Goal: Task Accomplishment & Management: Manage account settings

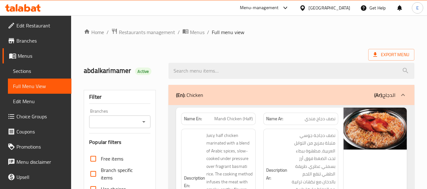
scroll to position [253, 0]
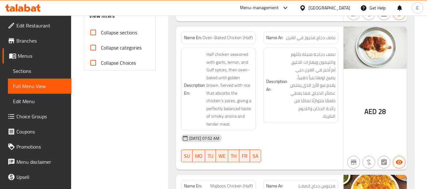
click at [334, 41] on span "نصف دجاج مخبوز في الفرن" at bounding box center [310, 37] width 49 height 7
click at [221, 38] on span "Oven-Baked Chicken (Half)" at bounding box center [228, 37] width 50 height 7
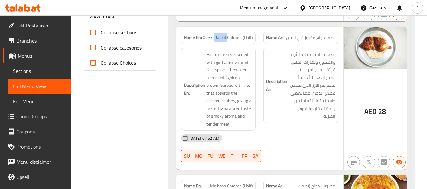
click at [221, 38] on span "Oven-Baked Chicken (Half)" at bounding box center [228, 37] width 50 height 7
click at [305, 130] on div "Description Ar: نصف دجاجة متبلة بالثوم والليمون وبهارات الخليج، ثم تُخبز في الف…" at bounding box center [300, 89] width 82 height 91
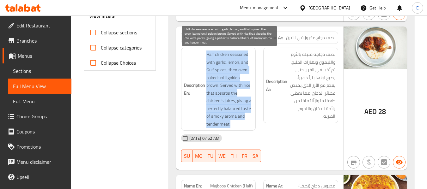
drag, startPoint x: 207, startPoint y: 53, endPoint x: 248, endPoint y: 124, distance: 81.8
click at [248, 124] on h6 "Description En: Half chicken seasoned with garlic, lemon, and Gulf spices, then…" at bounding box center [218, 89] width 69 height 77
click at [248, 124] on span "Half chicken seasoned with garlic, lemon, and Gulf spices, then oven-baked unti…" at bounding box center [229, 89] width 47 height 77
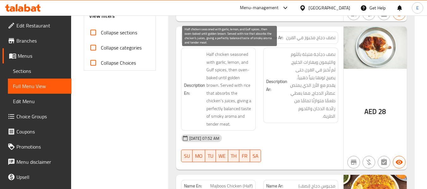
click at [248, 124] on span "Half chicken seasoned with garlic, lemon, and Gulf spices, then oven-baked unti…" at bounding box center [229, 89] width 47 height 77
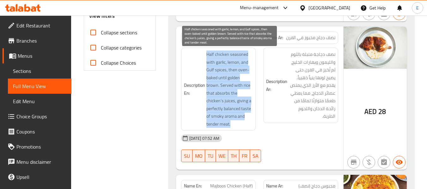
click at [248, 124] on span "Half chicken seasoned with garlic, lemon, and Gulf spices, then oven-baked unti…" at bounding box center [229, 89] width 47 height 77
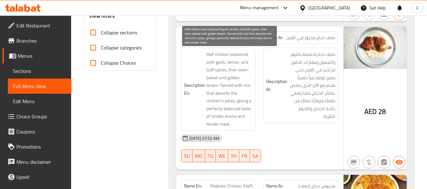
click at [299, 138] on div "[DATE] 07:52 AM" at bounding box center [259, 138] width 165 height 15
click at [244, 118] on span "Half chicken seasoned with garlic, lemon, and Gulf spices, then oven-baked unti…" at bounding box center [229, 89] width 47 height 77
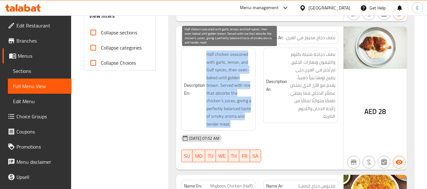
click at [244, 118] on span "Half chicken seasoned with garlic, lemon, and Gulf spices, then oven-baked unti…" at bounding box center [229, 89] width 47 height 77
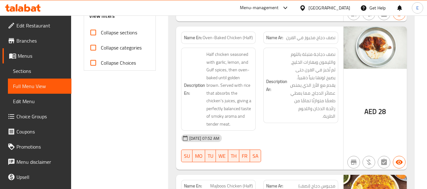
click at [267, 130] on div "Description Ar: نصف دجاجة متبلة بالثوم والليمون وبهارات الخليج، ثم تُخبز في الف…" at bounding box center [300, 89] width 82 height 91
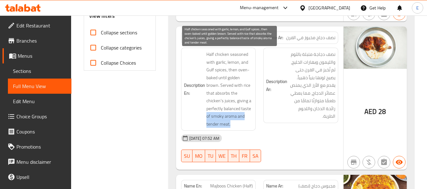
drag, startPoint x: 207, startPoint y: 117, endPoint x: 239, endPoint y: 124, distance: 32.2
click at [239, 124] on span "Half chicken seasoned with garlic, lemon, and Gulf spices, then oven-baked unti…" at bounding box center [229, 89] width 47 height 77
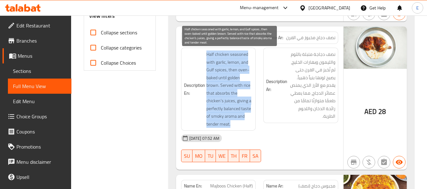
click at [239, 124] on span "Half chicken seasoned with garlic, lemon, and Gulf spices, then oven-baked unti…" at bounding box center [229, 89] width 47 height 77
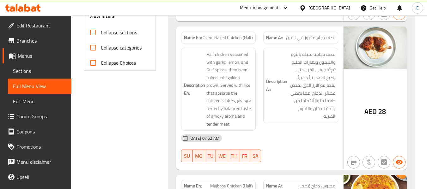
click at [294, 128] on div "Description Ar: نصف دجاجة متبلة بالثوم والليمون وبهارات الخليج، ثم تُخبز في الف…" at bounding box center [300, 89] width 82 height 91
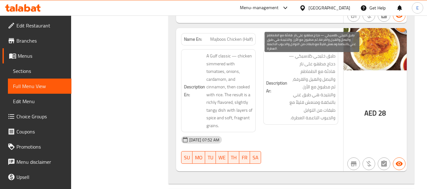
scroll to position [411, 0]
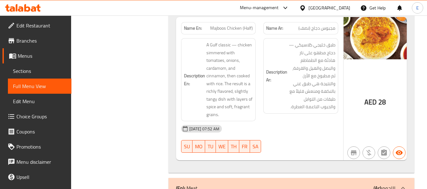
click at [313, 23] on div "Name Ar: مجبوس دجاج (نصف)" at bounding box center [300, 28] width 75 height 12
click at [228, 30] on span "Majboos Chicken (Half)" at bounding box center [231, 28] width 43 height 7
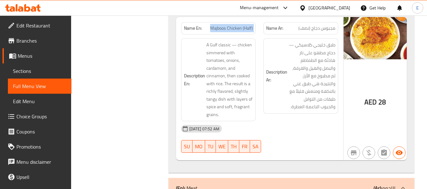
click at [228, 30] on span "Majboos Chicken (Half)" at bounding box center [231, 28] width 43 height 7
click at [312, 137] on div "03-10-2025 07:52 AM SU MO TU WE TH FR SA" at bounding box center [259, 138] width 165 height 35
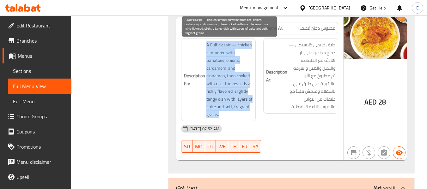
drag, startPoint x: 220, startPoint y: 44, endPoint x: 251, endPoint y: 113, distance: 75.4
click at [251, 113] on h6 "Description En: A Gulf classic — chicken simmered with tomatoes, onions, cardam…" at bounding box center [218, 79] width 69 height 77
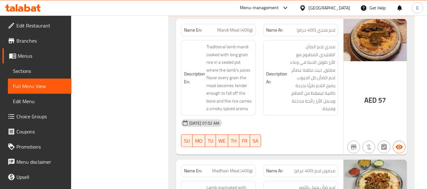
scroll to position [600, 0]
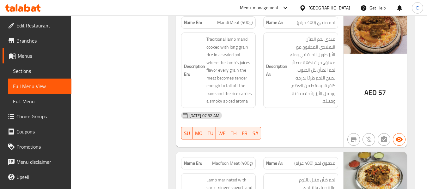
click at [233, 20] on span "Mandi Meat (400g)" at bounding box center [235, 22] width 36 height 7
click at [320, 27] on div "Name Ar: لحم مندي (400 جرام)" at bounding box center [300, 22] width 75 height 12
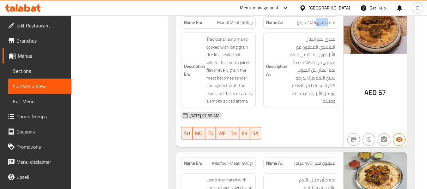
click at [320, 27] on div "Name Ar: لحم مندي (400 جرام)" at bounding box center [300, 22] width 75 height 12
click at [377, 92] on div "AED 57" at bounding box center [374, 92] width 21 height 9
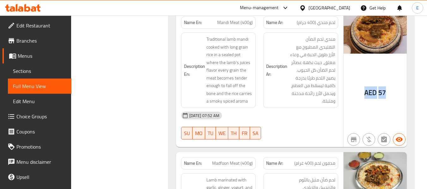
click at [377, 92] on div "AED 57" at bounding box center [374, 92] width 21 height 9
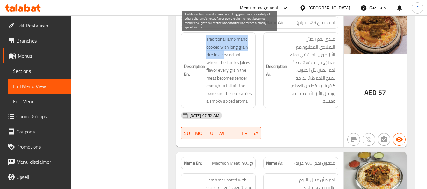
drag, startPoint x: 204, startPoint y: 39, endPoint x: 222, endPoint y: 57, distance: 25.5
click at [222, 57] on h6 "Description En: Traditional lamb mandi cooked with long grain rice in a sealed …" at bounding box center [218, 70] width 69 height 70
click at [222, 57] on span "Traditional lamb mandi cooked with long grain rice in a sealed pot where the la…" at bounding box center [229, 70] width 47 height 70
click at [223, 57] on span "Traditional lamb mandi cooked with long grain rice in a sealed pot where the la…" at bounding box center [229, 70] width 47 height 70
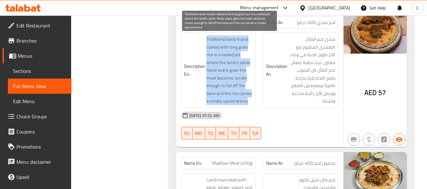
drag, startPoint x: 204, startPoint y: 39, endPoint x: 247, endPoint y: 99, distance: 73.8
click at [247, 99] on h6 "Description En: Traditional lamb mandi cooked with long grain rice in a sealed …" at bounding box center [218, 70] width 69 height 70
click at [247, 99] on span "Traditional lamb mandi cooked with long grain rice in a sealed pot where the la…" at bounding box center [229, 70] width 47 height 70
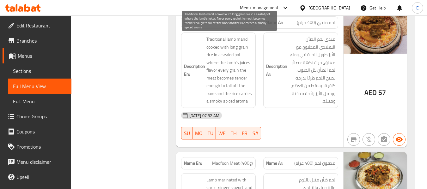
click at [247, 99] on span "Traditional lamb mandi cooked with long grain rice in a sealed pot where the la…" at bounding box center [229, 70] width 47 height 70
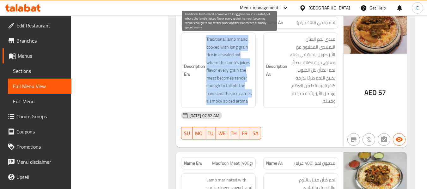
click at [247, 99] on span "Traditional lamb mandi cooked with long grain rice in a sealed pot where the la…" at bounding box center [229, 70] width 47 height 70
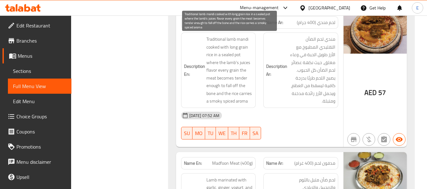
click at [293, 121] on div "03-10-2025 07:52 AM" at bounding box center [259, 115] width 165 height 15
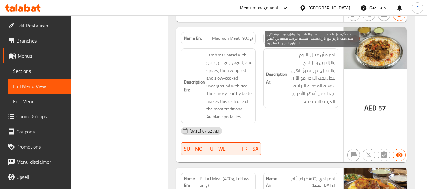
scroll to position [727, 0]
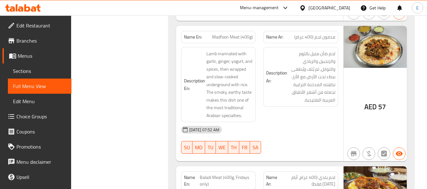
click at [317, 40] on span "مدفون لحم (400 غرام)" at bounding box center [314, 37] width 41 height 7
click at [227, 40] on span "Madfoon Meat (400g)" at bounding box center [232, 37] width 41 height 7
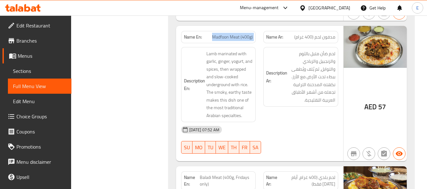
click at [227, 40] on span "Madfoon Meat (400g)" at bounding box center [232, 37] width 41 height 7
click at [299, 113] on div "Description Ar: لحم ضأن متبل بالثوم والزنجبيل والزبادي والتوابل، ثم يُلف ويُطهى…" at bounding box center [300, 84] width 82 height 83
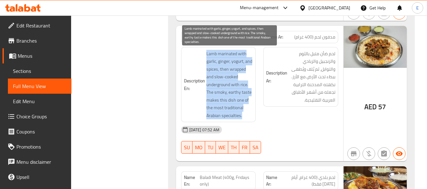
drag, startPoint x: 202, startPoint y: 53, endPoint x: 242, endPoint y: 115, distance: 74.2
click at [242, 115] on h6 "Description En: Lamb marinated with garlic, ginger, yogurt, and spices, then wr…" at bounding box center [218, 85] width 69 height 70
click at [242, 115] on span "Lamb marinated with garlic, ginger, yogurt, and spices, then wrapped and slow-c…" at bounding box center [229, 85] width 47 height 70
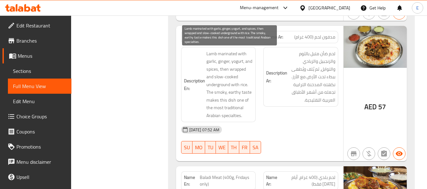
click at [242, 115] on span "Lamb marinated with garlic, ginger, yogurt, and spices, then wrapped and slow-c…" at bounding box center [229, 85] width 47 height 70
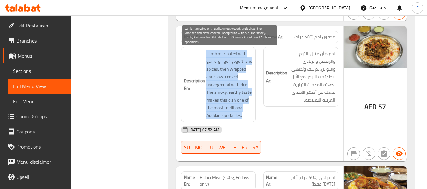
click at [242, 115] on span "Lamb marinated with garlic, ginger, yogurt, and spices, then wrapped and slow-c…" at bounding box center [229, 85] width 47 height 70
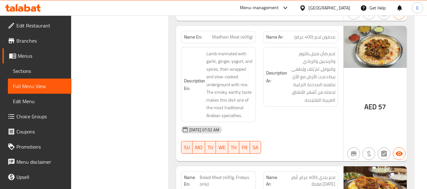
click at [281, 119] on div "Description Ar: لحم ضأن متبل بالثوم والزنجبيل والزبادي والتوابل، ثم يُلف ويُطهى…" at bounding box center [300, 84] width 82 height 83
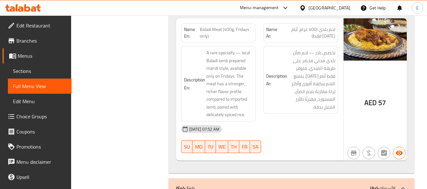
scroll to position [885, 0]
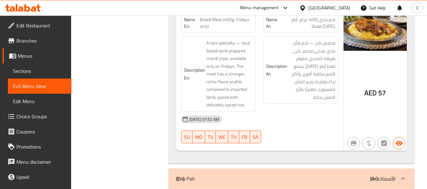
click at [234, 24] on span "Baladi Meat (400g, Fridays only)" at bounding box center [226, 22] width 53 height 13
click at [321, 29] on span "لحم بلدي (400 غرام، أيام الجمعة فقط)" at bounding box center [307, 22] width 55 height 13
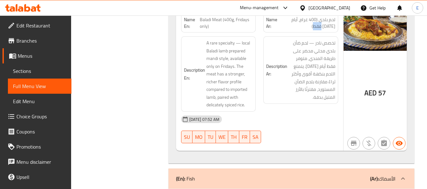
click at [321, 29] on span "لحم بلدي (400 غرام، أيام الجمعة فقط)" at bounding box center [307, 22] width 55 height 13
click at [307, 124] on div "03-10-2025 07:52 AM" at bounding box center [259, 119] width 165 height 15
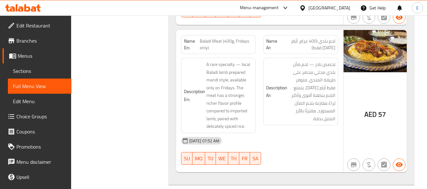
scroll to position [853, 0]
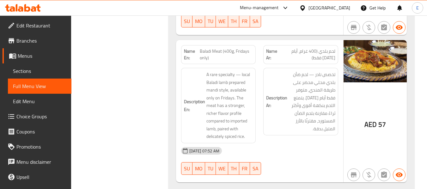
click at [238, 53] on span "Baladi Meat (400g, Fridays only)" at bounding box center [226, 54] width 53 height 13
copy span "Baladi Meat (400g, Fridays only)"
click at [333, 56] on span "لحم بلدي (400 غرام، أيام الجمعة فقط)" at bounding box center [307, 54] width 55 height 13
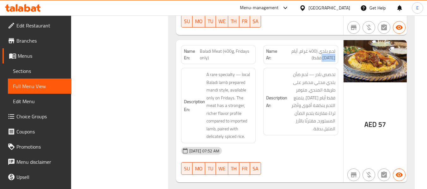
click at [333, 56] on span "لحم بلدي (400 غرام، أيام الجمعة فقط)" at bounding box center [307, 54] width 55 height 13
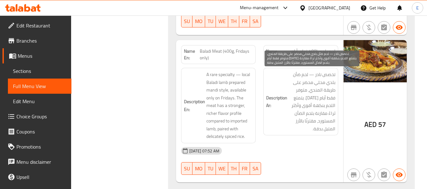
click at [299, 126] on span "تخصص نادر — لحم ضأن بلدي محلي محضر على طريقة المندي، متوفر فقط أيام الجمعة. يتم…" at bounding box center [311, 102] width 47 height 62
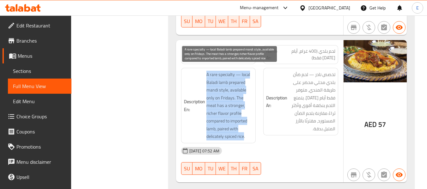
drag, startPoint x: 202, startPoint y: 72, endPoint x: 243, endPoint y: 135, distance: 74.7
click at [243, 135] on h6 "Description En: A rare specialty — local Baladi lamb prepared mandi style, avai…" at bounding box center [218, 106] width 69 height 70
click at [243, 135] on span "A rare specialty — local Baladi lamb prepared mandi style, available only on Fr…" at bounding box center [229, 106] width 47 height 70
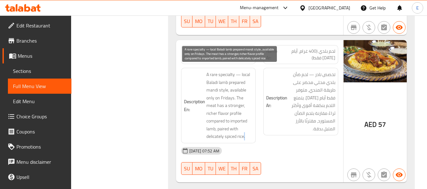
click at [243, 135] on span "A rare specialty — local Baladi lamb prepared mandi style, available only on Fr…" at bounding box center [229, 106] width 47 height 70
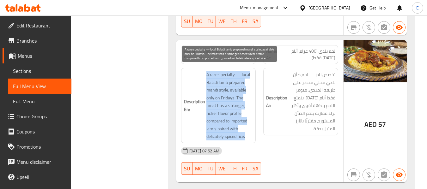
click at [243, 135] on span "A rare specialty — local Baladi lamb prepared mandi style, available only on Fr…" at bounding box center [229, 106] width 47 height 70
click at [228, 122] on span "A rare specialty — local Baladi lamb prepared mandi style, available only on Fr…" at bounding box center [229, 106] width 47 height 70
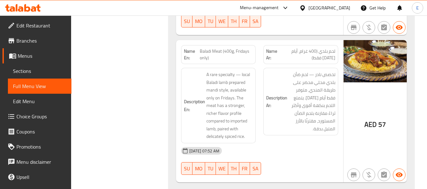
click at [229, 53] on span "Baladi Meat (400g, Fridays only)" at bounding box center [226, 54] width 53 height 13
copy span "Baladi Meat (400g, Fridays only)"
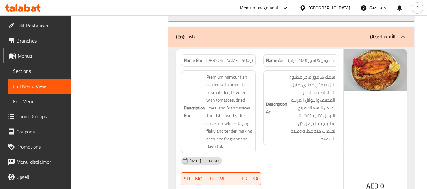
scroll to position [1043, 0]
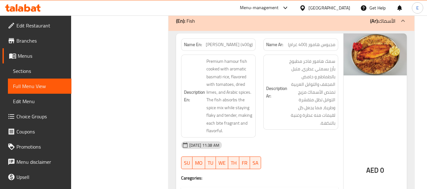
click at [215, 49] on div "Name En: Majboos Hamour (400g)" at bounding box center [218, 45] width 75 height 12
click at [287, 41] on p "Name Ar: مجبوس هامور (400 غرام)" at bounding box center [300, 44] width 69 height 7
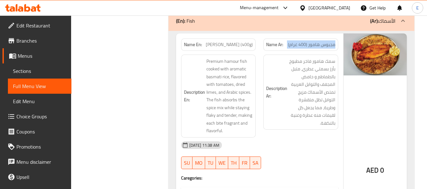
click at [287, 41] on p "Name Ar: مجبوس هامور (400 غرام)" at bounding box center [300, 44] width 69 height 7
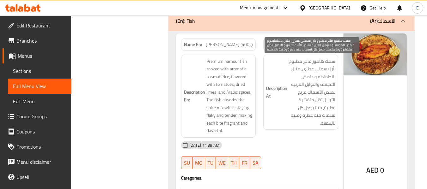
click at [296, 116] on span "سمك هامور فاخر مطبوخ بأرز بسمتي عطري، متبل بالطماطم و حامض المجفف والتوابل العر…" at bounding box center [311, 92] width 47 height 70
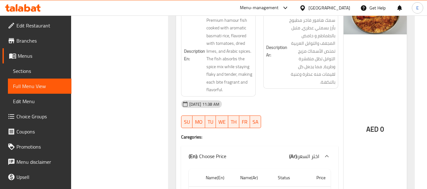
scroll to position [1074, 0]
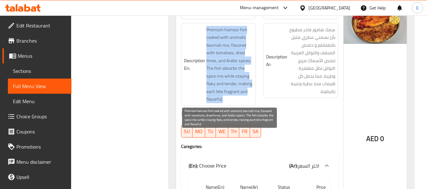
drag, startPoint x: 206, startPoint y: 27, endPoint x: 244, endPoint y: 96, distance: 79.2
click at [244, 96] on h6 "Description En: Premium hamour fish cooked with aromatic basmati rice, flavored…" at bounding box center [218, 64] width 69 height 77
click at [244, 96] on span "Premium hamour fish cooked with aromatic basmati rice, flavored with tomatoes, …" at bounding box center [229, 64] width 47 height 77
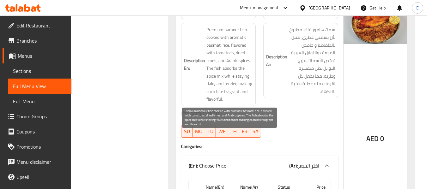
click at [244, 96] on span "Premium hamour fish cooked with aromatic basmati rice, flavored with tomatoes, …" at bounding box center [229, 64] width 47 height 77
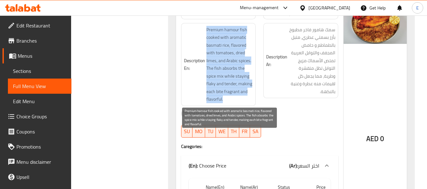
click at [244, 96] on span "Premium hamour fish cooked with aromatic basmati rice, flavored with tomatoes, …" at bounding box center [229, 64] width 47 height 77
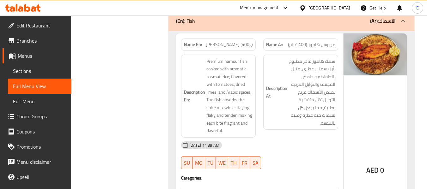
click at [232, 43] on span "Majboos Hamour (400g)" at bounding box center [229, 44] width 47 height 7
copy span "Majboos Hamour (400g)"
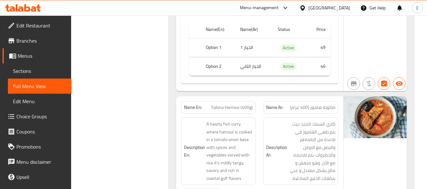
scroll to position [1169, 0]
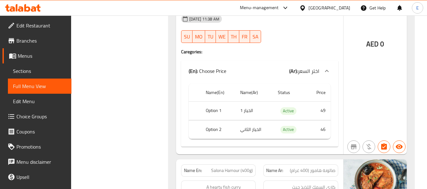
click at [252, 112] on td "الخيار 1" at bounding box center [254, 111] width 38 height 19
click at [252, 111] on td "الخيار 1" at bounding box center [254, 111] width 38 height 19
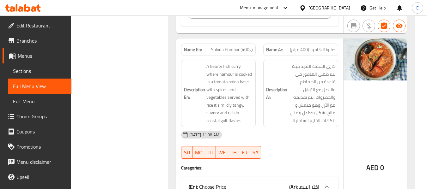
scroll to position [1295, 0]
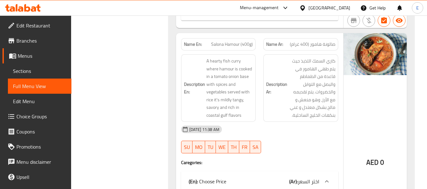
click at [224, 48] on span "Salona Hamour (400g)" at bounding box center [232, 44] width 42 height 7
click at [313, 48] on span "صالونة هامور (400 غرام)" at bounding box center [312, 44] width 45 height 7
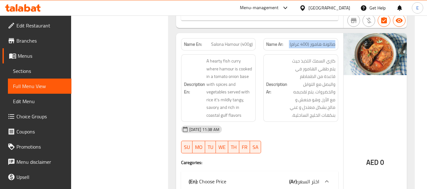
click at [313, 48] on span "صالونة هامور (400 غرام)" at bounding box center [312, 44] width 45 height 7
click at [318, 127] on div "03-10-2025 11:38 AM" at bounding box center [259, 129] width 165 height 15
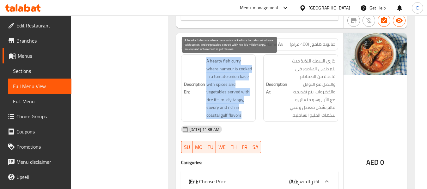
drag, startPoint x: 203, startPoint y: 62, endPoint x: 245, endPoint y: 118, distance: 69.3
click at [245, 118] on h6 "Description En: A hearty fish curry where hamour is cooked in a tomato onion ba…" at bounding box center [218, 88] width 69 height 62
click at [245, 118] on span "A hearty fish curry where hamour is cooked in a tomato onion base with spices a…" at bounding box center [229, 88] width 47 height 62
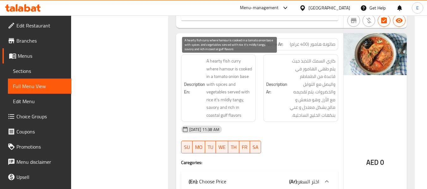
click at [245, 118] on span "A hearty fish curry where hamour is cooked in a tomato onion base with spices a…" at bounding box center [229, 88] width 47 height 62
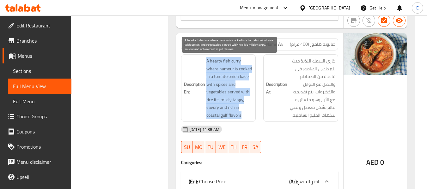
click at [245, 118] on span "A hearty fish curry where hamour is cooked in a tomato onion base with spices a…" at bounding box center [229, 88] width 47 height 62
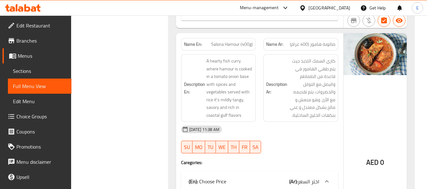
click at [303, 143] on div "03-10-2025 11:38 AM SU MO TU WE TH FR SA" at bounding box center [259, 139] width 165 height 35
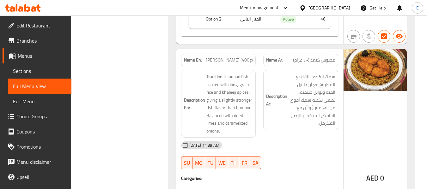
scroll to position [1548, 0]
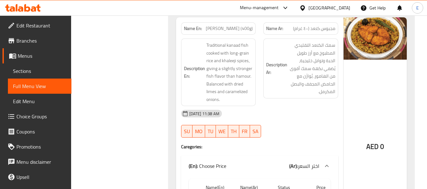
click at [232, 29] on span "Majboos Kanaad (400g)" at bounding box center [229, 28] width 47 height 7
click at [288, 30] on p "Name Ar: مجبوس كنعد (٤٠٠ غرام)" at bounding box center [300, 28] width 69 height 7
click at [299, 29] on span "مجبوس كنعد (٤٠٠ غرام)" at bounding box center [314, 28] width 42 height 7
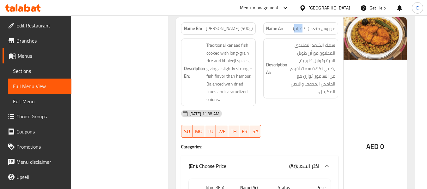
click at [299, 29] on span "مجبوس كنعد (٤٠٠ غرام)" at bounding box center [314, 28] width 42 height 7
click at [297, 119] on div "03-10-2025 11:38 AM" at bounding box center [259, 113] width 165 height 15
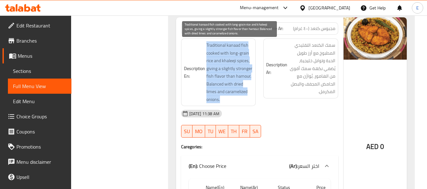
drag, startPoint x: 210, startPoint y: 43, endPoint x: 251, endPoint y: 100, distance: 70.0
click at [251, 100] on h6 "Description En: Traditional kanaad fish cooked with long-grain rice and khaleej…" at bounding box center [218, 72] width 69 height 62
click at [251, 100] on span "Traditional kanaad fish cooked with long-grain rice and khaleeji spices, giving…" at bounding box center [229, 72] width 47 height 62
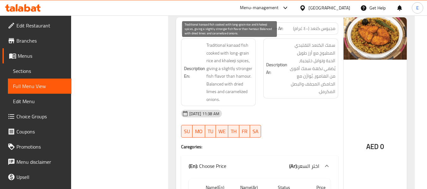
click at [251, 100] on span "Traditional kanaad fish cooked with long-grain rice and khaleeji spices, giving…" at bounding box center [229, 72] width 47 height 62
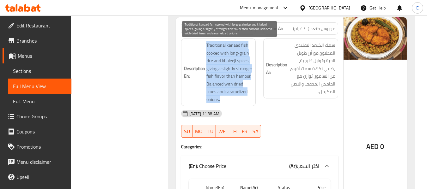
click at [251, 100] on span "Traditional kanaad fish cooked with long-grain rice and khaleeji spices, giving…" at bounding box center [229, 72] width 47 height 62
click at [236, 96] on span "Traditional kanaad fish cooked with long-grain rice and khaleeji spices, giving…" at bounding box center [229, 72] width 47 height 62
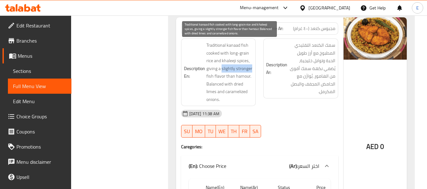
drag, startPoint x: 221, startPoint y: 70, endPoint x: 253, endPoint y: 69, distance: 31.9
click at [253, 69] on span "Traditional kanaad fish cooked with long-grain rice and khaleeji spices, giving…" at bounding box center [229, 72] width 47 height 62
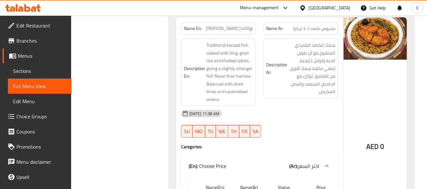
click at [240, 25] on span "Majboos Kanaad (400g)" at bounding box center [229, 28] width 47 height 7
copy span "Majboos Kanaad (400g)"
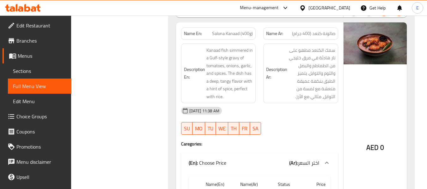
scroll to position [1769, 0]
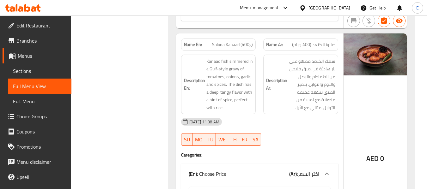
click at [324, 44] on span "صالونة كنعد (400 جرام)" at bounding box center [313, 44] width 43 height 7
click at [233, 47] on span "Salona Kanaad (400g)" at bounding box center [232, 44] width 41 height 7
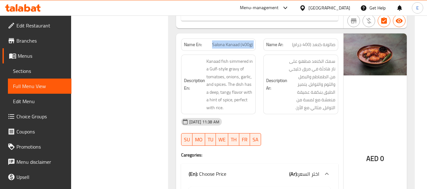
click at [233, 47] on span "Salona Kanaad (400g)" at bounding box center [232, 44] width 41 height 7
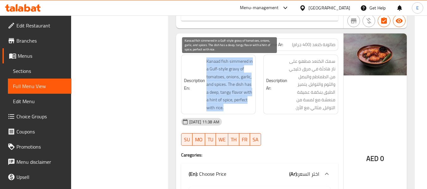
drag, startPoint x: 205, startPoint y: 61, endPoint x: 248, endPoint y: 108, distance: 64.2
click at [248, 108] on h6 "Description En: Kanaad fish simmered in a Gulf-style gravy of tomatoes, onions,…" at bounding box center [218, 84] width 69 height 54
click at [248, 108] on span "Kanaad fish simmered in a Gulf-style gravy of tomatoes, onions, garlic, and spi…" at bounding box center [229, 84] width 47 height 54
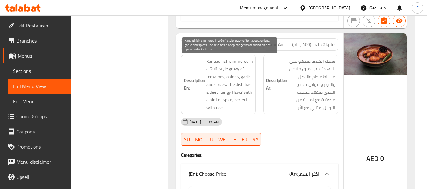
click at [248, 108] on span "Kanaad fish simmered in a Gulf-style gravy of tomatoes, onions, garlic, and spi…" at bounding box center [229, 84] width 47 height 54
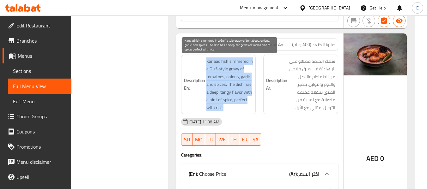
click at [248, 108] on span "Kanaad fish simmered in a Gulf-style gravy of tomatoes, onions, garlic, and spi…" at bounding box center [229, 84] width 47 height 54
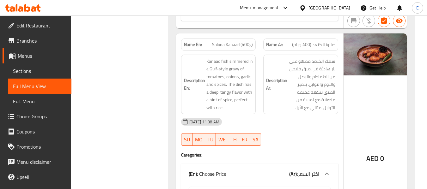
click at [282, 127] on div "03-10-2025 11:38 AM" at bounding box center [259, 121] width 165 height 15
click at [242, 46] on span "Salona Kanaad (400g)" at bounding box center [232, 44] width 41 height 7
copy span "Salona Kanaad (400g)"
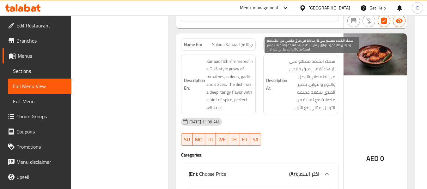
click at [318, 95] on span "سمك الكنعد مطهو على نار هادئة في مرق خليجي من الطماطم والبصل والثوم والتوابل. ي…" at bounding box center [311, 84] width 47 height 54
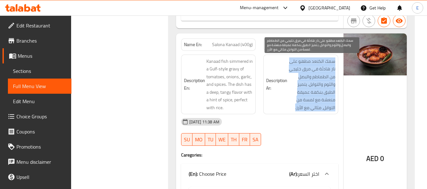
click at [318, 95] on span "سمك الكنعد مطهو على نار هادئة في مرق خليجي من الطماطم والبصل والثوم والتوابل. ي…" at bounding box center [311, 84] width 47 height 54
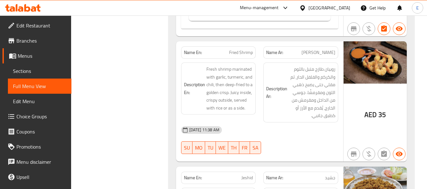
scroll to position [2022, 0]
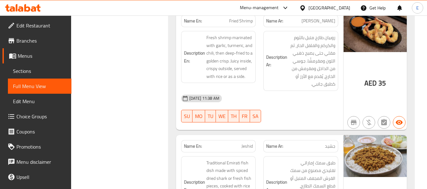
click at [322, 24] on span "جمبري مقلي" at bounding box center [318, 21] width 34 height 7
click at [294, 85] on span "روبيان طازج متبل بالثوم والكركم والفلفل الحار، ثم مقلي حتى يصبح ذهبي اللون ومقر…" at bounding box center [311, 61] width 47 height 54
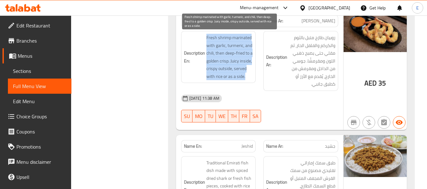
drag, startPoint x: 206, startPoint y: 35, endPoint x: 251, endPoint y: 78, distance: 62.6
click at [251, 78] on span "Fresh shrimp marinated with garlic, turmeric, and chili, then deep-fried to a g…" at bounding box center [229, 57] width 47 height 46
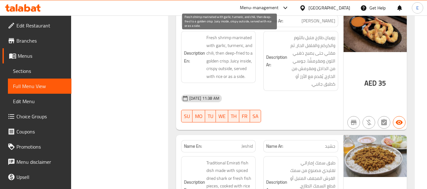
click at [251, 78] on span "Fresh shrimp marinated with garlic, turmeric, and chili, then deep-fried to a g…" at bounding box center [229, 57] width 47 height 46
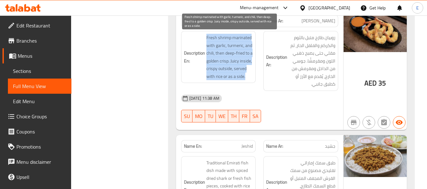
click at [251, 78] on span "Fresh shrimp marinated with garlic, turmeric, and chili, then deep-fried to a g…" at bounding box center [229, 57] width 47 height 46
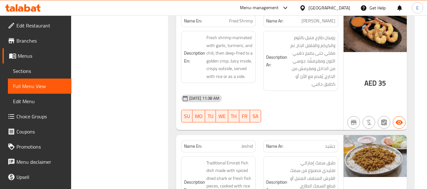
click at [279, 97] on div "03-10-2025 11:38 AM" at bounding box center [259, 98] width 165 height 15
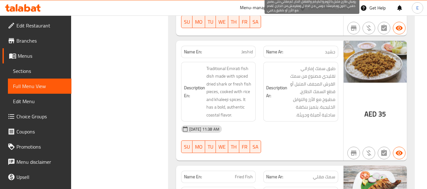
scroll to position [2117, 0]
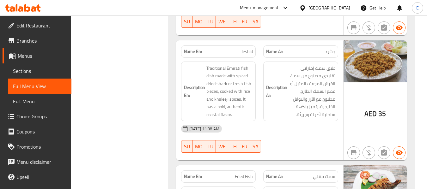
click at [250, 52] on span "Jeshid" at bounding box center [246, 51] width 11 height 7
click at [330, 55] on span "جشيد" at bounding box center [330, 51] width 10 height 7
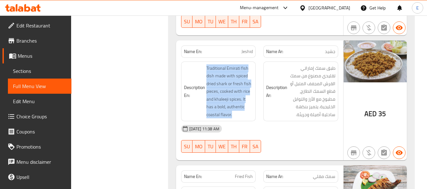
drag, startPoint x: 205, startPoint y: 66, endPoint x: 248, endPoint y: 114, distance: 64.4
click at [248, 114] on h6 "Description En: Traditional Emirati fish dish made with spiced dried shark or f…" at bounding box center [218, 91] width 69 height 54
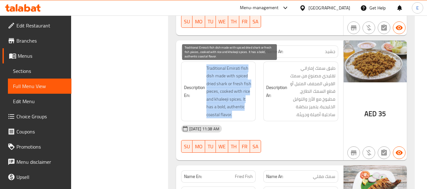
click at [248, 114] on span "Traditional Emirati fish dish made with spiced dried shark or fresh fish pieces…" at bounding box center [229, 91] width 47 height 54
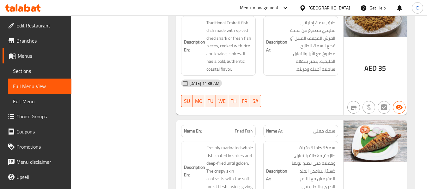
scroll to position [2243, 0]
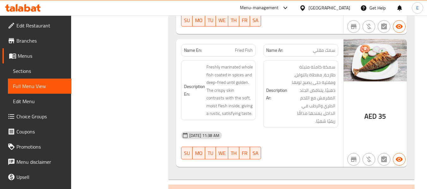
click at [369, 113] on span "AED" at bounding box center [370, 116] width 12 height 12
click at [318, 54] on div "Name Ar: سمك مقلي" at bounding box center [300, 50] width 75 height 12
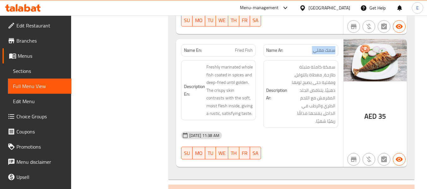
click at [318, 54] on div "Name Ar: سمك مقلي" at bounding box center [300, 50] width 75 height 12
click at [247, 51] on span "Fried Fish" at bounding box center [244, 50] width 18 height 7
click at [311, 145] on div "03-10-2025 11:38 AM SU MO TU WE TH FR SA" at bounding box center [259, 145] width 165 height 35
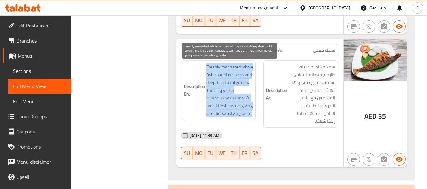
drag, startPoint x: 203, startPoint y: 67, endPoint x: 249, endPoint y: 110, distance: 63.0
click at [249, 110] on h6 "Description En: Freshly marinated whole fish coated in spices and deep-fried un…" at bounding box center [218, 90] width 69 height 54
click at [249, 110] on span "Freshly marinated whole fish coated in spices and deep-fried until golden. The …" at bounding box center [229, 90] width 47 height 54
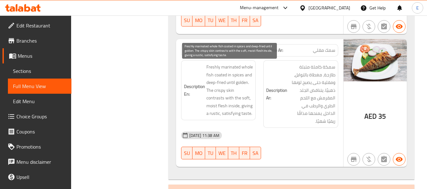
click at [249, 110] on span "Freshly marinated whole fish coated in spices and deep-fried until golden. The …" at bounding box center [229, 90] width 47 height 54
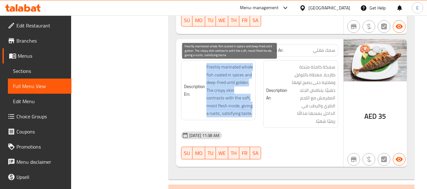
click at [249, 110] on span "Freshly marinated whole fish coated in spices and deep-fried until golden. The …" at bounding box center [229, 90] width 47 height 54
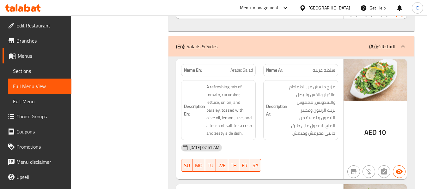
scroll to position [2401, 0]
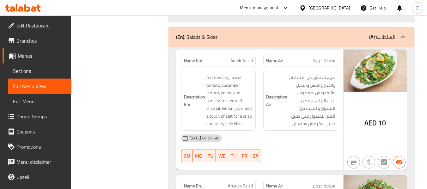
click at [332, 57] on span "سلطة عربية" at bounding box center [323, 60] width 23 height 7
click at [250, 55] on div "Name En: Arabic Salad" at bounding box center [218, 61] width 75 height 12
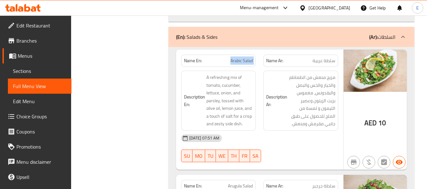
click at [250, 55] on div "Name En: Arabic Salad" at bounding box center [218, 61] width 75 height 12
click at [289, 131] on div "03-10-2025 07:51 AM" at bounding box center [259, 138] width 165 height 15
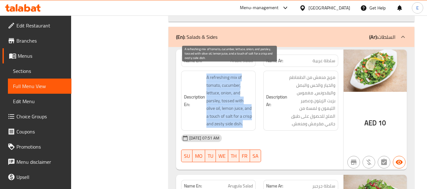
drag, startPoint x: 202, startPoint y: 68, endPoint x: 252, endPoint y: 118, distance: 70.6
click at [252, 118] on h6 "Description En: A refreshing mix of tomato, cucumber, lettuce, onion, and parsl…" at bounding box center [218, 101] width 69 height 54
click at [252, 118] on span "A refreshing mix of tomato, cucumber, lettuce, onion, and parsley, tossed with …" at bounding box center [229, 101] width 47 height 54
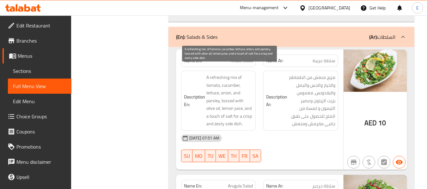
click at [252, 118] on span "A refreshing mix of tomato, cucumber, lettuce, onion, and parsley, tossed with …" at bounding box center [229, 101] width 47 height 54
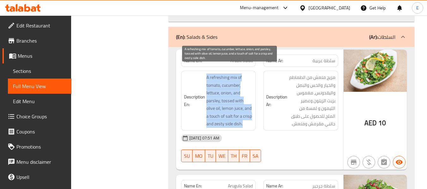
click at [252, 118] on span "A refreshing mix of tomato, cucumber, lettuce, onion, and parsley, tossed with …" at bounding box center [229, 101] width 47 height 54
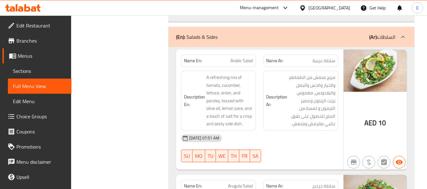
click at [272, 131] on div "03-10-2025 07:51 AM" at bounding box center [259, 138] width 165 height 15
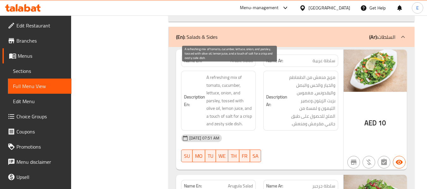
click at [220, 119] on span "A refreshing mix of tomato, cucumber, lettuce, onion, and parsley, tossed with …" at bounding box center [229, 101] width 47 height 54
copy span "zesty"
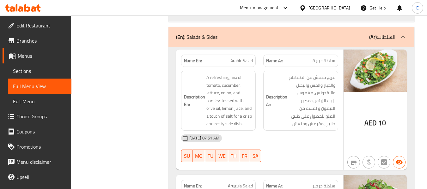
click at [243, 57] on span "Arabic Salad" at bounding box center [241, 60] width 22 height 7
click at [294, 137] on div "03-10-2025 07:51 AM" at bounding box center [259, 138] width 165 height 15
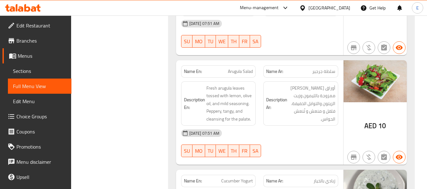
scroll to position [2527, 0]
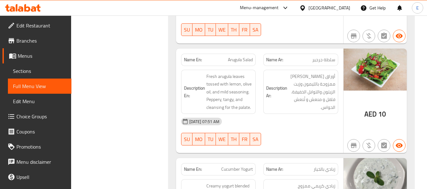
click at [329, 57] on span "سلطة جرجير" at bounding box center [323, 60] width 23 height 7
click at [249, 57] on span "Arugula Salad" at bounding box center [240, 60] width 25 height 7
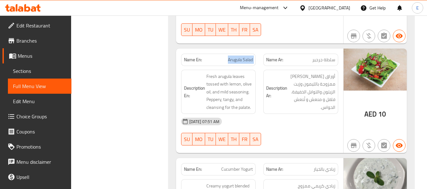
click at [249, 57] on span "Arugula Salad" at bounding box center [240, 60] width 25 height 7
click at [305, 118] on div "03-10-2025 07:51 AM" at bounding box center [259, 121] width 165 height 15
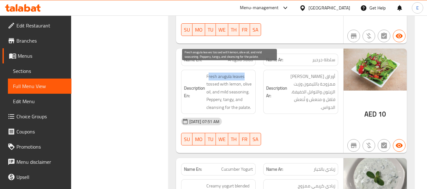
drag, startPoint x: 208, startPoint y: 66, endPoint x: 246, endPoint y: 66, distance: 38.5
click at [246, 73] on span "Fresh arugula leaves tossed with lemon, olive oil, and mild seasoning. Peppery,…" at bounding box center [229, 92] width 47 height 39
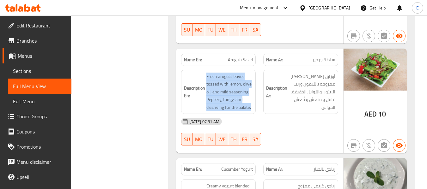
drag, startPoint x: 220, startPoint y: 65, endPoint x: 257, endPoint y: 99, distance: 49.7
click at [257, 99] on div "Description En: Fresh arugula leaves tossed with lemon, olive oil, and mild sea…" at bounding box center [218, 92] width 82 height 52
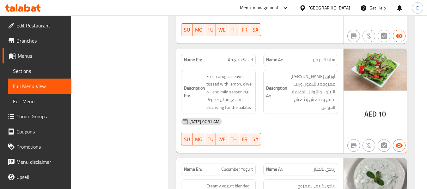
click at [253, 96] on div "Description En: Fresh arugula leaves tossed with lemon, olive oil, and mild sea…" at bounding box center [218, 92] width 75 height 45
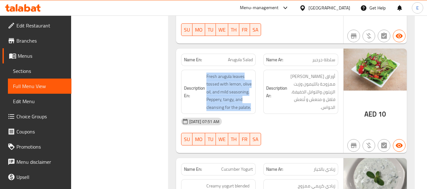
click at [253, 96] on div "Description En: Fresh arugula leaves tossed with lemon, olive oil, and mild sea…" at bounding box center [218, 92] width 75 height 45
click at [251, 103] on span "Fresh arugula leaves tossed with lemon, olive oil, and mild seasoning. Peppery,…" at bounding box center [229, 92] width 47 height 39
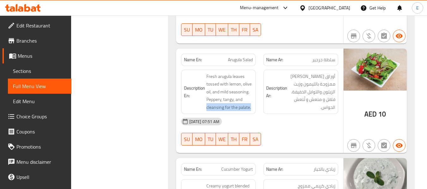
drag, startPoint x: 206, startPoint y: 101, endPoint x: 256, endPoint y: 101, distance: 50.2
click at [256, 101] on div "Description En: Fresh arugula leaves tossed with lemon, olive oil, and mild sea…" at bounding box center [218, 92] width 82 height 52
copy span "cleansing for the palate."
click at [237, 57] on span "Arugula Salad" at bounding box center [240, 60] width 25 height 7
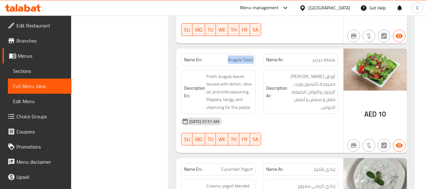
click at [237, 57] on span "Arugula Salad" at bounding box center [240, 60] width 25 height 7
copy span "Arugula Salad"
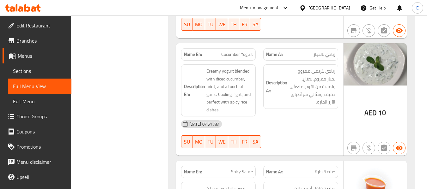
scroll to position [2654, 0]
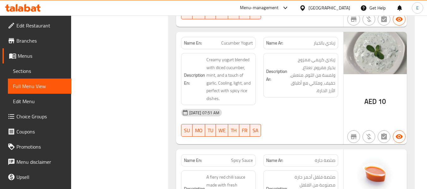
click at [324, 40] on span "زبادي بالخيار" at bounding box center [324, 43] width 22 height 7
click at [213, 40] on p "Name En: Cucumber Yogurt" at bounding box center [218, 43] width 69 height 7
click at [214, 40] on p "Name En: Cucumber Yogurt" at bounding box center [218, 43] width 69 height 7
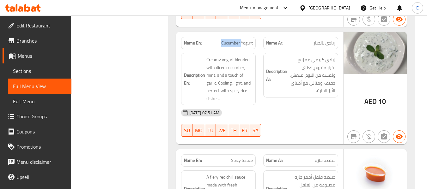
click at [214, 40] on p "Name En: Cucumber Yogurt" at bounding box center [218, 43] width 69 height 7
click at [278, 96] on div "Description Ar: زبادي كريمي ممزوج بخيار مفروم، نعناع، ولمسة من الثوم. منعش، خفي…" at bounding box center [300, 79] width 82 height 60
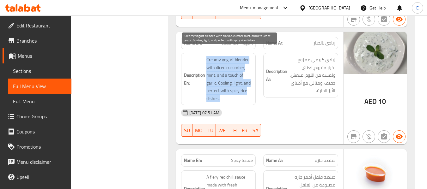
drag, startPoint x: 215, startPoint y: 53, endPoint x: 248, endPoint y: 93, distance: 52.1
click at [248, 93] on h6 "Description En: Creamy yogurt blended with diced cucumber, mint, and a touch of…" at bounding box center [218, 79] width 69 height 46
click at [248, 93] on span "Creamy yogurt blended with diced cucumber, mint, and a touch of garlic. Cooling…" at bounding box center [229, 79] width 47 height 46
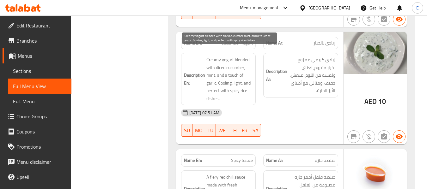
click at [248, 93] on span "Creamy yogurt blended with diced cucumber, mint, and a touch of garlic. Cooling…" at bounding box center [229, 79] width 47 height 46
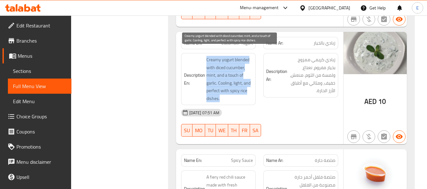
click at [248, 93] on span "Creamy yogurt blended with diced cucumber, mint, and a touch of garlic. Cooling…" at bounding box center [229, 79] width 47 height 46
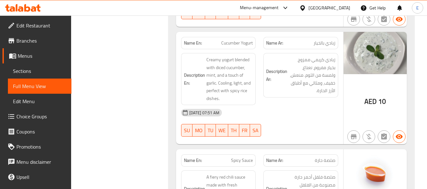
click at [295, 105] on div "03-10-2025 07:51 AM" at bounding box center [259, 112] width 165 height 15
click at [243, 39] on div "Name En: Cucumber Yogurt" at bounding box center [218, 43] width 75 height 12
click at [243, 40] on span "Cucumber Yogurt" at bounding box center [237, 43] width 32 height 7
copy span "Cucumber Yogurt"
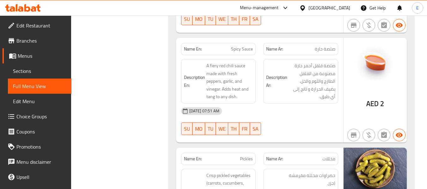
scroll to position [2780, 0]
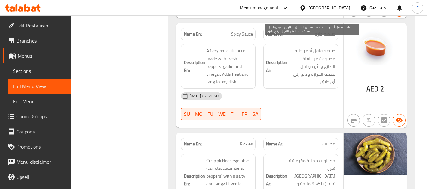
click at [314, 31] on div "Name Ar: صلصة حارة" at bounding box center [300, 34] width 75 height 12
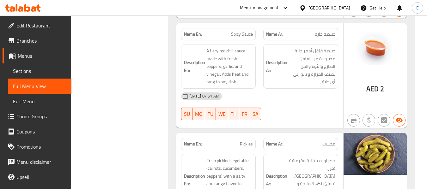
click at [314, 31] on div "Name Ar: صلصة حارة" at bounding box center [300, 34] width 75 height 12
click at [251, 31] on span "Spicy Sauce" at bounding box center [242, 34] width 22 height 7
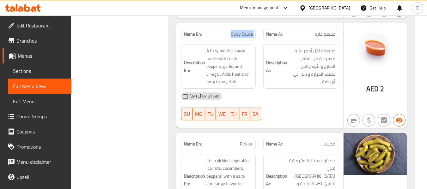
click at [251, 31] on span "Spicy Sauce" at bounding box center [242, 34] width 22 height 7
drag, startPoint x: 304, startPoint y: 90, endPoint x: 299, endPoint y: 89, distance: 4.5
click at [304, 90] on div "03-10-2025 07:51 AM" at bounding box center [259, 96] width 165 height 15
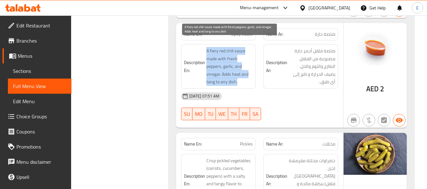
drag, startPoint x: 204, startPoint y: 42, endPoint x: 252, endPoint y: 74, distance: 58.2
click at [252, 74] on h6 "Description En: A fiery red chili sauce made with fresh peppers, garlic, and vi…" at bounding box center [218, 66] width 69 height 39
click at [252, 74] on span "A fiery red chili sauce made with fresh peppers, garlic, and vinegar. Adds heat…" at bounding box center [229, 66] width 47 height 39
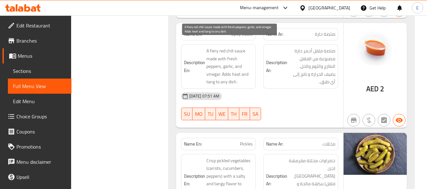
click at [252, 74] on span "A fiery red chili sauce made with fresh peppers, garlic, and vinegar. Adds heat…" at bounding box center [229, 66] width 47 height 39
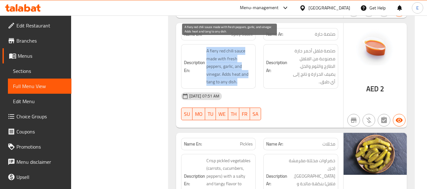
click at [252, 74] on span "A fiery red chili sauce made with fresh peppers, garlic, and vinegar. Adds heat…" at bounding box center [229, 66] width 47 height 39
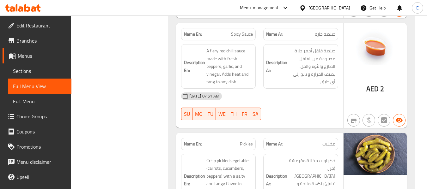
click at [301, 89] on div "03-10-2025 07:51 AM" at bounding box center [259, 96] width 165 height 15
click at [242, 28] on div "Name En: Spicy Sauce" at bounding box center [218, 34] width 75 height 12
copy span "Spicy Sauce"
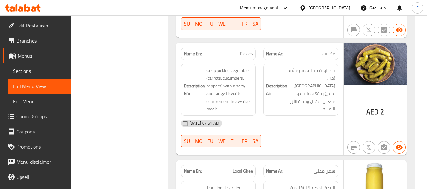
scroll to position [2875, 0]
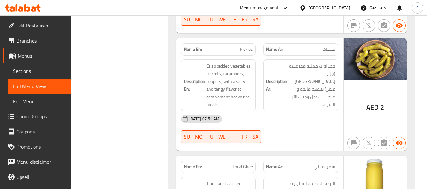
click at [328, 46] on span "مخللات" at bounding box center [328, 49] width 13 height 7
click at [253, 43] on div "Name En: Pickles" at bounding box center [218, 49] width 75 height 12
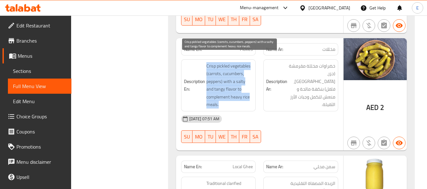
drag, startPoint x: 208, startPoint y: 56, endPoint x: 250, endPoint y: 97, distance: 58.5
click at [250, 97] on h6 "Description En: Crisp pickled vegetables (carrots, cucumbers, peppers) with a s…" at bounding box center [218, 85] width 69 height 46
click at [250, 97] on span "Crisp pickled vegetables (carrots, cucumbers, peppers) with a salty and tangy f…" at bounding box center [229, 85] width 47 height 46
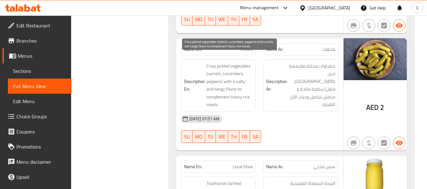
click at [250, 97] on span "Crisp pickled vegetables (carrots, cucumbers, peppers) with a salty and tangy f…" at bounding box center [229, 85] width 47 height 46
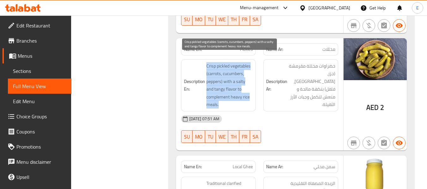
click at [250, 97] on span "Crisp pickled vegetables (carrots, cucumbers, peppers) with a salty and tangy f…" at bounding box center [229, 85] width 47 height 46
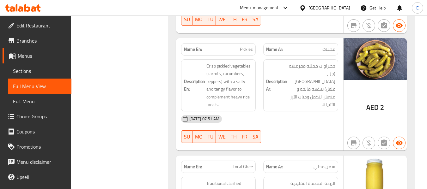
click at [285, 112] on div "03-10-2025 07:51 AM" at bounding box center [259, 119] width 165 height 15
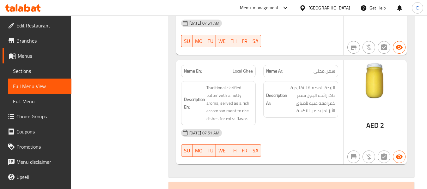
scroll to position [3001, 0]
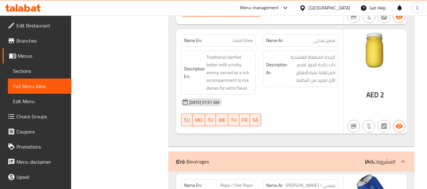
click at [249, 38] on div "Name En: Local Ghee" at bounding box center [218, 40] width 75 height 12
click at [281, 86] on div "Description Ar: الزبدة المصفاة التقليدية ذات رائحة الجوز، تقدم كمرافقة غنية لأط…" at bounding box center [300, 73] width 82 height 52
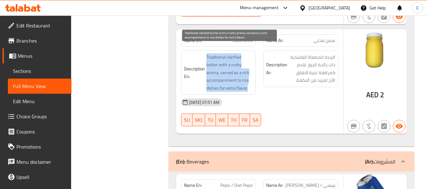
drag, startPoint x: 207, startPoint y: 48, endPoint x: 249, endPoint y: 81, distance: 54.2
click at [249, 81] on span "Traditional clarified butter with a nutty aroma, served as a rich accompaniment…" at bounding box center [229, 72] width 47 height 39
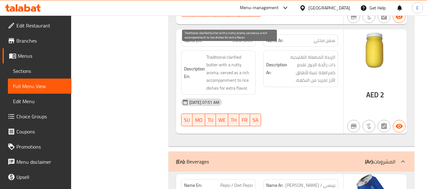
click at [249, 81] on span "Traditional clarified butter with a nutty aroma, served as a rich accompaniment…" at bounding box center [229, 72] width 47 height 39
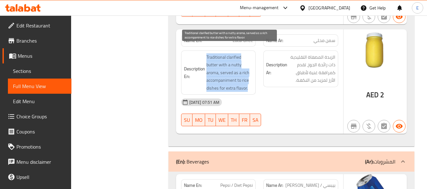
click at [249, 81] on span "Traditional clarified butter with a nutty aroma, served as a rich accompaniment…" at bounding box center [229, 72] width 47 height 39
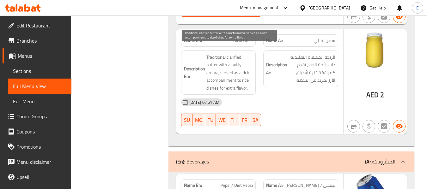
click at [294, 95] on div "03-10-2025 07:51 AM" at bounding box center [259, 102] width 165 height 15
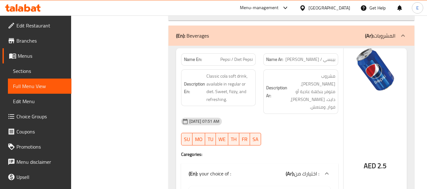
scroll to position [3128, 0]
click at [233, 56] on span "Pepsi / Diet Pepsi" at bounding box center [236, 59] width 33 height 7
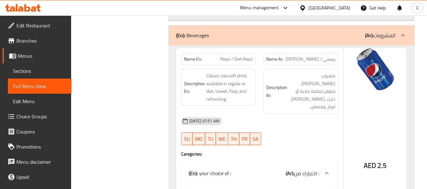
click at [320, 56] on span "بيبسي / دايت بيبسي" at bounding box center [310, 59] width 50 height 7
click at [310, 115] on div "03-10-2025 07:51 AM SU MO TU WE TH FR SA" at bounding box center [259, 131] width 165 height 35
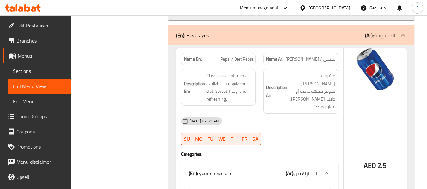
click at [310, 115] on div "03-10-2025 07:51 AM SU MO TU WE TH FR SA" at bounding box center [259, 131] width 165 height 35
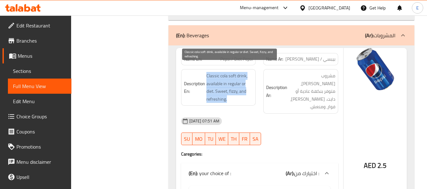
drag, startPoint x: 205, startPoint y: 66, endPoint x: 251, endPoint y: 92, distance: 52.7
click at [251, 92] on h6 "Description En: Classic cola soft drink, available in regular or diet. Sweet, f…" at bounding box center [218, 87] width 69 height 31
click at [251, 92] on span "Classic cola soft drink, available in regular or diet. Sweet, fizzy, and refres…" at bounding box center [229, 87] width 47 height 31
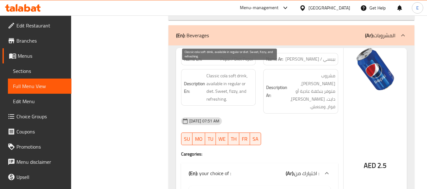
click at [251, 92] on span "Classic cola soft drink, available in regular or diet. Sweet, fizzy, and refres…" at bounding box center [229, 87] width 47 height 31
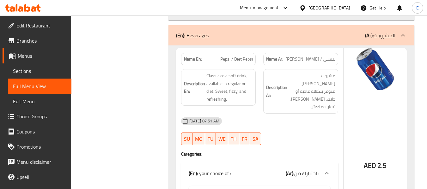
click at [311, 142] on div at bounding box center [300, 146] width 82 height 8
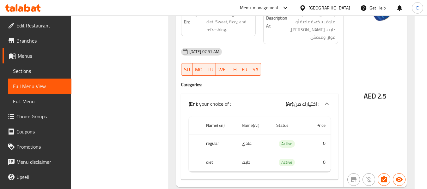
scroll to position [3223, 0]
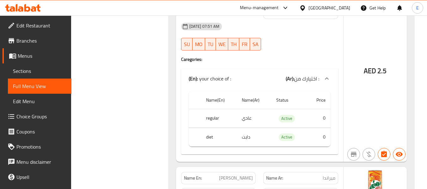
click at [247, 109] on td "عادي" at bounding box center [254, 118] width 34 height 19
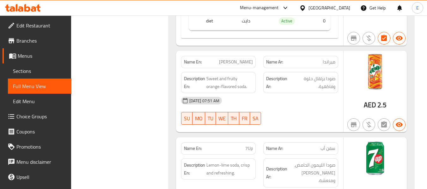
scroll to position [3349, 0]
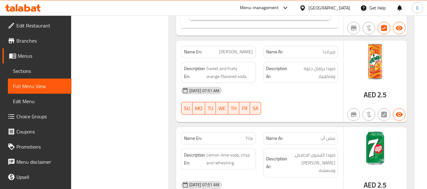
click at [230, 49] on p "Name En: Miranda" at bounding box center [218, 52] width 69 height 7
click at [284, 86] on div "03-10-2025 07:51 AM SU MO TU WE TH FR SA" at bounding box center [259, 100] width 165 height 35
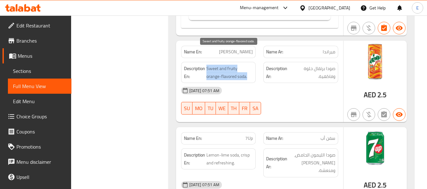
drag, startPoint x: 206, startPoint y: 54, endPoint x: 248, endPoint y: 60, distance: 42.4
click at [248, 65] on span "Sweet and fruity orange-flavored soda." at bounding box center [229, 72] width 47 height 15
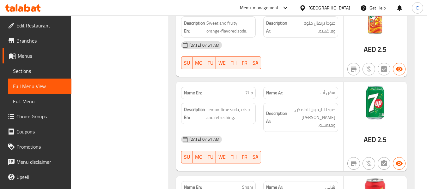
scroll to position [3412, 0]
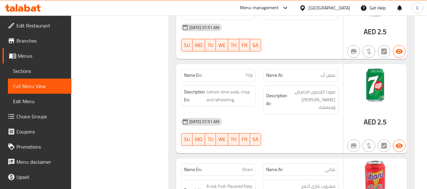
click at [248, 72] on span "7Up" at bounding box center [249, 75] width 8 height 7
click at [335, 69] on div "Name Ar: سفن أب" at bounding box center [300, 75] width 75 height 12
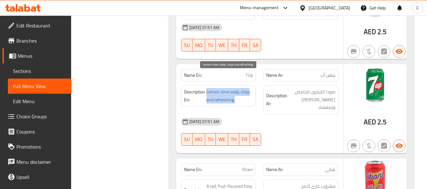
drag, startPoint x: 207, startPoint y: 77, endPoint x: 251, endPoint y: 83, distance: 44.4
click at [251, 88] on span "Lemon-lime soda, crisp and refreshing." at bounding box center [229, 95] width 47 height 15
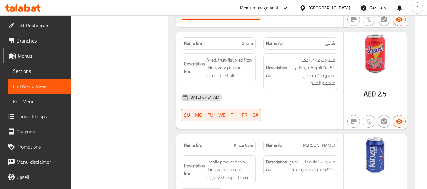
scroll to position [3507, 0]
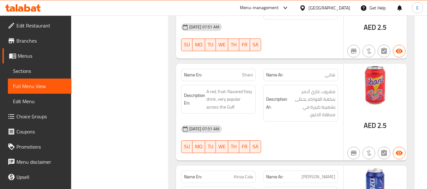
drag, startPoint x: 306, startPoint y: 99, endPoint x: 255, endPoint y: 71, distance: 57.4
click at [306, 122] on div "03-10-2025 07:51 AM" at bounding box center [259, 129] width 165 height 15
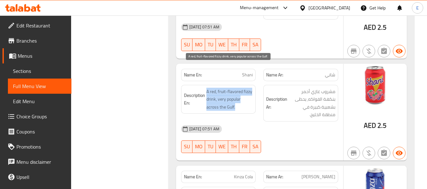
drag, startPoint x: 206, startPoint y: 65, endPoint x: 248, endPoint y: 84, distance: 46.4
click at [248, 88] on h6 "Description En: A red, fruit-flavored fizzy drink, very popular across the Gulf." at bounding box center [218, 99] width 69 height 23
click at [248, 88] on span "A red, fruit-flavored fizzy drink, very popular across the Gulf." at bounding box center [229, 99] width 47 height 23
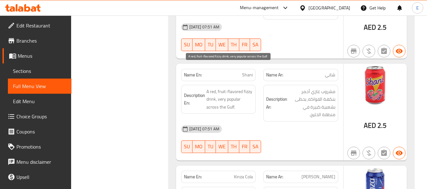
click at [248, 88] on span "A red, fruit-flavored fizzy drink, very popular across the Gulf." at bounding box center [229, 99] width 47 height 23
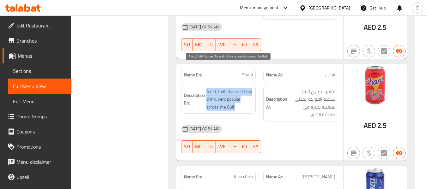
click at [248, 88] on span "A red, fruit-flavored fizzy drink, very popular across the Gulf." at bounding box center [229, 99] width 47 height 23
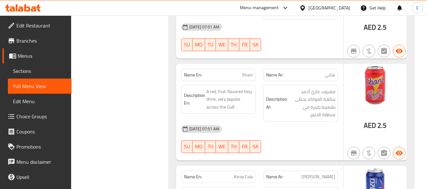
click at [283, 122] on div "03-10-2025 07:51 AM" at bounding box center [259, 129] width 165 height 15
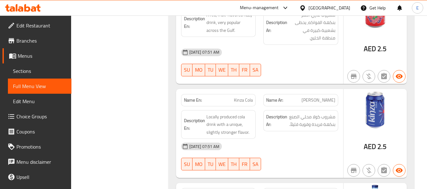
scroll to position [3602, 0]
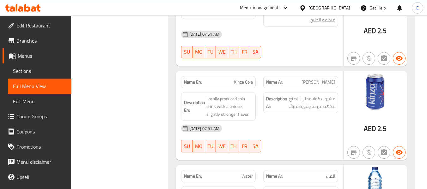
click at [329, 79] on span "كينزا كولا" at bounding box center [318, 82] width 34 height 7
click at [242, 79] on span "Kinza Cola" at bounding box center [243, 82] width 19 height 7
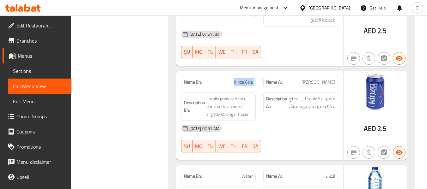
click at [242, 79] on span "Kinza Cola" at bounding box center [243, 82] width 19 height 7
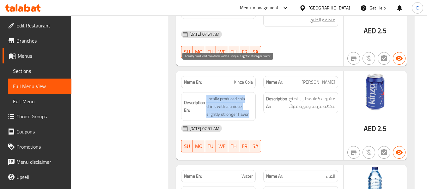
drag, startPoint x: 202, startPoint y: 61, endPoint x: 252, endPoint y: 83, distance: 55.3
click at [252, 92] on div "Description En: Locally produced cola drink with a unique, slightly stronger fl…" at bounding box center [218, 106] width 75 height 29
click at [252, 95] on span "Locally produced cola drink with a unique, slightly stronger flavor." at bounding box center [229, 106] width 47 height 23
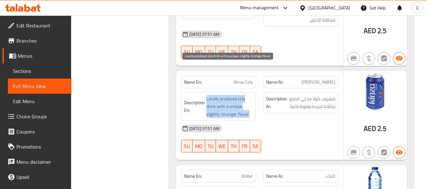
click at [252, 95] on span "Locally produced cola drink with a unique, slightly stronger flavor." at bounding box center [229, 106] width 47 height 23
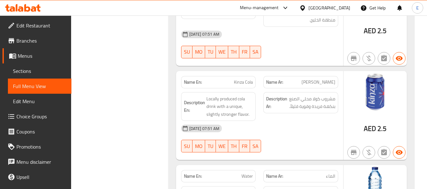
click at [285, 121] on div "03-10-2025 07:51 AM SU MO TU WE TH FR SA" at bounding box center [259, 138] width 165 height 35
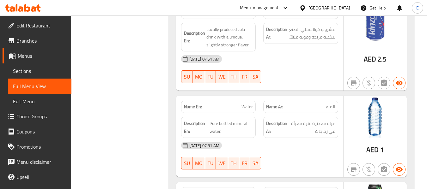
scroll to position [3696, 0]
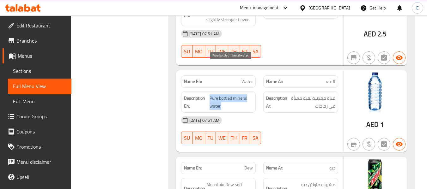
drag, startPoint x: 209, startPoint y: 67, endPoint x: 252, endPoint y: 74, distance: 44.1
click at [252, 94] on h6 "Description En: Pure bottled mineral water." at bounding box center [218, 101] width 69 height 15
click at [252, 94] on span "Pure bottled mineral water." at bounding box center [231, 101] width 44 height 15
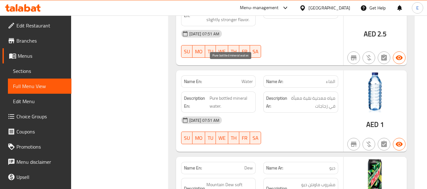
click at [278, 113] on div "03-10-2025 07:51 AM" at bounding box center [259, 120] width 165 height 15
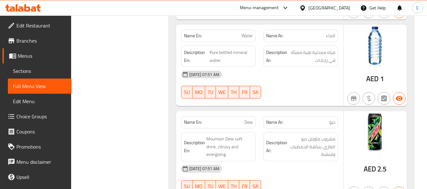
scroll to position [3791, 0]
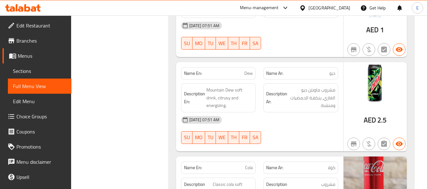
click at [307, 112] on div "03-10-2025 07:51 AM SU MO TU WE TH FR SA" at bounding box center [259, 129] width 165 height 35
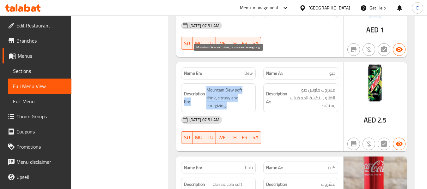
drag, startPoint x: 204, startPoint y: 57, endPoint x: 248, endPoint y: 76, distance: 47.8
click at [248, 86] on h6 "Description En: Mountain Dew soft drink, citrusy and energizing." at bounding box center [218, 97] width 69 height 23
click at [248, 86] on span "Mountain Dew soft drink, citrusy and energizing." at bounding box center [229, 97] width 47 height 23
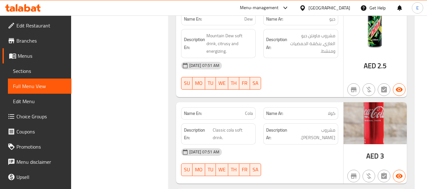
scroll to position [3886, 0]
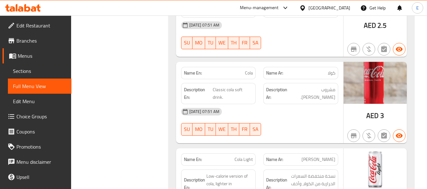
click at [375, 110] on span "AED" at bounding box center [372, 116] width 12 height 12
click at [314, 104] on div "03-10-2025 07:51 AM" at bounding box center [259, 111] width 165 height 15
drag, startPoint x: 212, startPoint y: 59, endPoint x: 231, endPoint y: 65, distance: 20.1
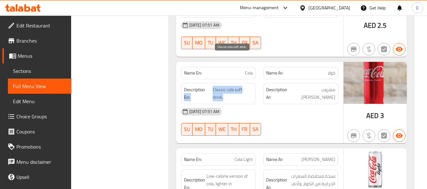
click at [231, 86] on h6 "Description En: Classic cola soft drink." at bounding box center [218, 93] width 69 height 15
click at [231, 86] on span "Classic cola soft drink." at bounding box center [233, 93] width 40 height 15
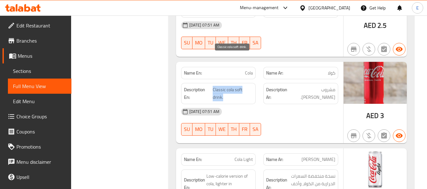
click at [231, 86] on span "Classic cola soft drink." at bounding box center [233, 93] width 40 height 15
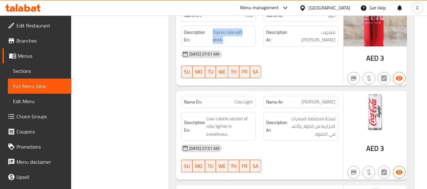
scroll to position [3981, 0]
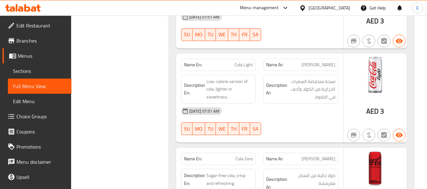
click at [325, 62] on span "كولا لايت" at bounding box center [318, 65] width 34 height 7
click at [242, 62] on span "Cola Light" at bounding box center [243, 65] width 18 height 7
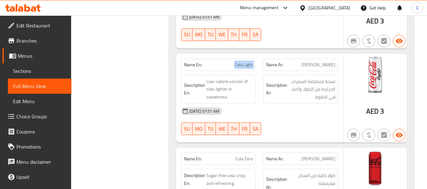
click at [242, 62] on span "Cola Light" at bounding box center [243, 65] width 18 height 7
click at [302, 104] on div "03-10-2025 07:51 AM" at bounding box center [259, 111] width 165 height 15
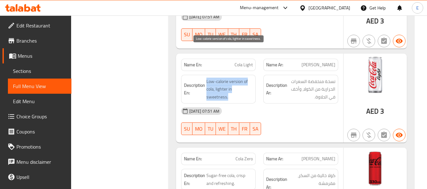
drag, startPoint x: 206, startPoint y: 50, endPoint x: 240, endPoint y: 64, distance: 37.2
click at [240, 78] on span "Low-calorie version of cola, lighter in sweetness." at bounding box center [229, 89] width 47 height 23
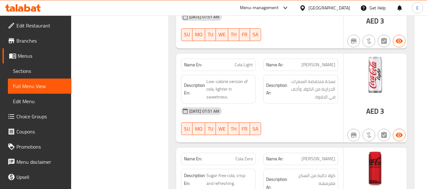
click at [298, 104] on div "03-10-2025 07:51 AM" at bounding box center [259, 111] width 165 height 15
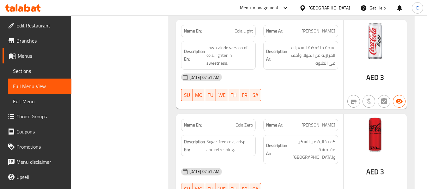
scroll to position [4015, 0]
click at [332, 121] on span "كولا زيرو" at bounding box center [318, 124] width 34 height 7
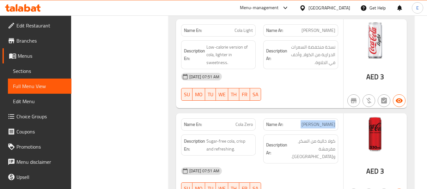
click at [332, 121] on span "كولا زيرو" at bounding box center [318, 124] width 34 height 7
click at [245, 121] on span "Cola Zero" at bounding box center [243, 124] width 17 height 7
click at [306, 164] on div "03-10-2025 07:51 AM" at bounding box center [259, 171] width 165 height 15
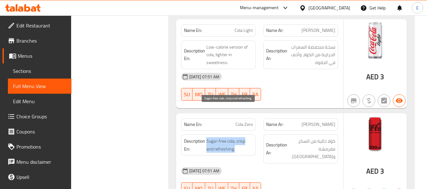
drag, startPoint x: 205, startPoint y: 107, endPoint x: 253, endPoint y: 118, distance: 48.8
click at [253, 137] on h6 "Description En: Sugar-free cola, crisp and refreshing." at bounding box center [218, 144] width 69 height 15
click at [253, 137] on span "Sugar-free cola, crisp and refreshing." at bounding box center [229, 144] width 47 height 15
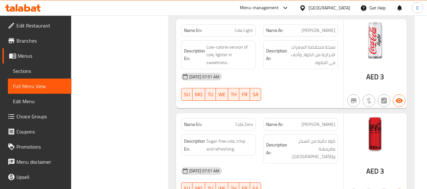
click at [252, 121] on span "Cola Zero" at bounding box center [243, 124] width 17 height 7
click at [315, 137] on span "كولا خالية من السكر، مقرمشة ومنعشة." at bounding box center [311, 148] width 47 height 23
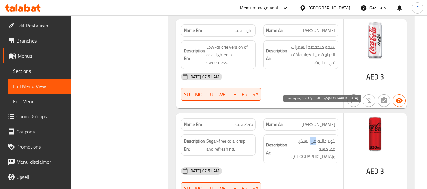
click at [315, 137] on span "كولا خالية من السكر، مقرمشة ومنعشة." at bounding box center [311, 148] width 47 height 23
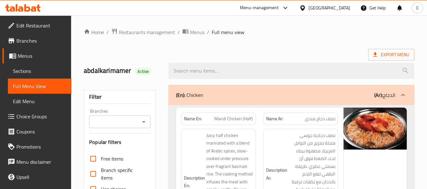
click at [23, 75] on span "Sections" at bounding box center [39, 71] width 53 height 8
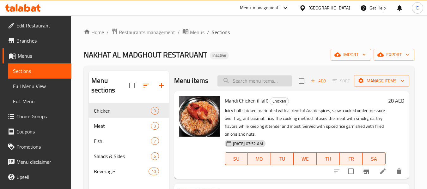
click at [235, 87] on input "search" at bounding box center [254, 81] width 75 height 11
paste input "Baladi Meat (400g, Fridays only)"
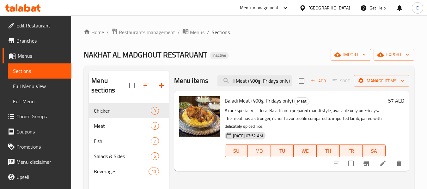
type input "Baladi Meat (400g, Fridays only)"
click at [379, 166] on icon at bounding box center [383, 164] width 8 height 8
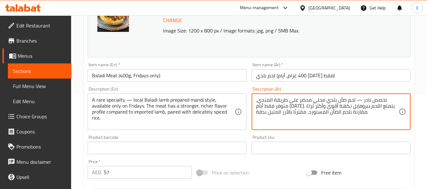
scroll to position [266, 0]
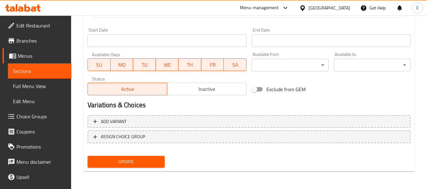
type textarea "تخصص نادر — لحم ضأن بلدي محلي محضر على طريقة المندي، متوفر فقط أيام [DATE]. يتم…"
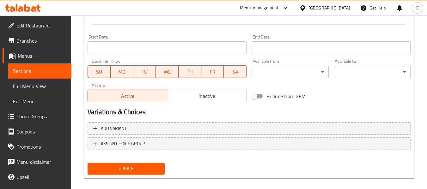
click at [141, 159] on div "Add variant ASSIGN CHOICE GROUP" at bounding box center [249, 140] width 328 height 41
click at [144, 168] on span "Update" at bounding box center [126, 169] width 67 height 8
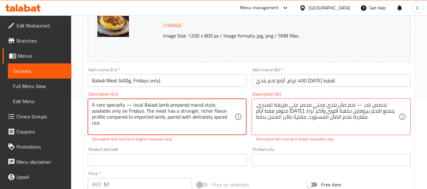
scroll to position [101, 0]
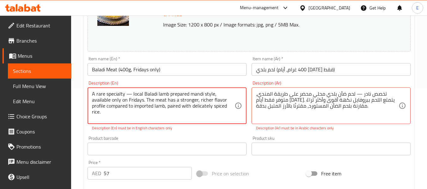
click at [130, 94] on textarea "A rare specialty — local Baladi lamb prepared mandi style, available only on Fr…" at bounding box center [163, 106] width 142 height 30
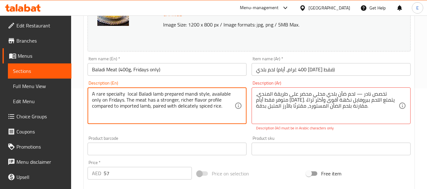
type textarea "A rare specialty local Baladi lamb prepared mandi style, available only on Frid…"
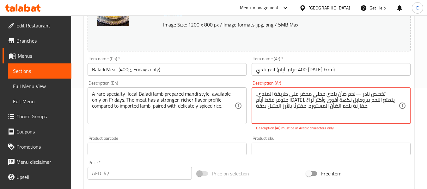
drag, startPoint x: 368, startPoint y: 94, endPoint x: 373, endPoint y: 94, distance: 5.4
click at [373, 94] on textarea "تخصص نادر —لحم ضأن بلدي محلي محضر على طريقة المندي، متوفر فقط أيام [DATE]. يتمت…" at bounding box center [327, 106] width 142 height 30
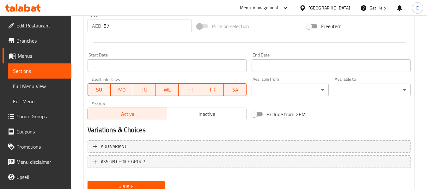
scroll to position [266, 0]
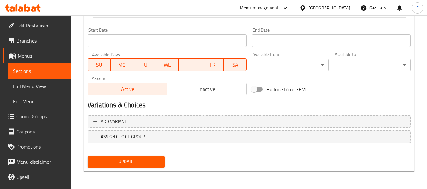
type textarea "تخصص [PERSON_NAME] ضأن بلدي محلي محضر على طريقة المندي، متوفر فقط أيام [DATE]. …"
click at [155, 162] on span "Update" at bounding box center [126, 162] width 67 height 8
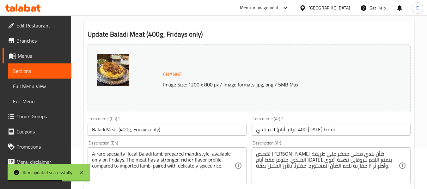
scroll to position [0, 0]
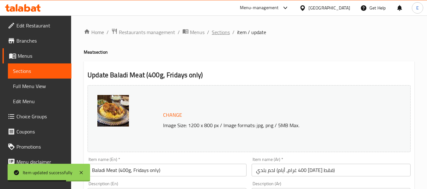
click at [220, 36] on span "Sections" at bounding box center [221, 32] width 18 height 8
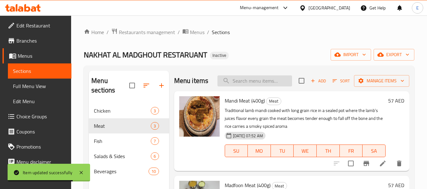
click at [256, 80] on input "search" at bounding box center [254, 81] width 75 height 11
paste input "[PERSON_NAME] (400g)"
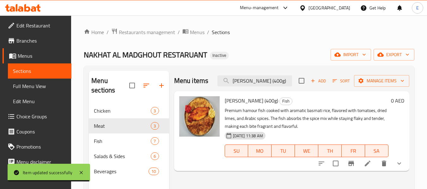
type input "[PERSON_NAME] (400g)"
click at [369, 163] on icon at bounding box center [368, 164] width 6 height 6
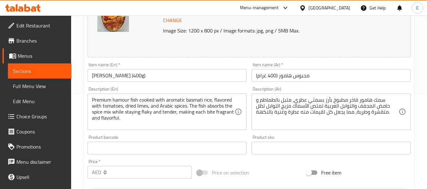
scroll to position [126, 0]
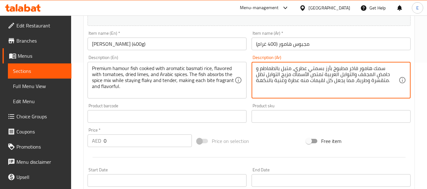
click at [289, 68] on textarea "سمك هامور فاخر مطبوخ بأرز بسمتي عطري، متبل بالطماطم و حامض المجفف والتوابل العر…" at bounding box center [327, 80] width 142 height 30
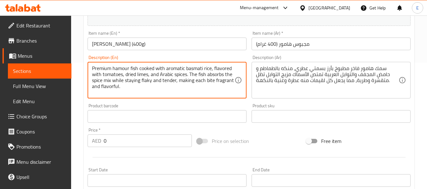
click at [221, 70] on textarea "Premium hamour fish cooked with aromatic basmati rice, flavored with tomatoes, …" at bounding box center [163, 80] width 142 height 30
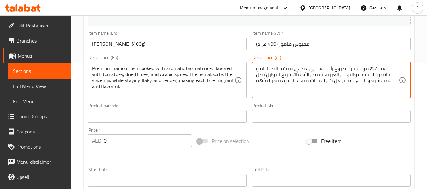
drag, startPoint x: 370, startPoint y: 83, endPoint x: 386, endPoint y: 83, distance: 15.8
click at [386, 83] on textarea "سمك هامور فاخر مطبوخ بأرز بسمتي عطري، منكه بالطماطم و حامض المجفف والتوابل العر…" at bounding box center [327, 80] width 142 height 30
type textarea "سمك هامور فاخر مطبوخ بأرز بسمتي عطري، منكه بالطماطم و حامض المجفف والتوابل العر…"
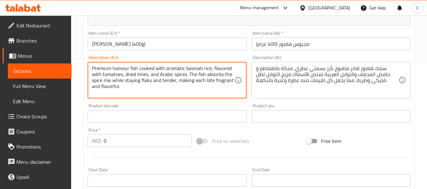
click at [147, 81] on textarea "Premium hamour fish cooked with aromatic basmati rice, flavored with tomatoes, …" at bounding box center [163, 80] width 142 height 30
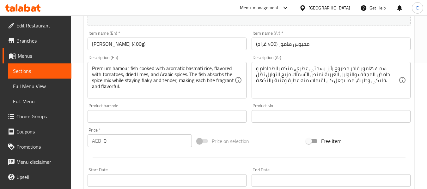
click at [187, 94] on textarea "Premium hamour fish cooked with aromatic basmati rice, flavored with tomatoes, …" at bounding box center [163, 80] width 142 height 30
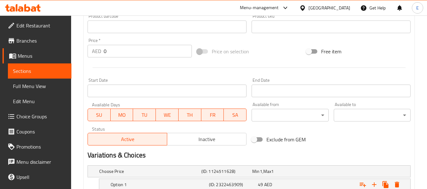
scroll to position [281, 0]
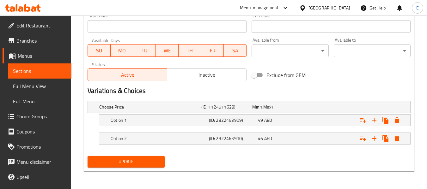
click at [140, 161] on span "Update" at bounding box center [126, 162] width 67 height 8
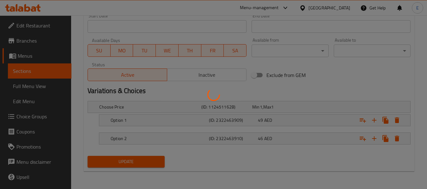
click at [140, 161] on div at bounding box center [213, 94] width 427 height 189
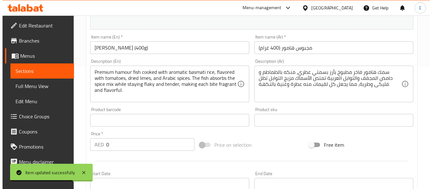
scroll to position [0, 0]
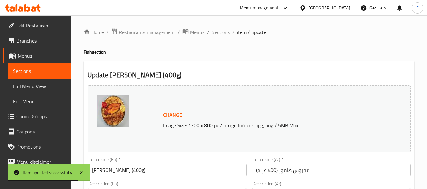
click at [218, 35] on span "Sections" at bounding box center [221, 32] width 18 height 8
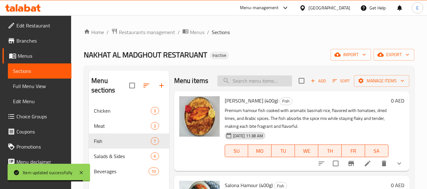
click at [243, 81] on input "search" at bounding box center [254, 81] width 75 height 11
paste input "[PERSON_NAME] (400g)"
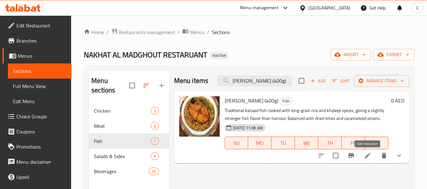
type input "[PERSON_NAME] (400g)"
click at [368, 155] on icon at bounding box center [368, 156] width 6 height 6
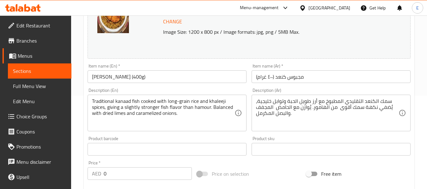
scroll to position [95, 0]
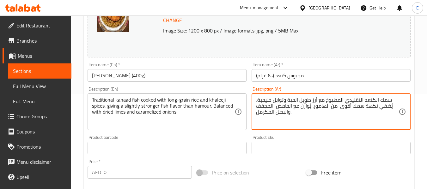
click at [336, 106] on textarea "سمك الكنعد التقليدي المطبوخ مع أرز طويل الحبة وتوابل خليجية، يُضفي نكهة سمك أقو…" at bounding box center [327, 112] width 142 height 30
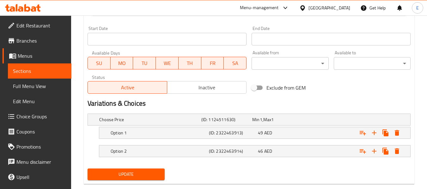
scroll to position [281, 0]
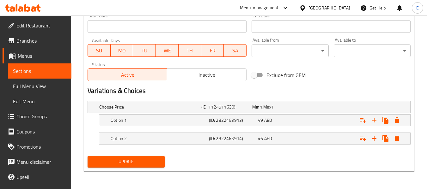
type textarea "سمك الكنعد التقليدي المطبوخ مع أرز طويل الحبة وتوابل خليجية، يُضفي نكهة سمك أقو…"
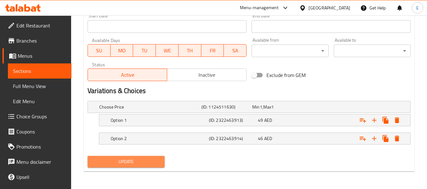
click at [144, 165] on span "Update" at bounding box center [126, 162] width 67 height 8
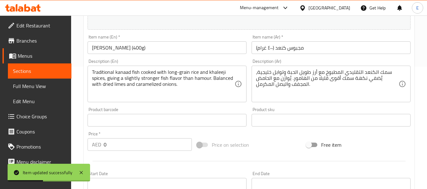
scroll to position [0, 0]
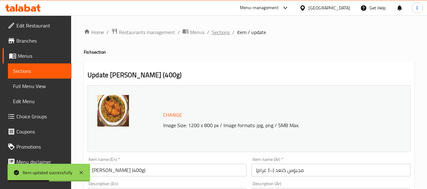
click at [227, 32] on span "Sections" at bounding box center [221, 32] width 18 height 8
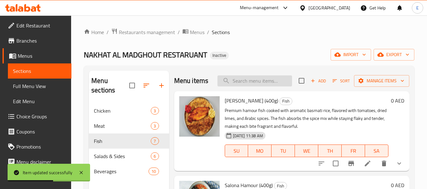
click at [271, 86] on input "search" at bounding box center [254, 81] width 75 height 11
paste input "Salona Kanaad (400g)"
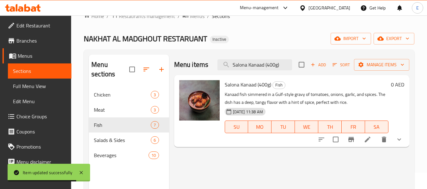
scroll to position [32, 0]
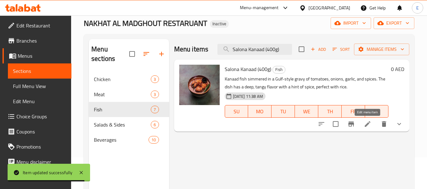
type input "Salona Kanaad (400g)"
click at [364, 124] on icon at bounding box center [368, 124] width 8 height 8
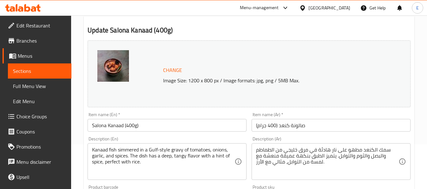
scroll to position [95, 0]
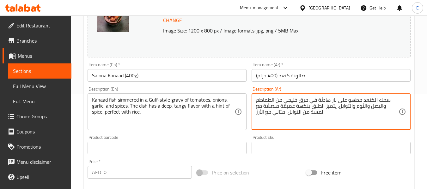
click at [281, 101] on textarea "سمك الكنعد مطهو على نار هادئة في مرق خليجي من الطماطم والبصل والثوم والتوابل. ي…" at bounding box center [327, 112] width 142 height 30
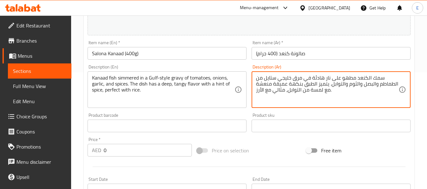
scroll to position [281, 0]
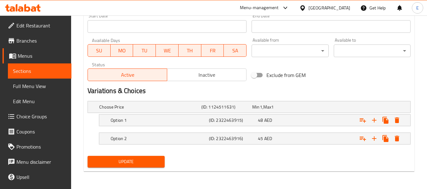
type textarea "سمك الكنعد مطهو على نار هادئة في مرق خليجي ستايل من الطماطم والبصل والثوم والتو…"
click at [156, 163] on span "Update" at bounding box center [126, 162] width 67 height 8
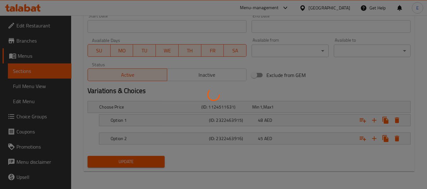
click at [156, 163] on div at bounding box center [213, 94] width 427 height 189
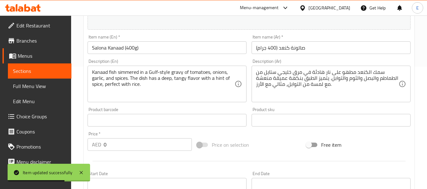
scroll to position [0, 0]
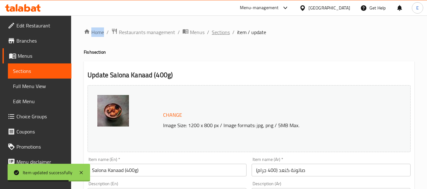
click at [226, 33] on span "Sections" at bounding box center [221, 32] width 18 height 8
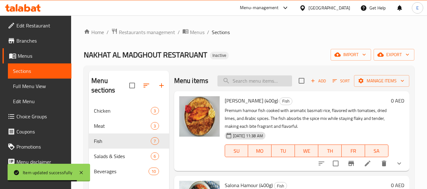
click at [244, 83] on input "search" at bounding box center [254, 81] width 75 height 11
paste input "Arugula Salad"
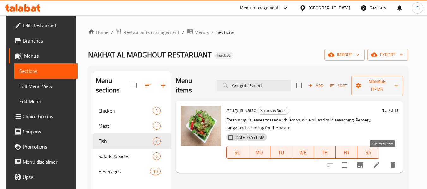
type input "Arugula Salad"
click at [379, 162] on icon at bounding box center [376, 165] width 6 height 6
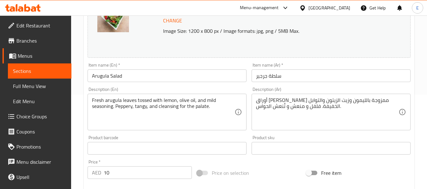
scroll to position [95, 0]
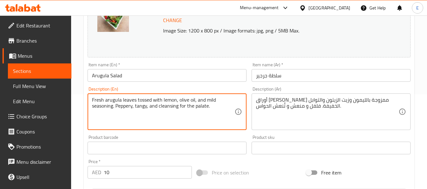
drag, startPoint x: 151, startPoint y: 106, endPoint x: 213, endPoint y: 112, distance: 62.5
type textarea "Fresh arugula leaves tossed with lemon, olive oil, and mild seasoning. Peppery,…"
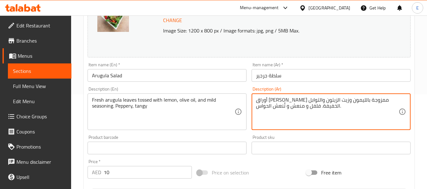
drag, startPoint x: 285, startPoint y: 109, endPoint x: 257, endPoint y: 112, distance: 28.6
drag, startPoint x: 276, startPoint y: 108, endPoint x: 286, endPoint y: 108, distance: 9.8
click at [286, 108] on textarea "أوراق جرجير طازجة ممزوجة بالليمون وزيت الزيتون والتوابل الخفيفة. فلفل و منعش ." at bounding box center [327, 112] width 142 height 30
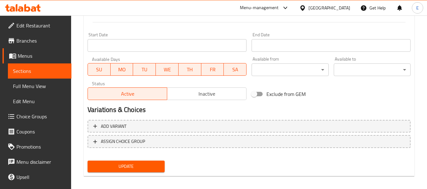
scroll to position [266, 0]
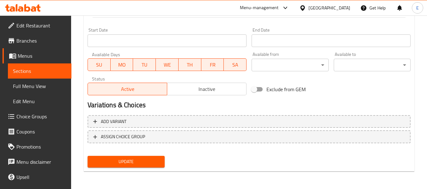
type textarea "أوراق جرجير طازجة ممزوجة بالليمون وزيت الزيتون والتوابل الخفيفة. بيبري و منعش ."
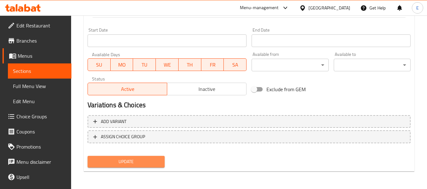
click at [135, 166] on span "Update" at bounding box center [126, 162] width 67 height 8
click at [135, 166] on div at bounding box center [213, 94] width 427 height 189
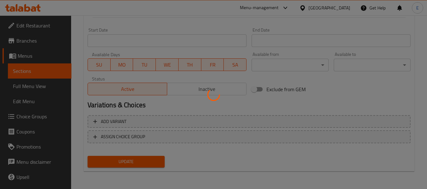
click at [135, 166] on div at bounding box center [213, 94] width 427 height 189
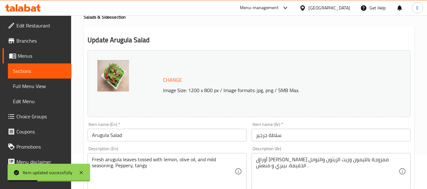
scroll to position [0, 0]
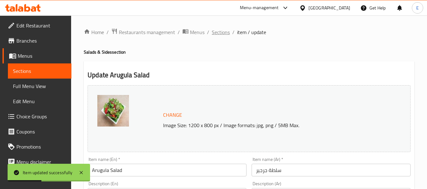
click at [218, 33] on span "Sections" at bounding box center [221, 32] width 18 height 8
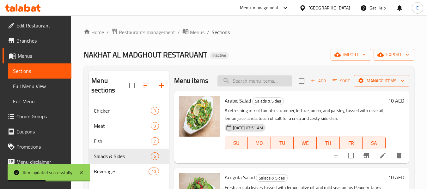
click at [263, 87] on input "search" at bounding box center [254, 81] width 75 height 11
paste input "Cucumber Yogurt"
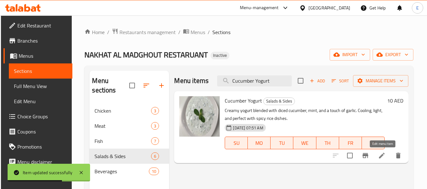
type input "Cucumber Yogurt"
click at [386, 157] on li at bounding box center [382, 155] width 18 height 11
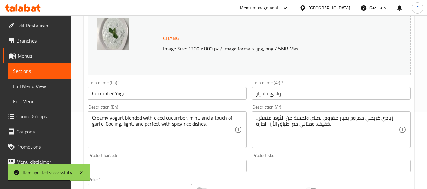
scroll to position [95, 0]
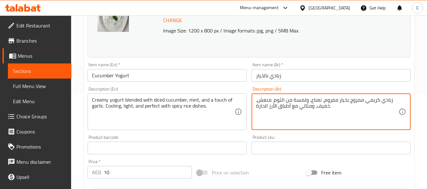
drag, startPoint x: 323, startPoint y: 100, endPoint x: 336, endPoint y: 100, distance: 12.6
click at [336, 100] on textarea "زبادي كريمي ممزوج بخيار مفروم، نعناع، ولمسة من الثوم. منعش، خفيف، ومثالي مع أطب…" at bounding box center [327, 112] width 142 height 30
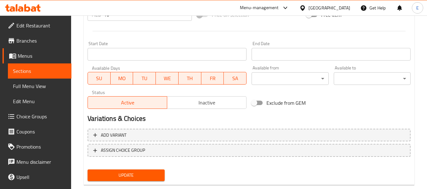
scroll to position [266, 0]
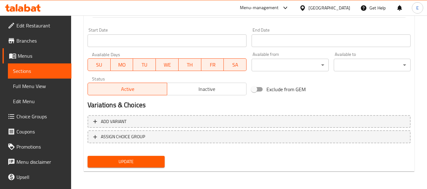
type textarea "زبادي كريمي ممزوج بخيار مكعبات، نعناع، ولمسة من الثوم. منعش، خفيف، ومثالي مع أط…"
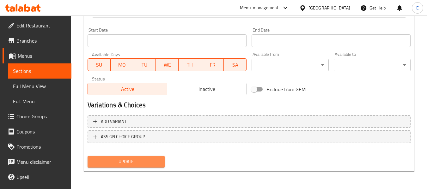
click at [150, 165] on span "Update" at bounding box center [126, 162] width 67 height 8
click at [150, 165] on div at bounding box center [213, 94] width 427 height 189
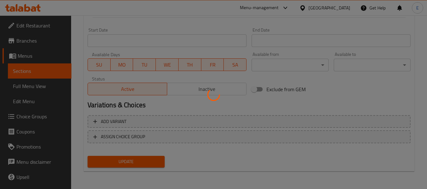
click at [150, 165] on div at bounding box center [213, 94] width 427 height 189
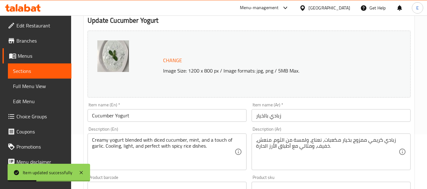
scroll to position [0, 0]
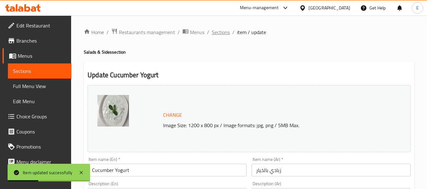
click at [220, 33] on span "Sections" at bounding box center [221, 32] width 18 height 8
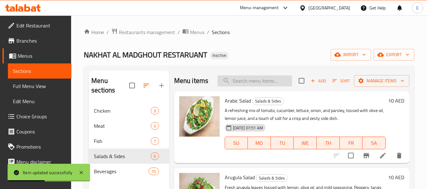
click at [238, 83] on input "search" at bounding box center [254, 81] width 75 height 11
paste input "Spicy Sauce"
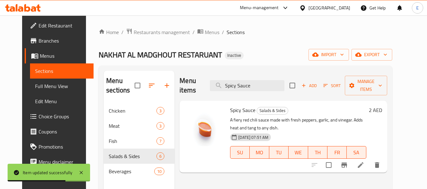
type input "Spicy Sauce"
click at [363, 162] on icon at bounding box center [361, 165] width 6 height 6
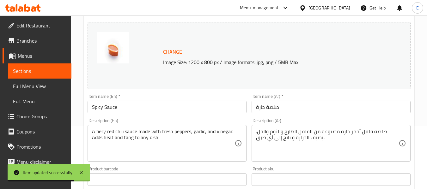
scroll to position [95, 0]
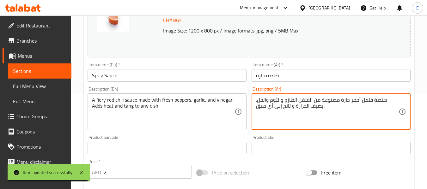
click at [338, 101] on textarea "صلصة فلفل أحمر حارة مصنوعة من الفلفل الطازج والثوم والخل. يضيف الحرارة و تانج إ…" at bounding box center [327, 112] width 142 height 30
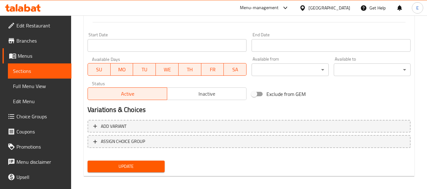
scroll to position [266, 0]
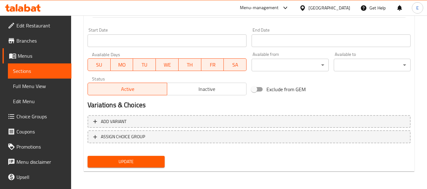
type textarea "صلصة فلفل أحمر حارة فايري مصنوعة من الفلفل الطازج والثوم والخل. يضيف الحرارة و …"
click at [148, 160] on span "Update" at bounding box center [126, 162] width 67 height 8
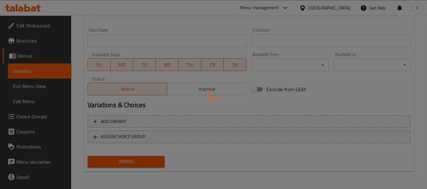
click at [148, 160] on div at bounding box center [213, 94] width 427 height 189
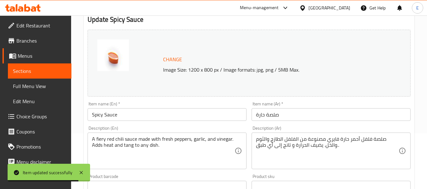
scroll to position [0, 0]
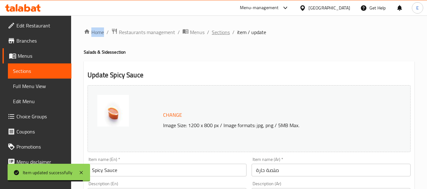
click at [217, 33] on span "Sections" at bounding box center [221, 32] width 18 height 8
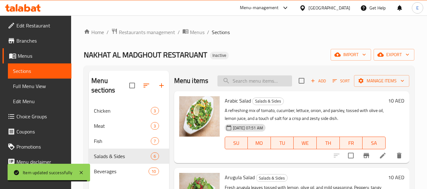
click at [248, 83] on input "search" at bounding box center [254, 81] width 75 height 11
paste input "Cola Zero"
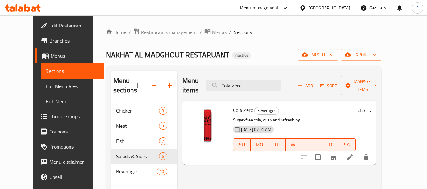
type input "Cola Zero"
click at [354, 154] on icon at bounding box center [350, 158] width 8 height 8
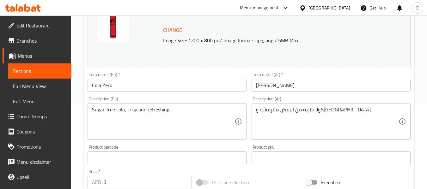
scroll to position [95, 0]
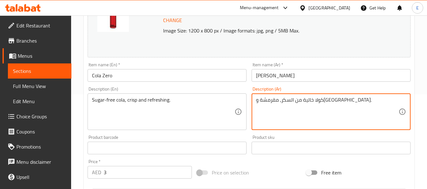
click at [288, 100] on textarea "كولا خالية من السكر، مقرمشة ومنعشة." at bounding box center [327, 112] width 142 height 30
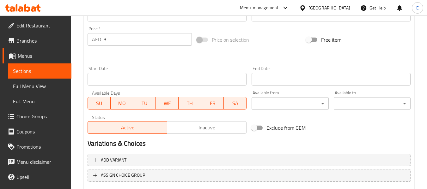
scroll to position [266, 0]
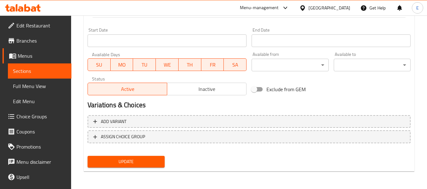
type textarea "كولا خالية من السكر، كريسب ومنعشة."
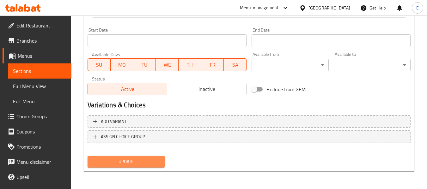
click at [148, 157] on button "Update" at bounding box center [126, 162] width 77 height 12
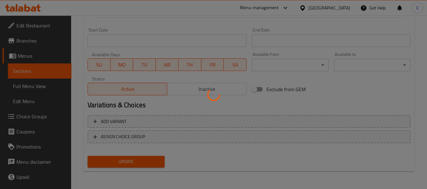
click at [148, 157] on div at bounding box center [213, 94] width 427 height 189
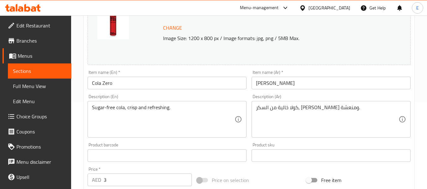
scroll to position [0, 0]
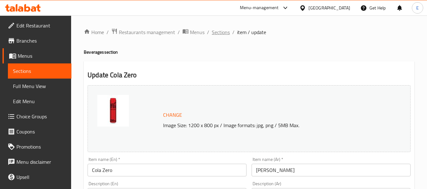
click at [216, 33] on span "Sections" at bounding box center [221, 32] width 18 height 8
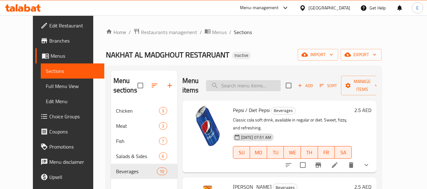
click at [233, 84] on input "search" at bounding box center [243, 85] width 75 height 11
paste input "Baladi Meat (400g, Fridays only)"
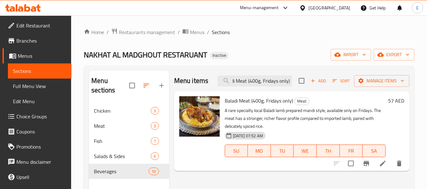
type input "Baladi Meat (400g, Fridays only)"
click at [377, 165] on li at bounding box center [383, 163] width 18 height 11
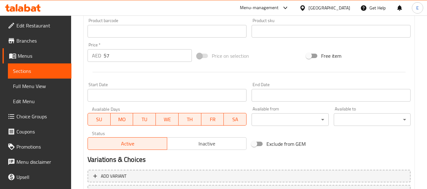
scroll to position [221, 0]
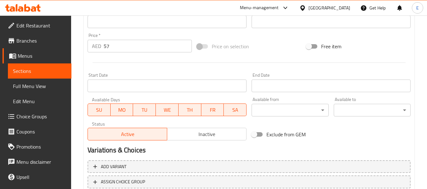
click at [190, 107] on span "TH" at bounding box center [190, 110] width 18 height 9
click at [162, 107] on span "WE" at bounding box center [167, 110] width 18 height 9
click at [146, 106] on span "TU" at bounding box center [145, 110] width 18 height 9
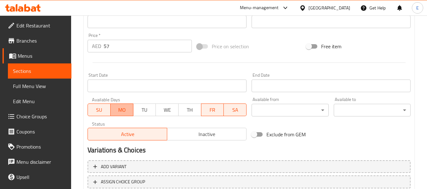
click at [127, 106] on span "MO" at bounding box center [122, 110] width 18 height 9
click at [101, 106] on span "SU" at bounding box center [99, 110] width 18 height 9
click at [242, 113] on span "SA" at bounding box center [235, 110] width 18 height 9
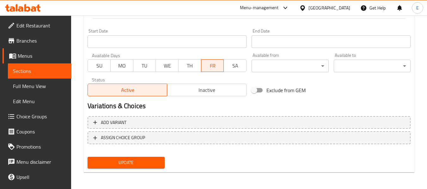
scroll to position [266, 0]
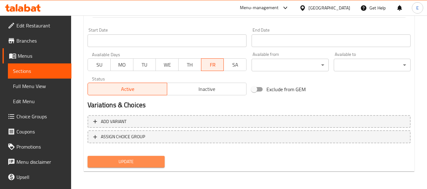
click at [154, 163] on span "Update" at bounding box center [126, 162] width 67 height 8
click at [154, 163] on div at bounding box center [213, 94] width 427 height 189
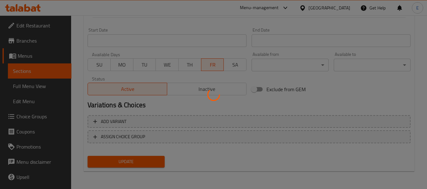
click at [154, 163] on div at bounding box center [213, 94] width 427 height 189
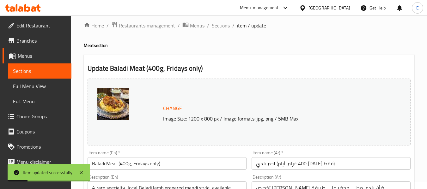
scroll to position [0, 0]
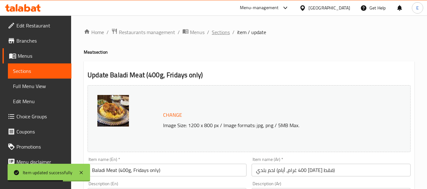
click at [220, 30] on span "Sections" at bounding box center [221, 32] width 18 height 8
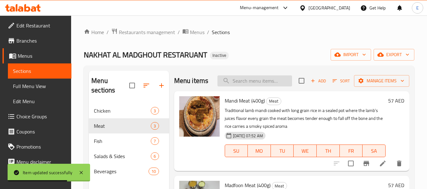
click at [249, 82] on input "search" at bounding box center [254, 81] width 75 height 11
paste input "Arabic Salad"
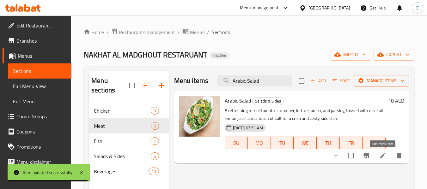
type input "Arabic Salad"
click at [384, 158] on icon at bounding box center [383, 156] width 8 height 8
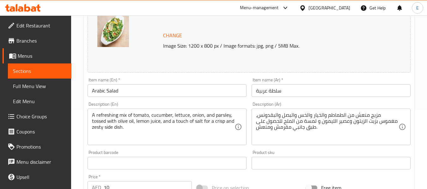
scroll to position [95, 0]
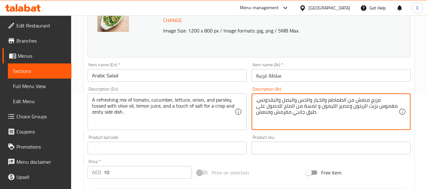
click at [339, 123] on textarea "مزيج منعش من الطماطم والخيار والخس والبصل والبقدونس، مغموس بزيت الزيتون وعصير ا…" at bounding box center [327, 112] width 142 height 30
drag, startPoint x: 269, startPoint y: 113, endPoint x: 257, endPoint y: 114, distance: 12.3
click at [257, 114] on textarea "مزيج منعش من الطماطم والخيار والخس والبصل والبقدونس، مغموس بزيت الزيتون وعصير ا…" at bounding box center [327, 112] width 142 height 30
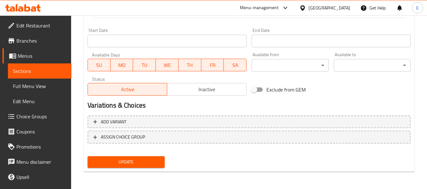
scroll to position [266, 0]
type textarea "مزيج منعش من الطماطم والخيار والخس والبصل والبقدونس، مغموس بزيت الزيتون وعصير ا…"
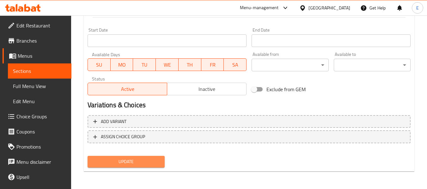
click at [151, 166] on span "Update" at bounding box center [126, 162] width 67 height 8
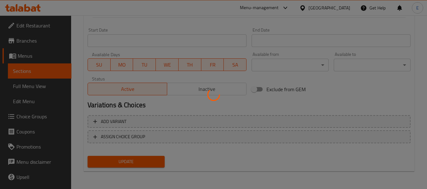
click at [151, 166] on div at bounding box center [213, 94] width 427 height 189
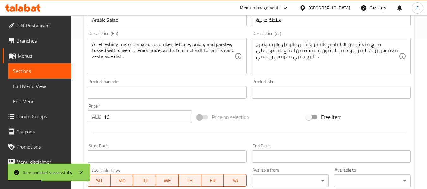
scroll to position [140, 0]
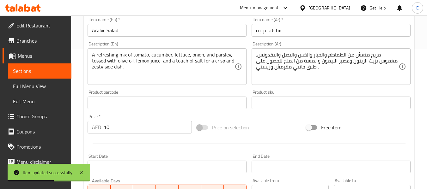
click at [33, 118] on span "Choice Groups" at bounding box center [41, 117] width 50 height 8
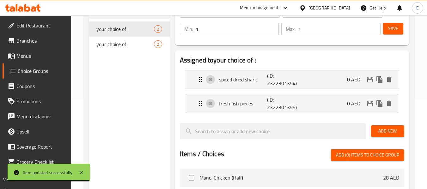
scroll to position [58, 0]
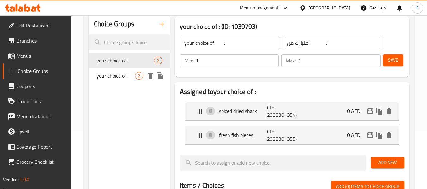
click at [123, 76] on span "your choice of :" at bounding box center [115, 76] width 39 height 8
type input "your choice of :"
type input "اختيارك من :"
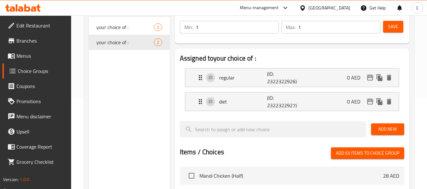
scroll to position [0, 0]
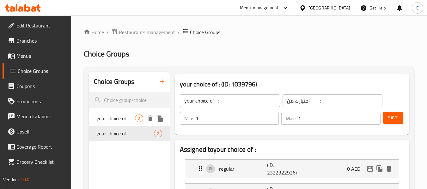
click at [118, 118] on span "your choice of :" at bounding box center [115, 119] width 39 height 8
type input "your choice of :"
type input "اختيارك من :"
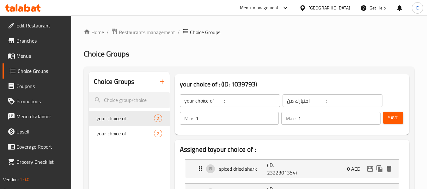
click at [24, 58] on span "Menus" at bounding box center [41, 56] width 50 height 8
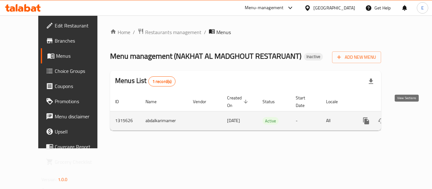
click at [408, 117] on icon "enhanced table" at bounding box center [412, 121] width 8 height 8
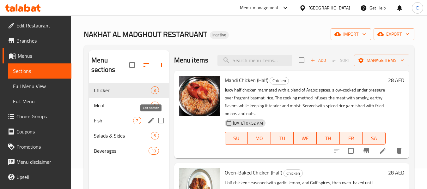
scroll to position [32, 0]
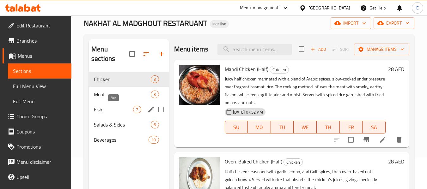
click at [127, 108] on span "Fish" at bounding box center [113, 110] width 39 height 8
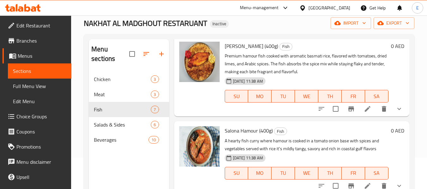
scroll to position [63, 0]
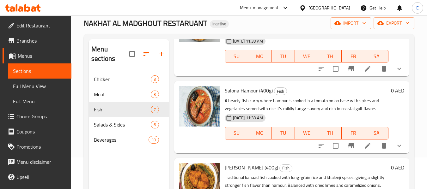
click at [367, 75] on li at bounding box center [368, 68] width 18 height 11
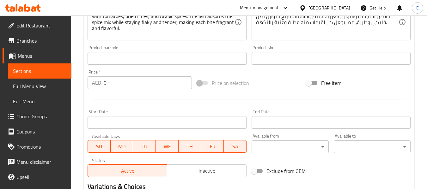
scroll to position [281, 0]
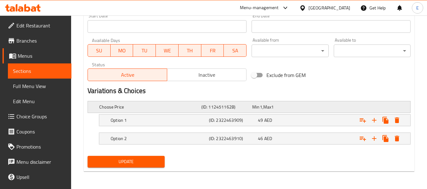
click at [156, 109] on h5 "Choose Price" at bounding box center [149, 107] width 100 height 6
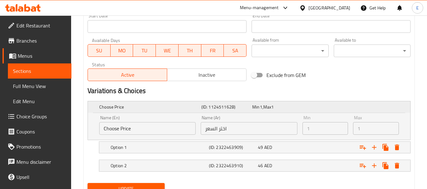
click at [156, 109] on h5 "Choose Price" at bounding box center [149, 107] width 100 height 6
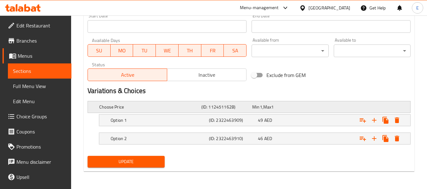
click at [155, 112] on div "Choose Price (ID: 1124511628) Min 1 , Max 1" at bounding box center [251, 107] width 306 height 14
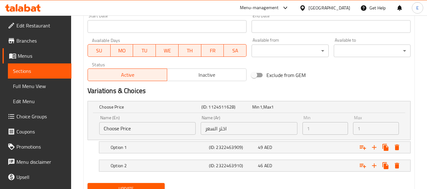
click at [142, 127] on input "Choose Price" at bounding box center [147, 128] width 96 height 13
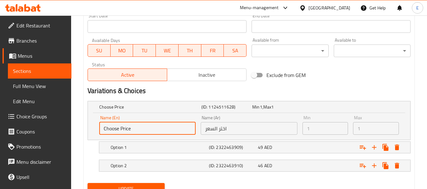
click at [142, 127] on input "Choose Price" at bounding box center [147, 128] width 96 height 13
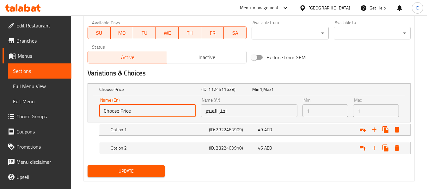
scroll to position [308, 0]
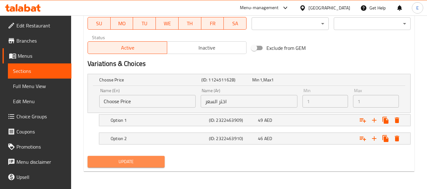
click at [150, 159] on span "Update" at bounding box center [126, 162] width 67 height 8
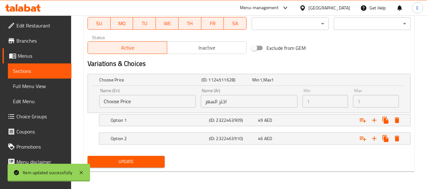
click at [148, 104] on input "Choose Price" at bounding box center [147, 101] width 96 height 13
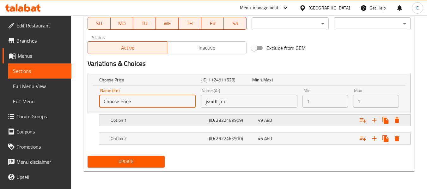
click at [161, 124] on div "Option 1" at bounding box center [158, 120] width 98 height 9
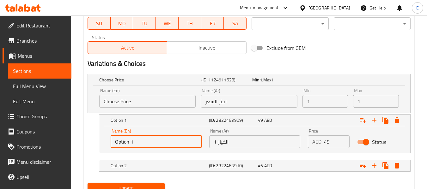
click at [142, 140] on input "Option 1" at bounding box center [156, 142] width 91 height 13
type input "s"
type input "Large"
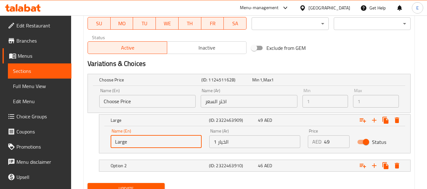
click at [224, 140] on input "الخيار 1" at bounding box center [254, 142] width 91 height 13
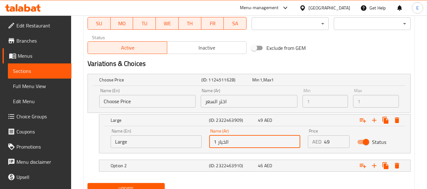
click at [224, 140] on input "الخيار 1" at bounding box center [254, 142] width 91 height 13
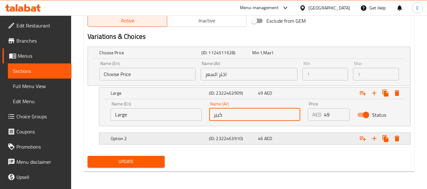
type input "كبير"
click at [173, 142] on h5 "Option 2" at bounding box center [159, 139] width 96 height 6
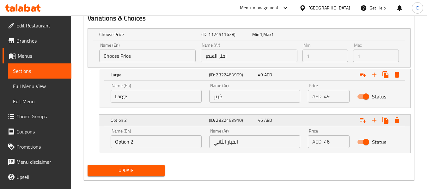
scroll to position [362, 0]
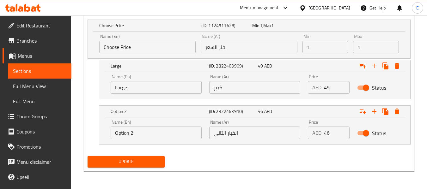
click at [164, 131] on input "Option 2" at bounding box center [156, 133] width 91 height 13
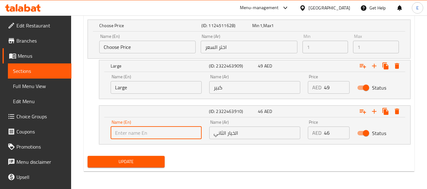
click at [226, 133] on input "الخيار الثاني" at bounding box center [254, 133] width 91 height 13
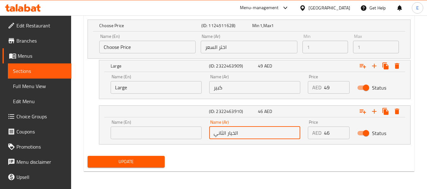
click at [226, 133] on input "الخيار الثاني" at bounding box center [254, 133] width 91 height 13
type input "وسط"
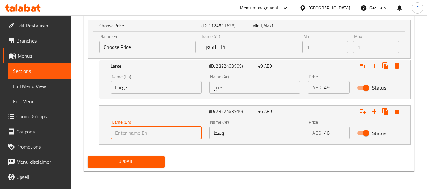
click at [187, 130] on input "text" at bounding box center [156, 133] width 91 height 13
type input "medium"
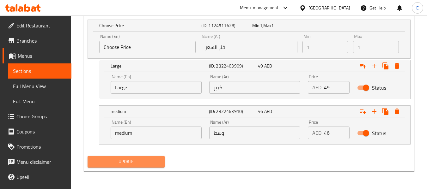
click at [154, 164] on span "Update" at bounding box center [126, 162] width 67 height 8
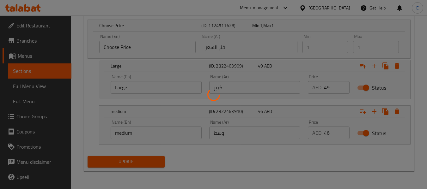
click at [154, 164] on div at bounding box center [213, 94] width 427 height 189
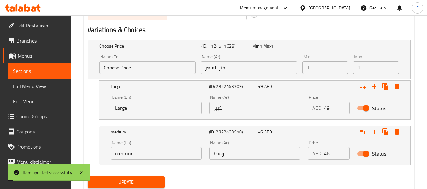
scroll to position [330, 0]
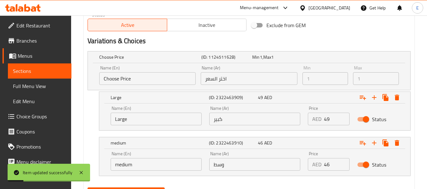
click at [156, 77] on input "Choose Price" at bounding box center [147, 78] width 96 height 13
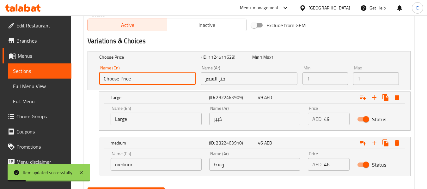
click at [156, 77] on input "Choose Price" at bounding box center [147, 78] width 96 height 13
drag, startPoint x: 150, startPoint y: 77, endPoint x: 96, endPoint y: 79, distance: 53.7
click at [96, 79] on div "Name (En) Choose Price Name (En) Name (Ar) اختر السعر Name (Ar) Min 1 Min Max 1…" at bounding box center [249, 76] width 322 height 27
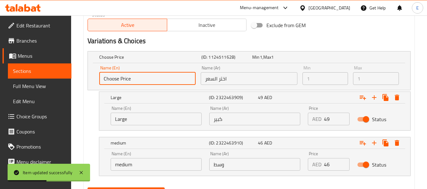
click at [145, 79] on input "Choose Price" at bounding box center [147, 78] width 96 height 13
click at [236, 69] on div "Name (Ar) اختر السعر Name (Ar)" at bounding box center [249, 75] width 96 height 19
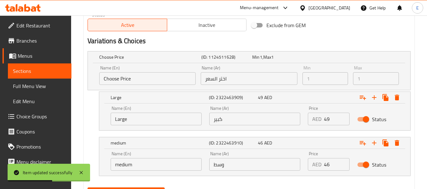
click at [237, 79] on input "اختر السعر" at bounding box center [249, 78] width 96 height 13
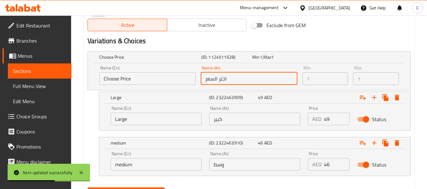
click at [237, 79] on input "اختر السعر" at bounding box center [249, 78] width 96 height 13
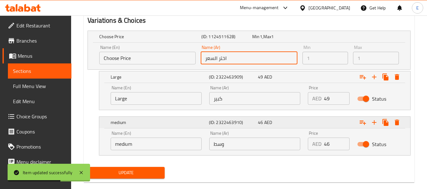
scroll to position [362, 0]
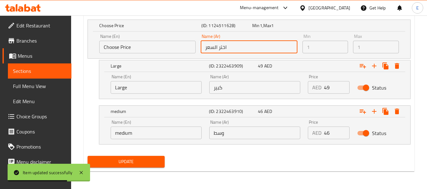
click at [153, 160] on span "Update" at bounding box center [126, 162] width 67 height 8
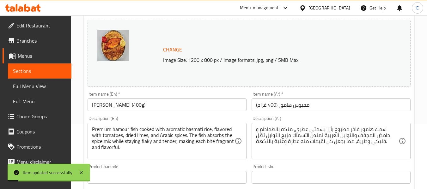
scroll to position [15, 0]
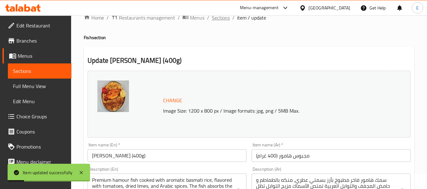
click at [215, 18] on span "Sections" at bounding box center [221, 18] width 18 height 8
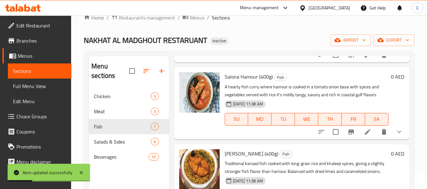
scroll to position [95, 0]
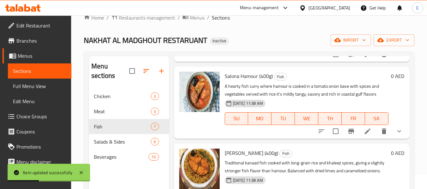
click at [365, 134] on icon at bounding box center [368, 132] width 6 height 6
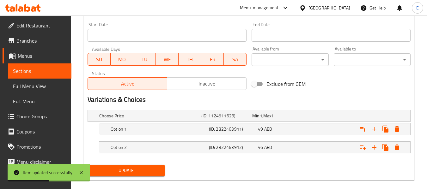
scroll to position [281, 0]
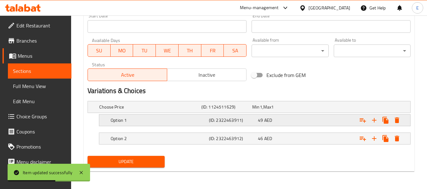
click at [146, 121] on h5 "Option 1" at bounding box center [159, 120] width 96 height 6
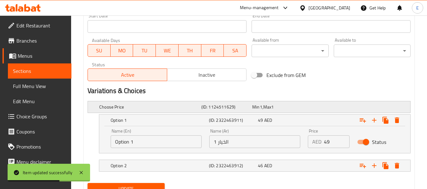
click at [147, 110] on h5 "Choose Price" at bounding box center [149, 107] width 100 height 6
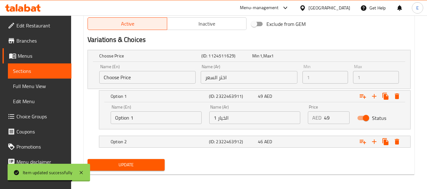
scroll to position [335, 0]
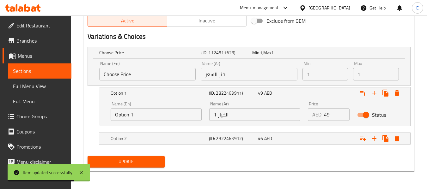
click at [150, 116] on input "Option 1" at bounding box center [156, 114] width 91 height 13
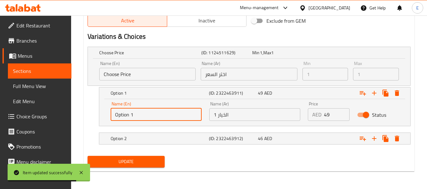
click at [150, 116] on input "Option 1" at bounding box center [156, 114] width 91 height 13
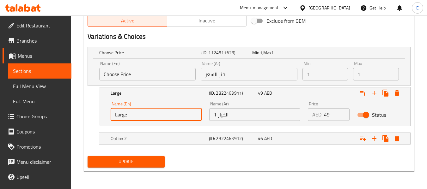
type input "Large"
click at [215, 115] on input "الخيار 1" at bounding box center [254, 114] width 91 height 13
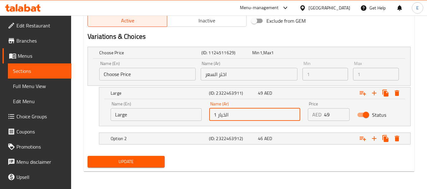
click at [215, 115] on input "الخيار 1" at bounding box center [254, 114] width 91 height 13
type input "كبير"
click at [197, 140] on h5 "Option 2" at bounding box center [159, 139] width 96 height 6
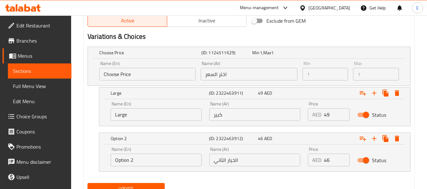
click at [227, 161] on input "الخيار الثاني" at bounding box center [254, 160] width 91 height 13
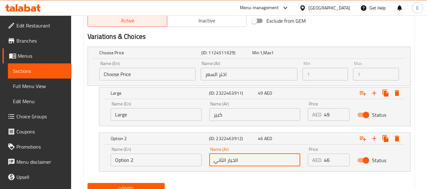
click at [227, 161] on input "الخيار الثاني" at bounding box center [254, 160] width 91 height 13
type input "وسط"
click at [165, 154] on input "Option 2" at bounding box center [156, 160] width 91 height 13
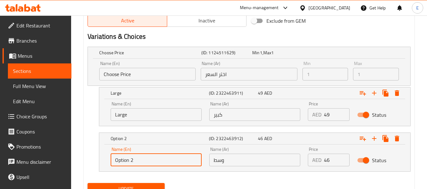
click at [165, 154] on input "Option 2" at bounding box center [156, 160] width 91 height 13
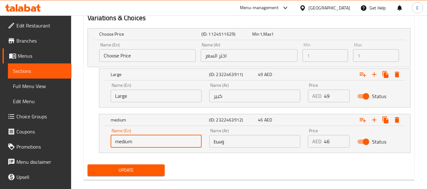
scroll to position [362, 0]
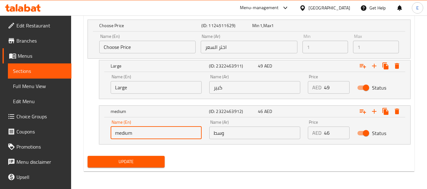
type input "medium"
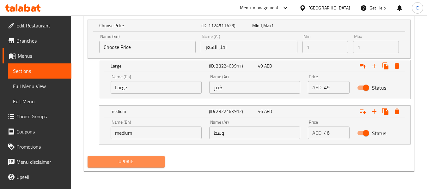
click at [157, 160] on span "Update" at bounding box center [126, 162] width 67 height 8
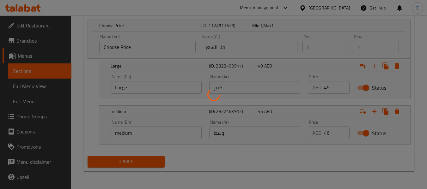
click at [157, 160] on div at bounding box center [213, 94] width 427 height 189
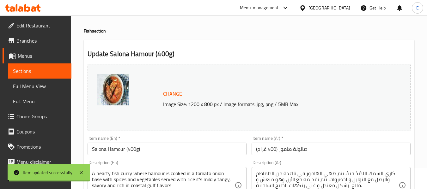
scroll to position [0, 0]
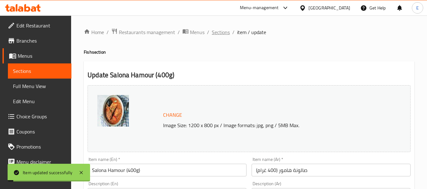
click at [223, 33] on span "Sections" at bounding box center [221, 32] width 18 height 8
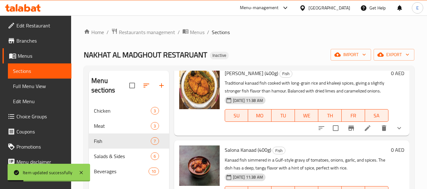
scroll to position [190, 0]
click at [364, 132] on icon at bounding box center [368, 128] width 8 height 8
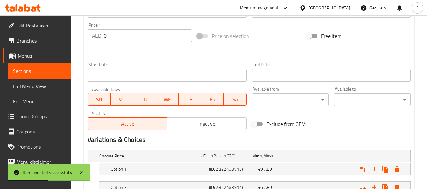
scroll to position [281, 0]
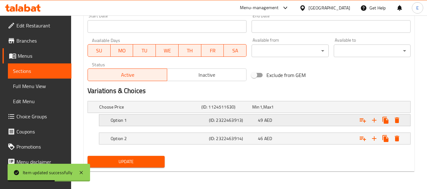
click at [168, 118] on h5 "Option 1" at bounding box center [159, 120] width 96 height 6
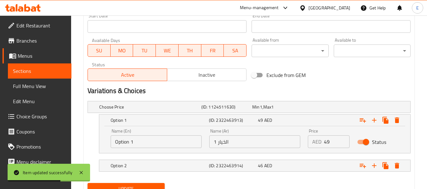
click at [157, 139] on input "Option 1" at bounding box center [156, 142] width 91 height 13
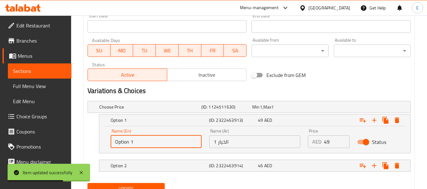
click at [157, 139] on input "Option 1" at bounding box center [156, 142] width 91 height 13
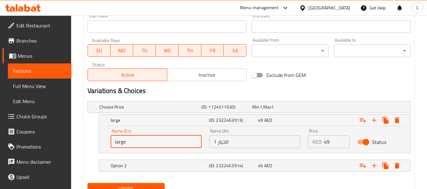
type input "large"
click at [219, 146] on input "الخيار 1" at bounding box center [254, 142] width 91 height 13
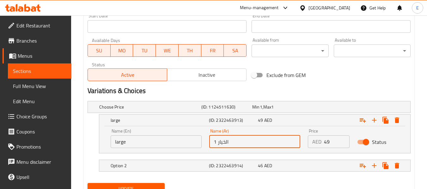
click at [219, 146] on input "الخيار 1" at bounding box center [254, 142] width 91 height 13
type input "كبير"
click at [198, 163] on h5 "Option 2" at bounding box center [159, 166] width 96 height 6
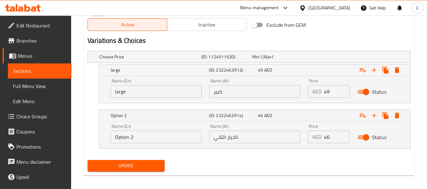
scroll to position [335, 0]
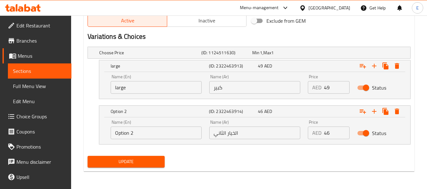
click at [178, 129] on input "Option 2" at bounding box center [156, 133] width 91 height 13
type input "medium"
click at [233, 139] on div "Name (Ar) الخيار الثاني Name (Ar)" at bounding box center [254, 129] width 99 height 27
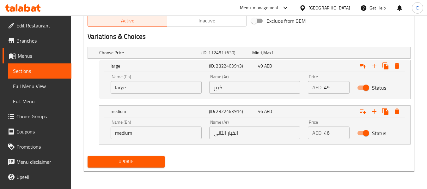
click at [233, 134] on input "الخيار الثاني" at bounding box center [254, 133] width 91 height 13
type input ","
type input "وسط"
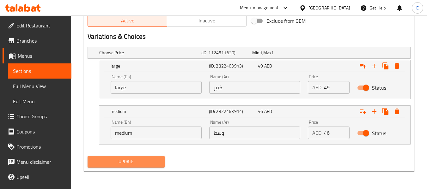
click at [148, 161] on span "Update" at bounding box center [126, 162] width 67 height 8
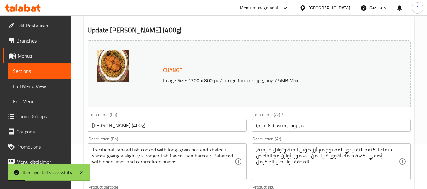
scroll to position [0, 0]
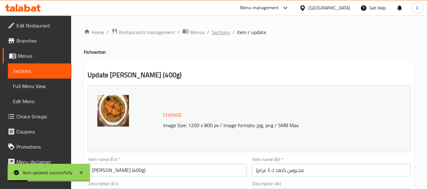
click at [218, 34] on span "Sections" at bounding box center [221, 32] width 18 height 8
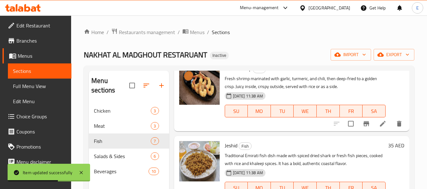
scroll to position [316, 0]
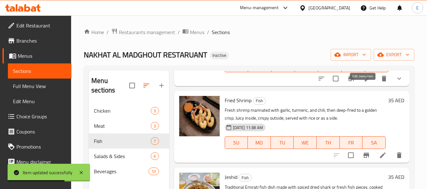
click at [366, 82] on icon at bounding box center [368, 79] width 8 height 8
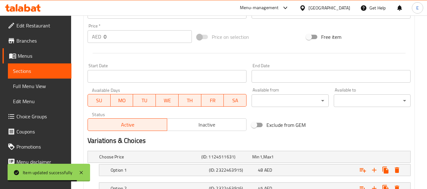
scroll to position [281, 0]
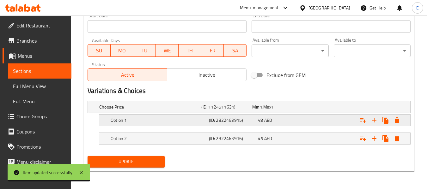
click at [154, 121] on h5 "Option 1" at bounding box center [159, 120] width 96 height 6
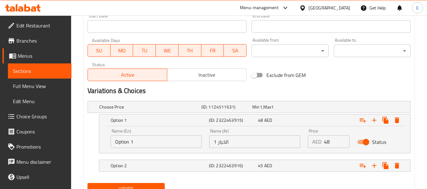
click at [150, 144] on input "Option 1" at bounding box center [156, 142] width 91 height 13
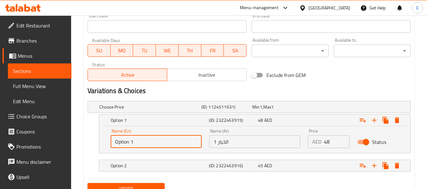
click at [150, 144] on input "Option 1" at bounding box center [156, 142] width 91 height 13
type input "large"
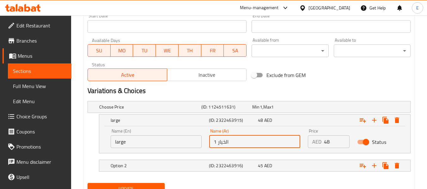
click at [226, 141] on input "الخيار 1" at bounding box center [254, 142] width 91 height 13
type input "كبير"
click at [190, 169] on h5 "Option 2" at bounding box center [159, 166] width 96 height 6
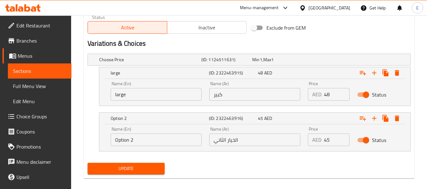
scroll to position [335, 0]
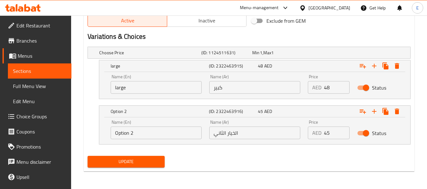
click at [228, 135] on input "الخيار الثاني" at bounding box center [254, 133] width 91 height 13
type input "وسط"
click at [170, 138] on input "Option 2" at bounding box center [156, 133] width 91 height 13
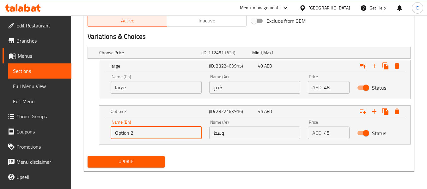
click at [170, 138] on input "Option 2" at bounding box center [156, 133] width 91 height 13
type input "medium"
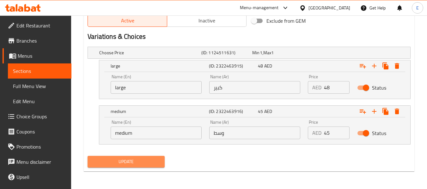
click at [129, 161] on span "Update" at bounding box center [126, 162] width 67 height 8
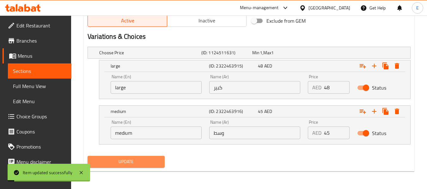
click at [119, 166] on button "Update" at bounding box center [126, 162] width 77 height 12
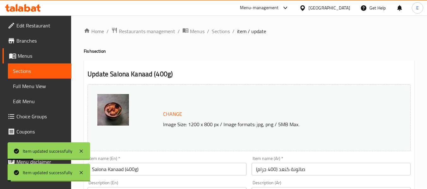
scroll to position [0, 0]
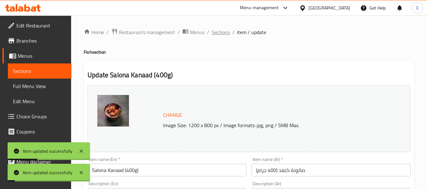
click at [220, 33] on span "Sections" at bounding box center [221, 32] width 18 height 8
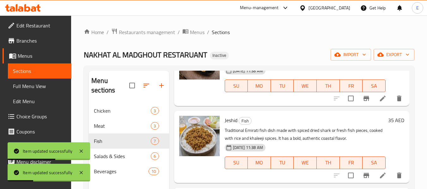
scroll to position [382, 0]
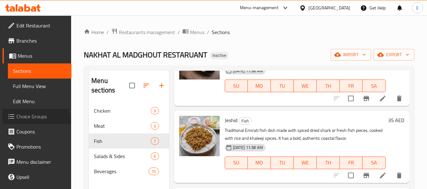
click at [35, 121] on link "Choice Groups" at bounding box center [37, 116] width 69 height 15
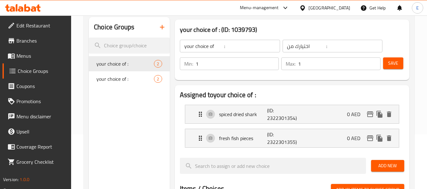
scroll to position [63, 0]
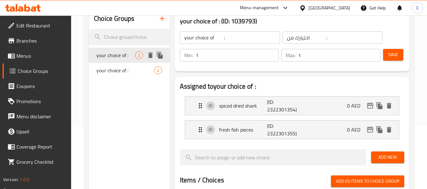
click at [129, 55] on span "your choice of :" at bounding box center [115, 55] width 39 height 8
click at [126, 71] on span "your choice of :" at bounding box center [115, 71] width 39 height 8
type input "your choice of :"
type input "اختيارك من :"
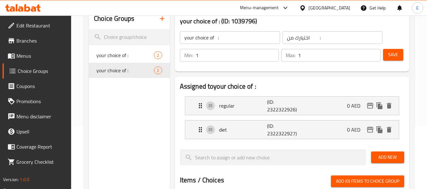
click at [131, 123] on div "Choice Groups your choice of : 2 your choice of : 2" at bounding box center [129, 183] width 81 height 349
click at [116, 54] on span "your choice of :" at bounding box center [115, 55] width 39 height 8
type input "your choice of :"
type input "اختيارك من :"
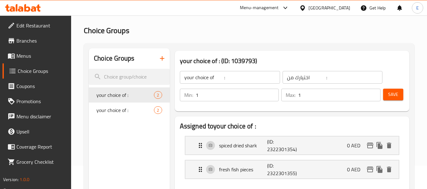
scroll to position [0, 0]
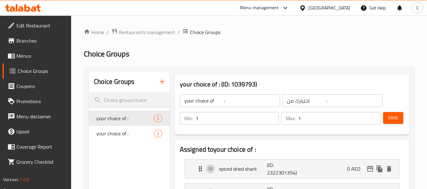
click at [23, 56] on span "Menus" at bounding box center [41, 56] width 50 height 8
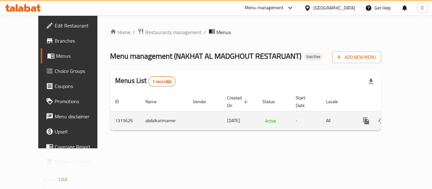
click at [408, 117] on icon "enhanced table" at bounding box center [412, 121] width 8 height 8
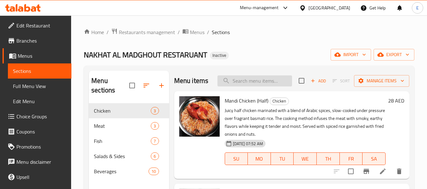
click at [245, 87] on input "search" at bounding box center [254, 81] width 75 height 11
paste input "Jeshid"
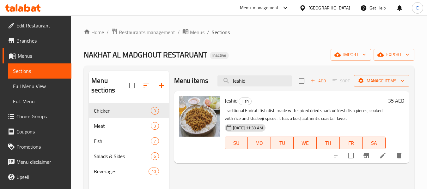
type input "Jeshid"
click at [383, 157] on icon at bounding box center [383, 156] width 8 height 8
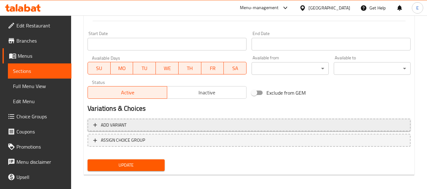
scroll to position [266, 0]
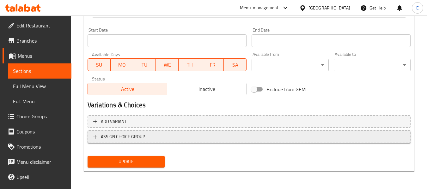
click at [112, 137] on span "ASSIGN CHOICE GROUP" at bounding box center [123, 137] width 44 height 8
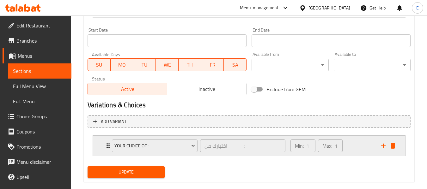
click at [106, 146] on icon "Expand" at bounding box center [108, 146] width 8 height 8
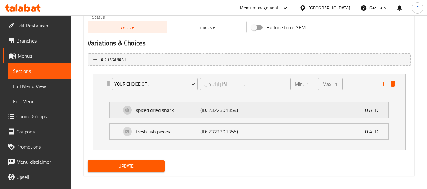
scroll to position [330, 0]
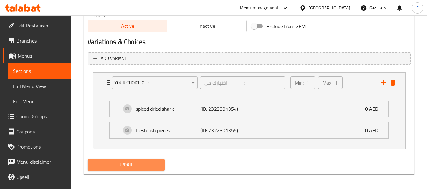
click at [140, 170] on button "Update" at bounding box center [126, 165] width 77 height 12
click at [140, 170] on div at bounding box center [213, 94] width 427 height 189
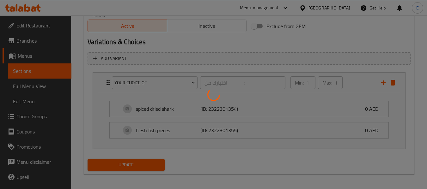
click at [140, 170] on div at bounding box center [213, 94] width 427 height 189
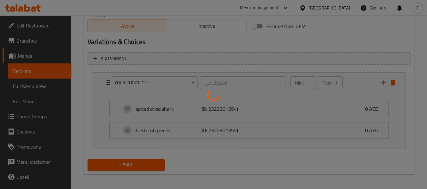
click at [140, 170] on div at bounding box center [213, 94] width 427 height 189
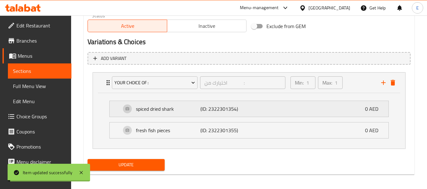
click at [178, 112] on p "spiced dried shark" at bounding box center [168, 109] width 64 height 8
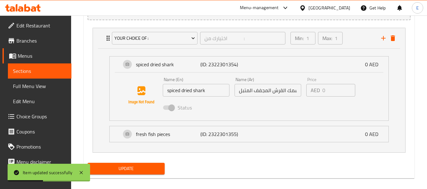
scroll to position [381, 0]
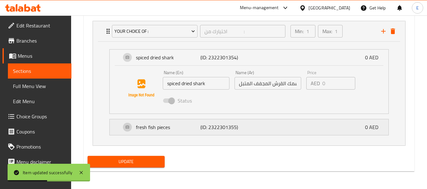
click at [180, 127] on p "fresh fish pieces" at bounding box center [168, 128] width 64 height 8
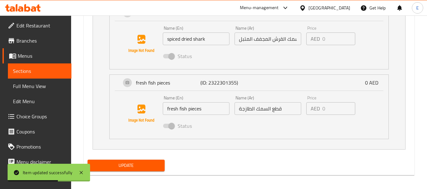
scroll to position [429, 0]
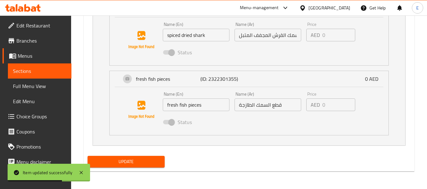
click at [149, 161] on span "Update" at bounding box center [126, 162] width 67 height 8
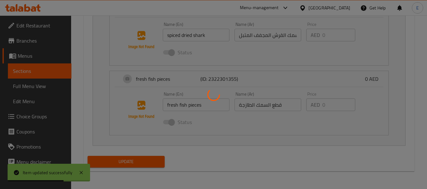
click at [149, 161] on div at bounding box center [213, 94] width 427 height 189
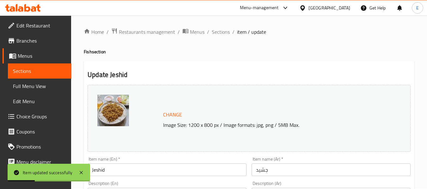
scroll to position [0, 0]
click at [33, 114] on span "Choice Groups" at bounding box center [41, 117] width 50 height 8
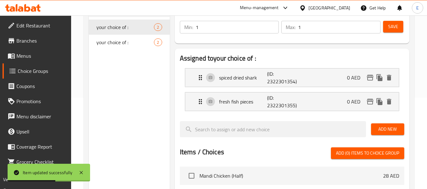
scroll to position [95, 0]
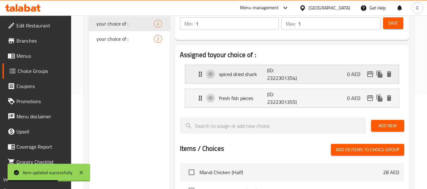
click at [237, 83] on div "spiced dried shark (ID: 2322301354) 0 AED" at bounding box center [294, 74] width 195 height 18
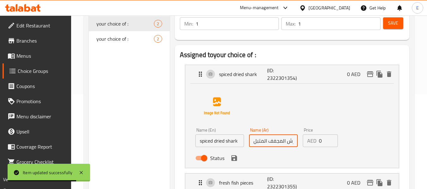
scroll to position [0, 21]
drag, startPoint x: 255, startPoint y: 143, endPoint x: 302, endPoint y: 142, distance: 47.4
click at [302, 142] on div "Name (En) spiced dried shark Name (En) Name (Ar) سمك القرش المجفف المتبل Name (…" at bounding box center [273, 145] width 161 height 41
click at [291, 142] on input "سمك القرش المجفف المتبل" at bounding box center [273, 141] width 49 height 13
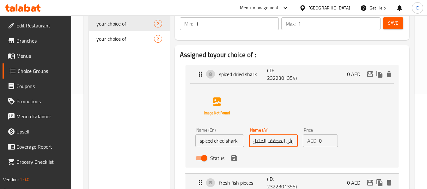
scroll to position [0, 8]
drag, startPoint x: 254, startPoint y: 142, endPoint x: 295, endPoint y: 142, distance: 40.8
click at [295, 142] on input "القرش المجفف المتبل" at bounding box center [273, 141] width 49 height 13
click at [232, 161] on icon "save" at bounding box center [234, 158] width 8 height 8
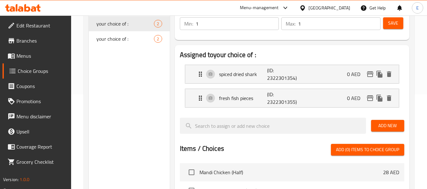
type input "القرش المجفف المتبل"
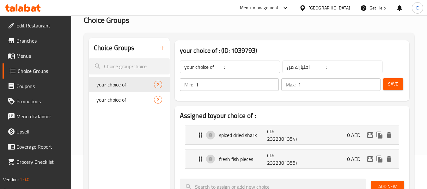
scroll to position [0, 0]
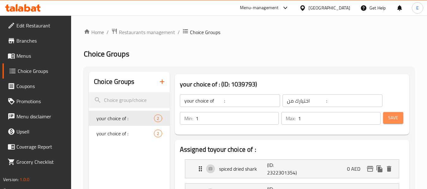
click at [389, 118] on span "Save" at bounding box center [393, 118] width 10 height 8
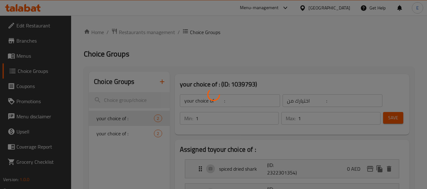
click at [389, 118] on div at bounding box center [213, 94] width 427 height 189
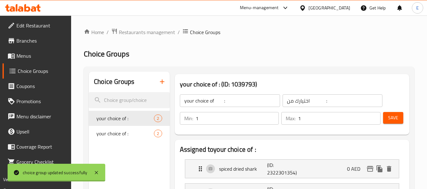
click at [389, 118] on div at bounding box center [213, 94] width 427 height 189
click at [389, 118] on span "Save" at bounding box center [393, 118] width 10 height 8
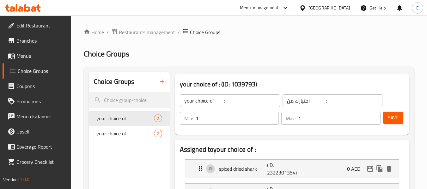
click at [280, 51] on h2 "Choice Groups" at bounding box center [249, 54] width 330 height 10
click at [163, 81] on icon "button" at bounding box center [162, 82] width 8 height 8
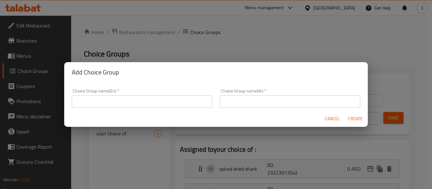
click at [152, 101] on input "text" at bounding box center [142, 101] width 140 height 13
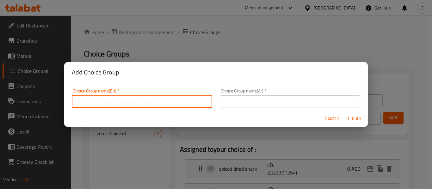
type input "your choice of:"
click at [244, 105] on input "text" at bounding box center [290, 101] width 140 height 13
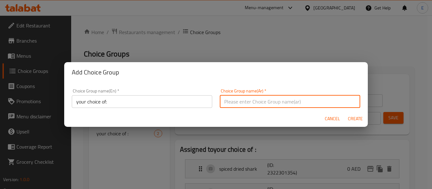
type input "إختيارك من:"
click at [353, 119] on span "Create" at bounding box center [354, 119] width 15 height 8
type input "your choice of:"
type input "إختيارك من:"
type input "0"
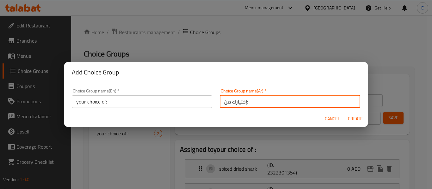
type input "0"
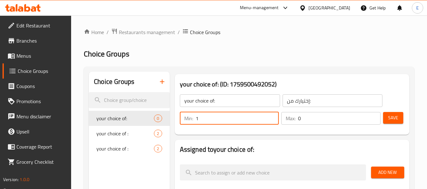
type input "1"
click at [274, 117] on input "1" at bounding box center [237, 118] width 83 height 13
type input "1"
click at [373, 116] on input "1" at bounding box center [339, 118] width 82 height 13
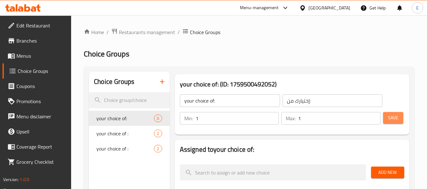
click at [390, 116] on span "Save" at bounding box center [393, 118] width 10 height 8
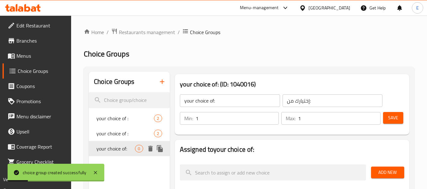
click at [140, 149] on span "0" at bounding box center [138, 149] width 7 height 6
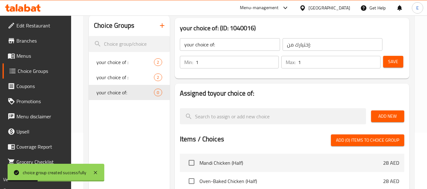
scroll to position [95, 0]
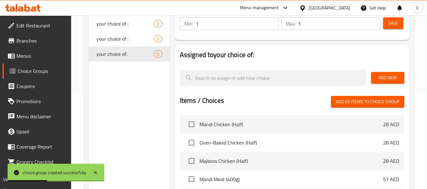
click at [393, 22] on span "Save" at bounding box center [393, 23] width 10 height 8
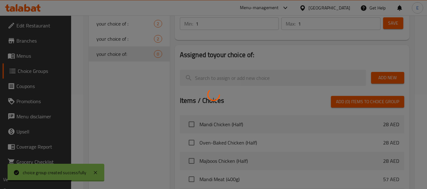
click at [386, 77] on div at bounding box center [213, 94] width 427 height 189
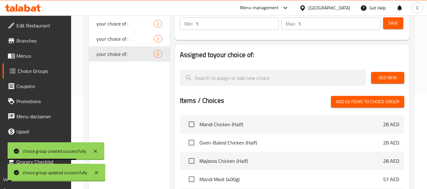
click at [386, 77] on span "Add New" at bounding box center [387, 78] width 23 height 8
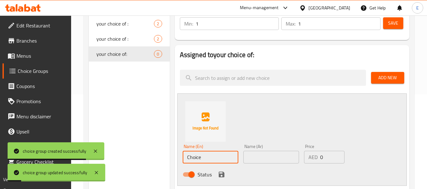
click at [201, 151] on input "Choice" at bounding box center [211, 157] width 56 height 13
click at [201, 152] on input "Choice" at bounding box center [211, 157] width 56 height 13
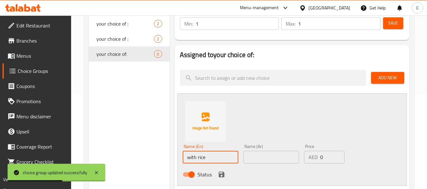
scroll to position [126, 0]
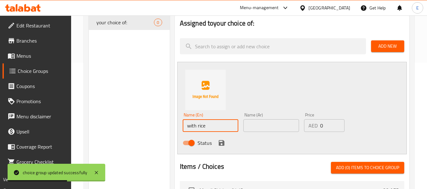
type input "with rice"
click at [256, 119] on input "text" at bounding box center [271, 125] width 56 height 13
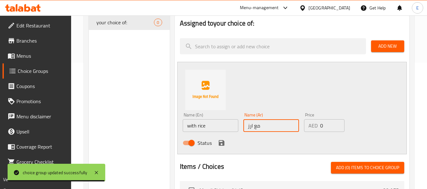
type input "مع ارز"
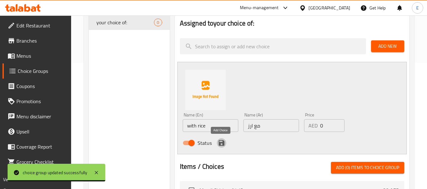
click at [219, 142] on icon "save" at bounding box center [222, 143] width 6 height 6
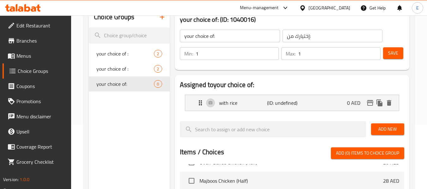
scroll to position [95, 0]
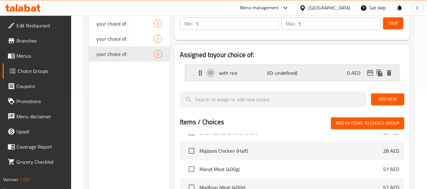
click at [250, 74] on p "with rice" at bounding box center [243, 73] width 48 height 8
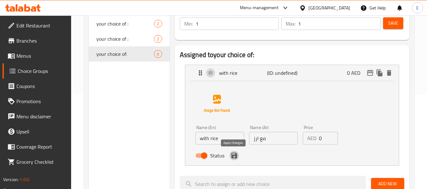
click at [234, 156] on icon "save" at bounding box center [234, 156] width 6 height 6
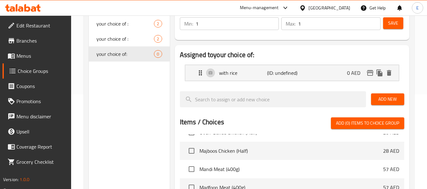
click at [386, 95] on span "Add New" at bounding box center [387, 99] width 23 height 8
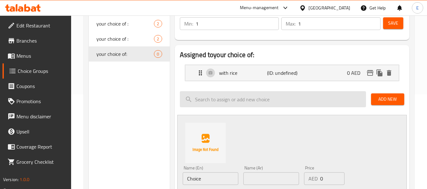
click at [238, 104] on input "search" at bounding box center [273, 99] width 186 height 16
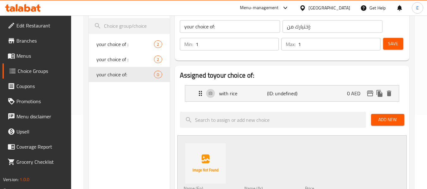
scroll to position [63, 0]
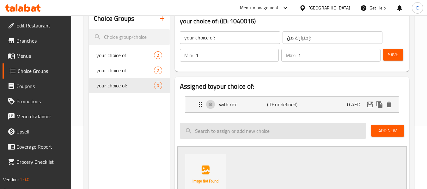
click at [256, 132] on input "search" at bounding box center [273, 131] width 186 height 16
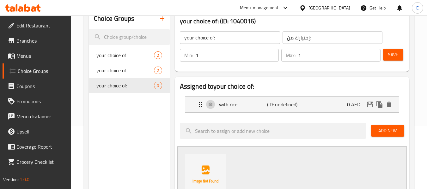
click at [346, 85] on h2 "Assigned to your choice of:" at bounding box center [292, 86] width 224 height 9
click at [381, 127] on span "Add New" at bounding box center [387, 131] width 23 height 8
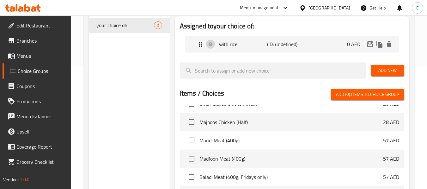
scroll to position [126, 0]
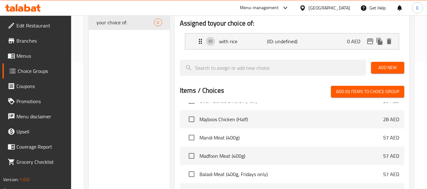
click at [392, 56] on div at bounding box center [292, 57] width 224 height 5
click at [390, 68] on span "Add New" at bounding box center [387, 68] width 23 height 8
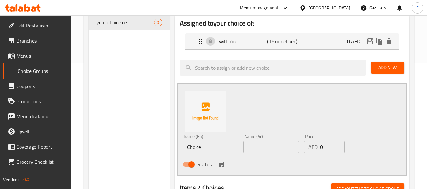
click at [220, 148] on input "Choice" at bounding box center [211, 147] width 56 height 13
type input "as a side"
click at [258, 148] on input "text" at bounding box center [271, 147] width 56 height 13
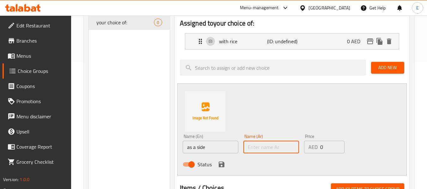
type input "ط"
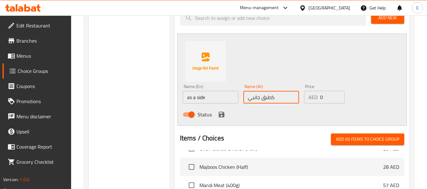
scroll to position [190, 0]
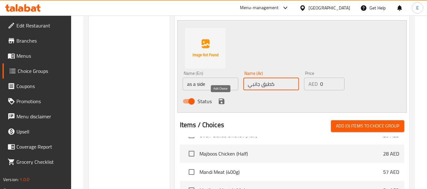
type input "كطبق جانبي"
click at [222, 104] on icon "save" at bounding box center [222, 102] width 6 height 6
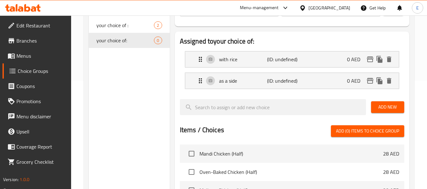
scroll to position [32, 0]
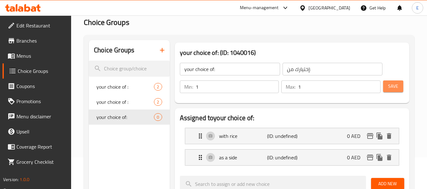
click at [392, 86] on span "Save" at bounding box center [393, 86] width 10 height 8
click at [392, 86] on div at bounding box center [213, 94] width 427 height 189
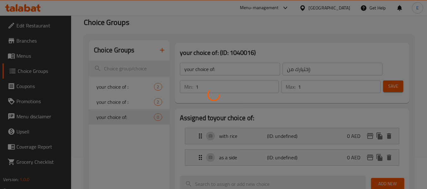
click at [392, 86] on div at bounding box center [213, 94] width 427 height 189
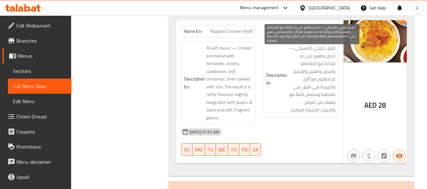
click at [304, 99] on span "طبق خليجي كلاسيكي — دجاج مطهو على نار هادئة مع الطماطم والبصل والهيل والقرفة، ث…" at bounding box center [311, 79] width 47 height 70
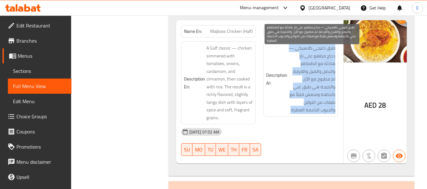
click at [304, 99] on span "طبق خليجي كلاسيكي — دجاج مطهو على نار هادئة مع الطماطم والبصل والهيل والقرفة، ث…" at bounding box center [311, 79] width 47 height 70
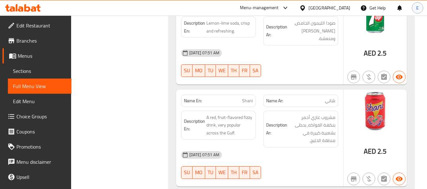
scroll to position [1063, 0]
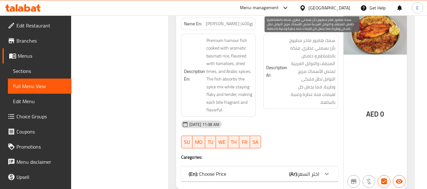
click at [325, 92] on span "سمك هامور فاخر مطبوخ بأرز بسمتي عطري، منكه بالطماطم و حامض المجفف والتوابل العر…" at bounding box center [311, 72] width 47 height 70
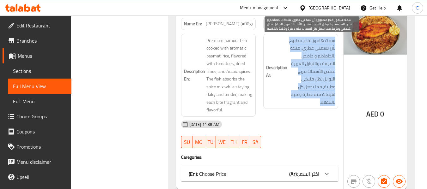
click at [325, 92] on span "سمك هامور فاخر مطبوخ بأرز بسمتي عطري، منكه بالطماطم و حامض المجفف والتوابل العر…" at bounding box center [311, 72] width 47 height 70
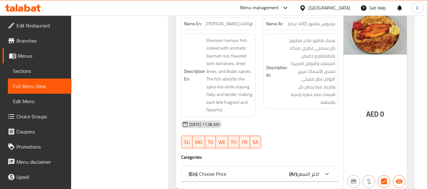
scroll to position [2147, 0]
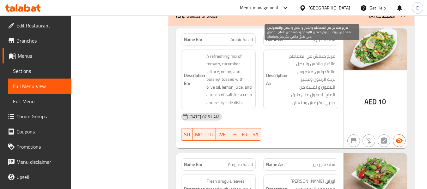
click at [306, 93] on span "مزيج منعش من الطماطم والخيار والخس والبصل والبقدونس، مغموس بزيت الزيتون وعصير ا…" at bounding box center [311, 79] width 47 height 54
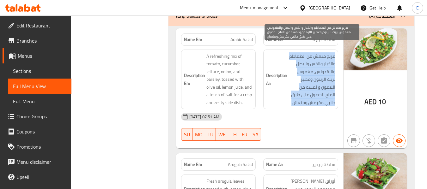
click at [306, 93] on span "مزيج منعش من الطماطم والخيار والخس والبصل والبقدونس، مغموس بزيت الزيتون وعصير ا…" at bounding box center [311, 79] width 47 height 54
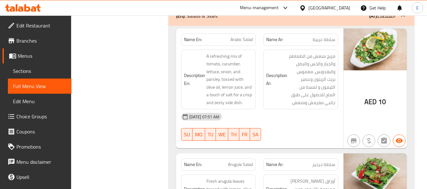
click at [236, 36] on span "Arabic Salad" at bounding box center [241, 39] width 22 height 7
copy span "Arabic Salad"
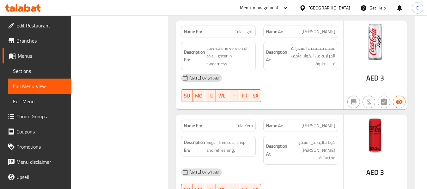
scroll to position [3661, 0]
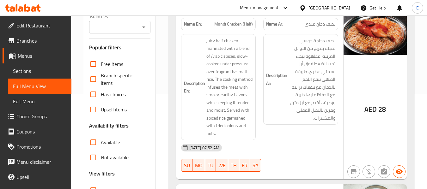
scroll to position [190, 0]
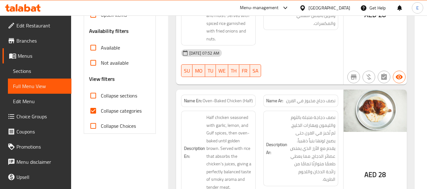
click at [95, 110] on input "Collapse categories" at bounding box center [93, 110] width 15 height 15
checkbox input "false"
click at [93, 95] on input "Collapse sections" at bounding box center [93, 95] width 15 height 15
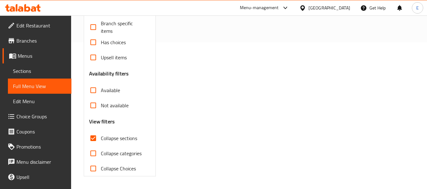
scroll to position [147, 0]
click at [97, 138] on input "Collapse sections" at bounding box center [93, 138] width 15 height 15
checkbox input "false"
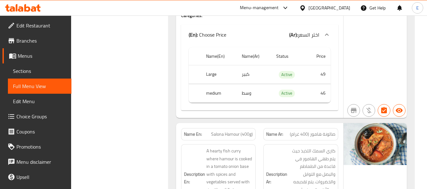
scroll to position [1169, 0]
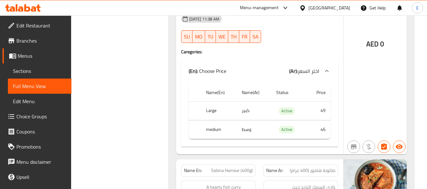
click at [243, 111] on td "كبير" at bounding box center [254, 111] width 34 height 19
click at [220, 111] on th "Large" at bounding box center [219, 111] width 36 height 19
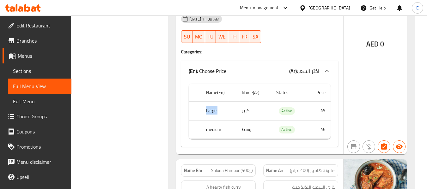
click at [220, 111] on th "Large" at bounding box center [219, 111] width 36 height 19
click at [250, 132] on td "وسط" at bounding box center [254, 129] width 34 height 19
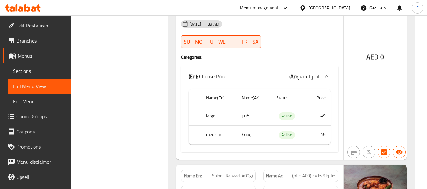
scroll to position [1674, 0]
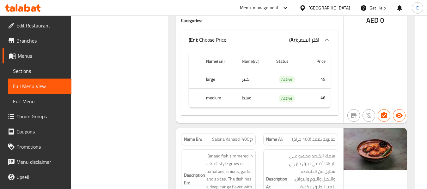
click at [250, 80] on td "كبير" at bounding box center [254, 79] width 34 height 19
click at [209, 82] on th "large" at bounding box center [219, 79] width 36 height 19
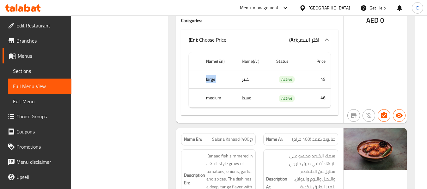
click at [209, 82] on th "large" at bounding box center [219, 79] width 36 height 19
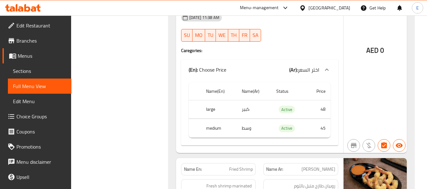
scroll to position [1896, 0]
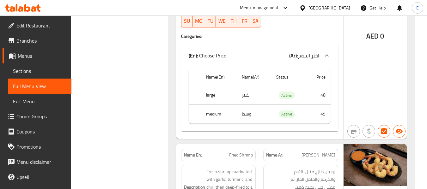
click at [250, 93] on td "كبير" at bounding box center [254, 95] width 34 height 19
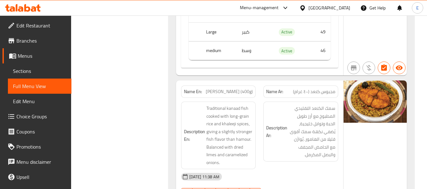
scroll to position [1359, 0]
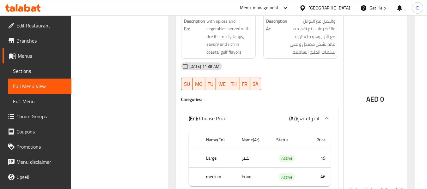
drag, startPoint x: 197, startPoint y: 121, endPoint x: 229, endPoint y: 121, distance: 32.2
click at [229, 121] on div "(En): Choose Price (Ar): اختر السعر" at bounding box center [254, 119] width 130 height 8
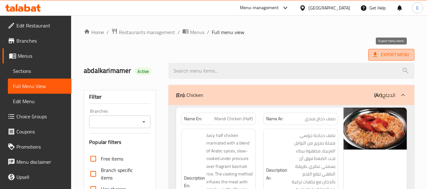
click at [383, 60] on span "Export Menu" at bounding box center [391, 55] width 46 height 12
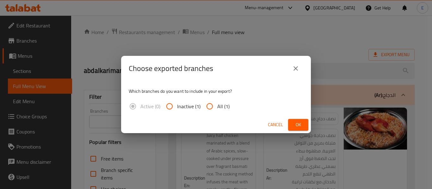
click at [217, 107] on span "All (1)" at bounding box center [223, 107] width 12 height 8
click at [217, 107] on input "All (1)" at bounding box center [209, 106] width 15 height 15
radio input "true"
click at [292, 123] on button "Ok" at bounding box center [298, 125] width 20 height 12
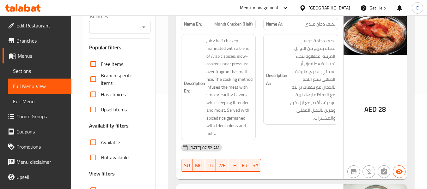
scroll to position [126, 0]
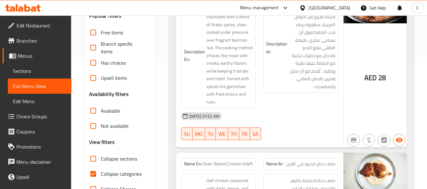
click at [283, 91] on div "Description Ar: نصف دجاجة جوسي متبلة بمزيج من التوابل العربية، مطهوة ببطء تحت ا…" at bounding box center [300, 56] width 82 height 114
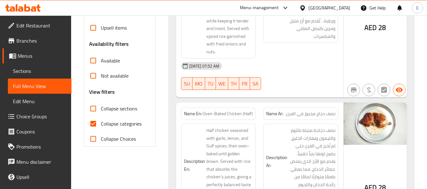
scroll to position [190, 0]
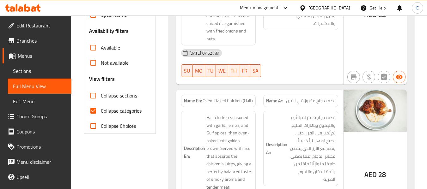
click at [95, 112] on input "Collapse categories" at bounding box center [93, 110] width 15 height 15
checkbox input "false"
click at [300, 63] on div "03-10-2025 07:52 AM SU MO TU WE TH FR SA" at bounding box center [259, 62] width 165 height 35
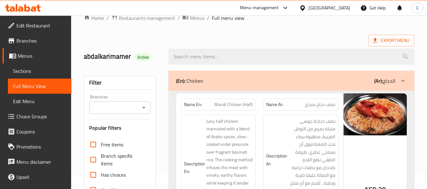
scroll to position [0, 0]
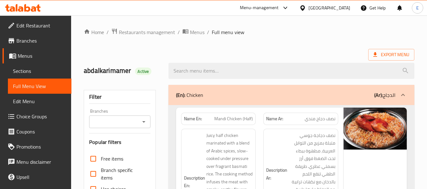
click at [44, 75] on link "Sections" at bounding box center [40, 71] width 64 height 15
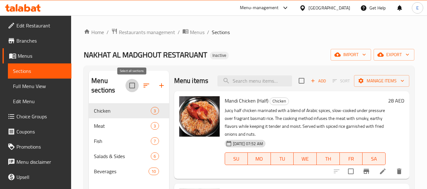
click at [133, 83] on input "checkbox" at bounding box center [131, 85] width 13 height 13
checkbox input "true"
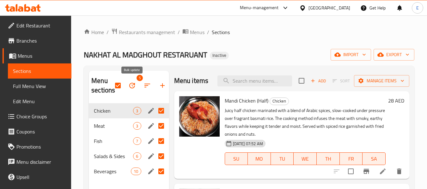
click at [132, 86] on icon "button" at bounding box center [132, 86] width 6 height 6
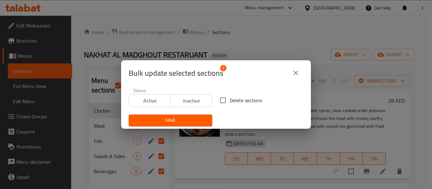
click at [218, 102] on input "Delete sections" at bounding box center [222, 100] width 13 height 13
checkbox input "true"
click at [189, 122] on span "Save" at bounding box center [170, 121] width 73 height 8
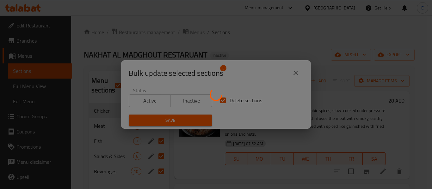
checkbox input "false"
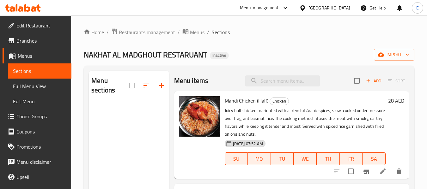
drag, startPoint x: 344, startPoint y: 49, endPoint x: 357, endPoint y: 49, distance: 13.0
click at [344, 49] on div "NAKHAT AL MADGHOUT RESTARUANT Inactive import" at bounding box center [249, 55] width 330 height 12
click at [388, 58] on span "import" at bounding box center [394, 55] width 30 height 8
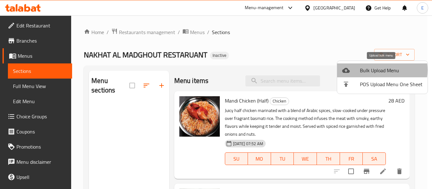
click at [377, 70] on span "Bulk Upload Menu" at bounding box center [391, 71] width 63 height 8
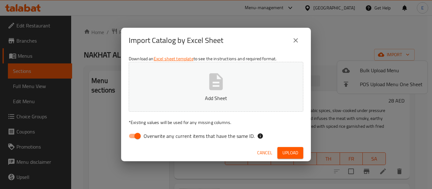
click at [219, 88] on icon "button" at bounding box center [216, 81] width 14 height 17
click at [131, 139] on input "Overwrite any current items that have the same ID." at bounding box center [137, 136] width 36 height 12
checkbox input "false"
click at [215, 89] on icon "button" at bounding box center [216, 81] width 14 height 17
click at [290, 155] on span "Upload" at bounding box center [290, 153] width 16 height 8
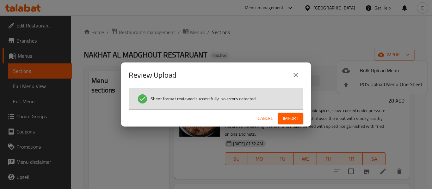
click at [285, 118] on span "Import" at bounding box center [290, 119] width 15 height 8
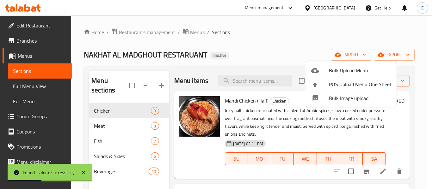
click at [248, 86] on div at bounding box center [216, 94] width 432 height 189
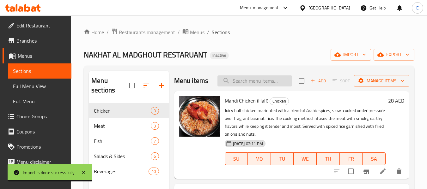
click at [330, 49] on button "import" at bounding box center [350, 55] width 40 height 12
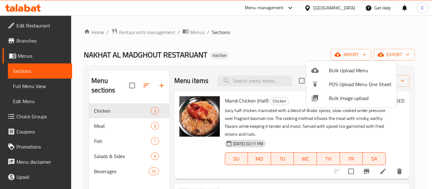
click at [259, 43] on div at bounding box center [216, 94] width 432 height 189
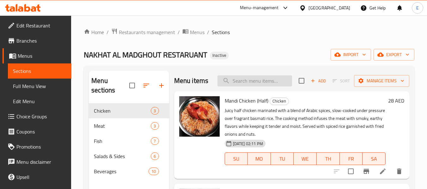
click at [254, 87] on input "search" at bounding box center [254, 81] width 75 height 11
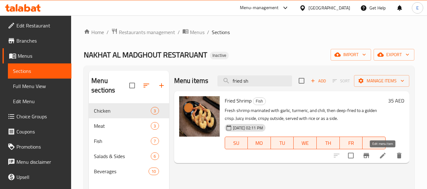
type input "fried sh"
click at [381, 156] on icon at bounding box center [383, 156] width 8 height 8
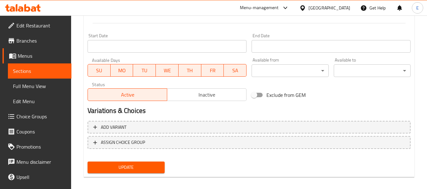
scroll to position [266, 0]
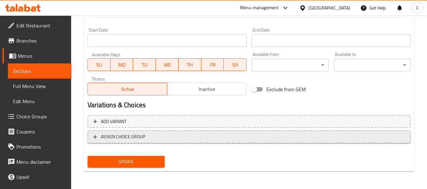
click at [115, 136] on span "ASSIGN CHOICE GROUP" at bounding box center [123, 137] width 44 height 8
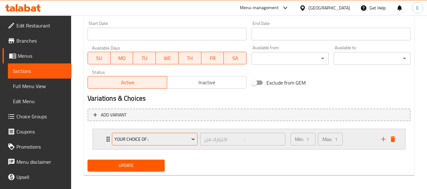
scroll to position [277, 0]
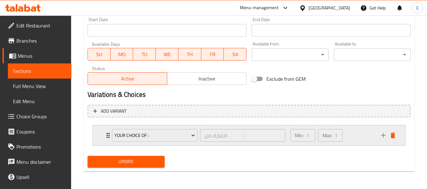
click at [109, 137] on div "your choice of : اختيارك من : ​" at bounding box center [198, 135] width 181 height 20
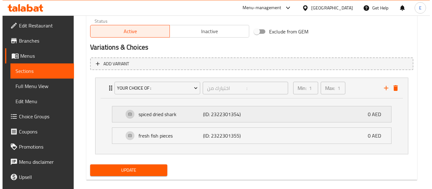
scroll to position [333, 0]
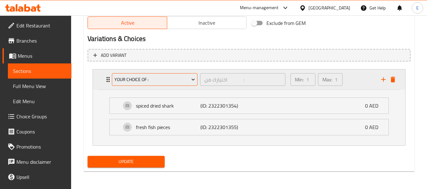
click at [190, 81] on icon "Expand" at bounding box center [193, 79] width 6 height 6
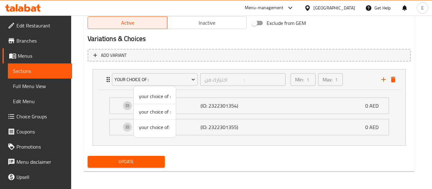
click at [166, 111] on span "your choice of :" at bounding box center [155, 112] width 32 height 8
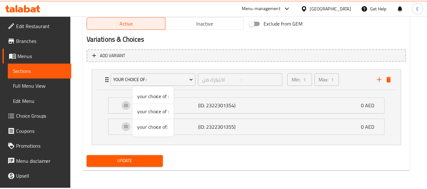
scroll to position [277, 0]
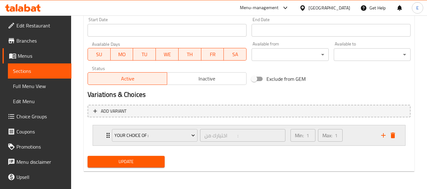
click at [108, 134] on div "your choice of : اختيارك من : ​" at bounding box center [198, 135] width 181 height 20
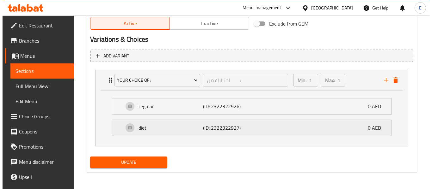
scroll to position [333, 0]
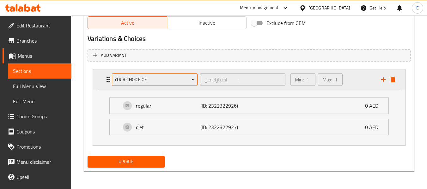
click at [191, 80] on icon "Expand" at bounding box center [193, 79] width 6 height 6
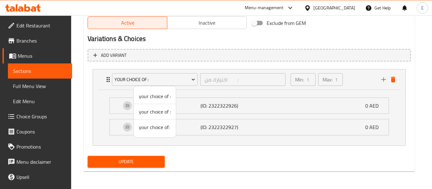
click at [160, 128] on span "your choice of:" at bounding box center [155, 128] width 32 height 8
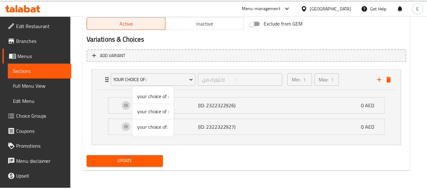
scroll to position [277, 0]
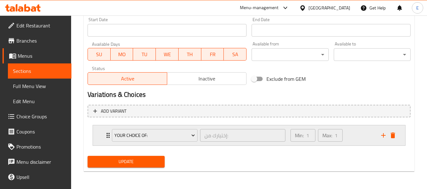
click at [109, 133] on div "your choice of: إختيارك من: ​" at bounding box center [198, 135] width 181 height 20
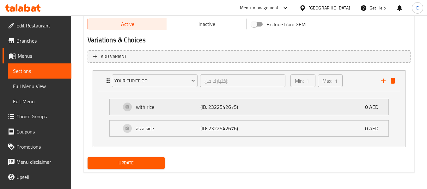
scroll to position [333, 0]
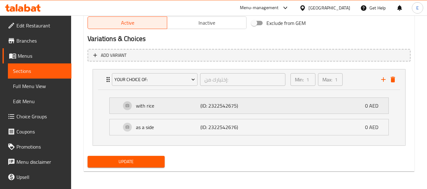
click at [163, 109] on p "with rice" at bounding box center [168, 106] width 64 height 8
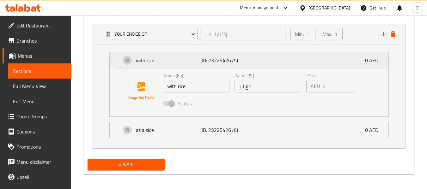
scroll to position [381, 0]
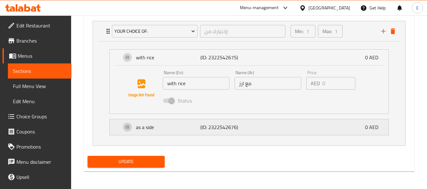
click at [170, 129] on p "as a side" at bounding box center [168, 128] width 64 height 8
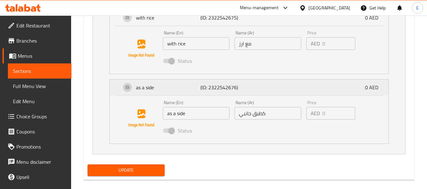
scroll to position [429, 0]
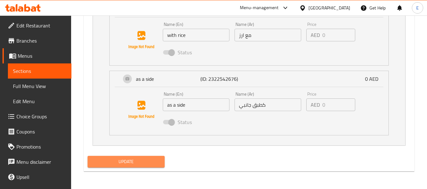
click at [153, 162] on span "Update" at bounding box center [126, 162] width 67 height 8
click at [153, 162] on div at bounding box center [213, 94] width 427 height 189
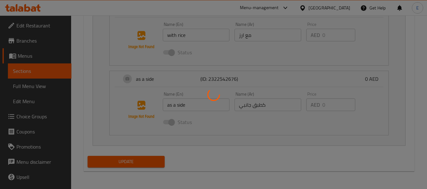
click at [153, 162] on div at bounding box center [213, 94] width 427 height 189
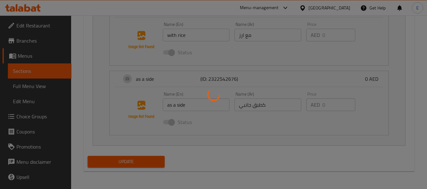
click at [153, 162] on div at bounding box center [213, 94] width 427 height 189
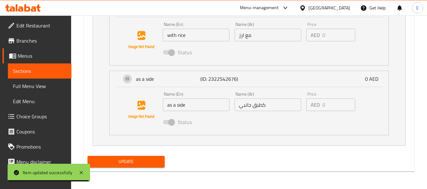
click at [96, 100] on div "with rice (ID: 2322542675) 0 AED Name (En) with rice Name (En) Name (Ar) مع ارز…" at bounding box center [249, 69] width 312 height 152
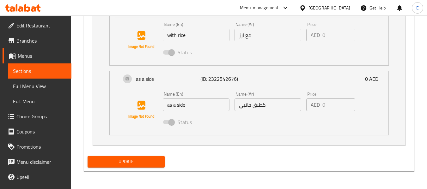
click at [44, 84] on span "Full Menu View" at bounding box center [39, 86] width 53 height 8
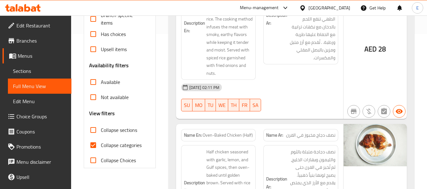
scroll to position [190, 0]
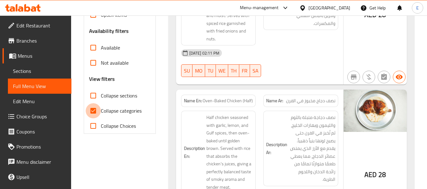
click at [96, 112] on input "Collapse categories" at bounding box center [93, 110] width 15 height 15
checkbox input "false"
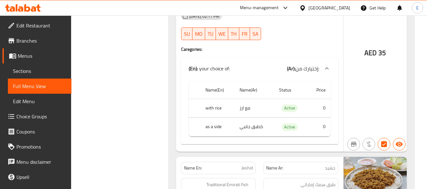
scroll to position [2117, 0]
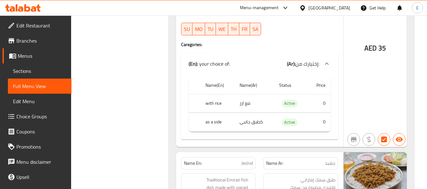
click at [256, 125] on td "كطبق جانبي" at bounding box center [253, 122] width 39 height 19
click at [221, 125] on th "as a side" at bounding box center [217, 122] width 34 height 19
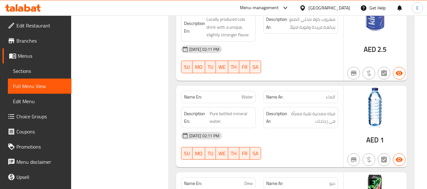
scroll to position [3859, 0]
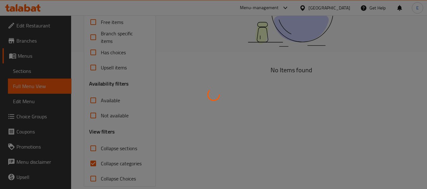
scroll to position [147, 0]
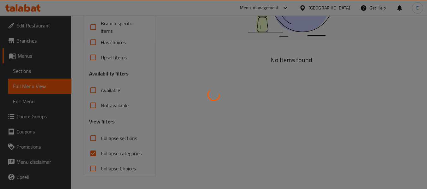
click at [94, 153] on div at bounding box center [213, 94] width 427 height 189
click at [93, 151] on div at bounding box center [213, 94] width 427 height 189
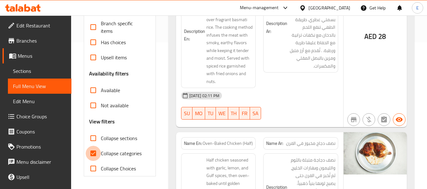
click at [93, 152] on input "Collapse categories" at bounding box center [93, 153] width 15 height 15
checkbox input "false"
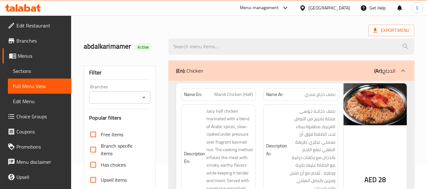
scroll to position [0, 0]
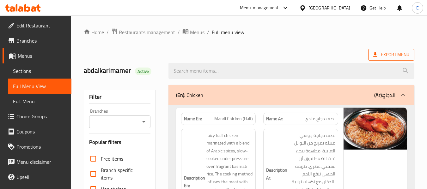
click at [390, 54] on span "Export Menu" at bounding box center [391, 55] width 36 height 8
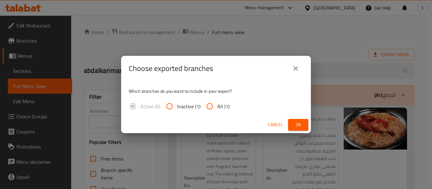
click at [213, 106] on input "All (1)" at bounding box center [209, 106] width 15 height 15
radio input "true"
click at [293, 123] on button "Ok" at bounding box center [298, 125] width 20 height 12
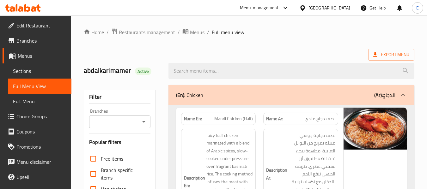
click at [29, 31] on link "Edit Restaurant" at bounding box center [37, 25] width 69 height 15
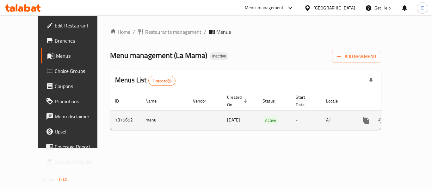
click at [408, 117] on icon "enhanced table" at bounding box center [412, 121] width 8 height 8
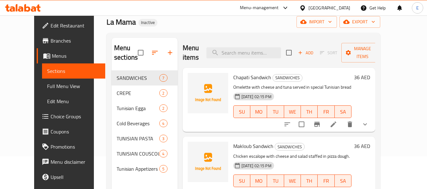
scroll to position [88, 0]
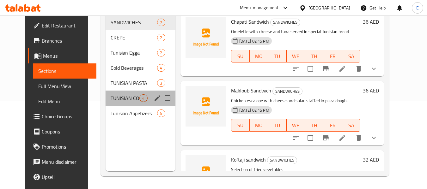
click at [141, 94] on div "TUNISIAN COUSCOUS 4" at bounding box center [141, 98] width 70 height 15
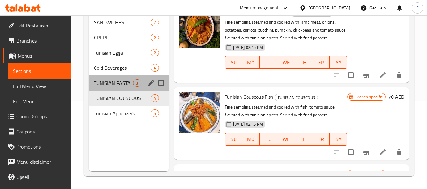
click at [136, 77] on div "TUNISIAN PASTA 3" at bounding box center [129, 83] width 80 height 15
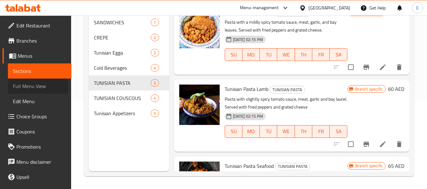
click at [32, 87] on span "Full Menu View" at bounding box center [39, 86] width 53 height 8
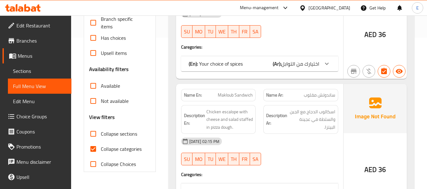
scroll to position [152, 0]
click at [91, 146] on input "Collapse categories" at bounding box center [93, 148] width 15 height 15
checkbox input "false"
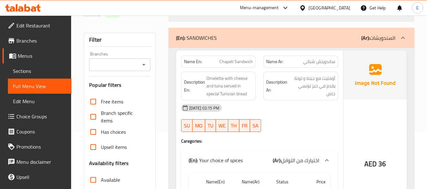
scroll to position [57, 0]
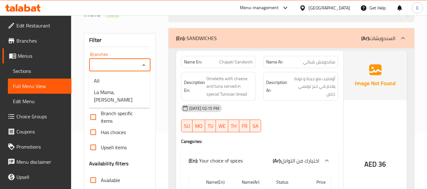
click at [123, 68] on input "Branches" at bounding box center [114, 65] width 47 height 9
click at [116, 86] on li "All" at bounding box center [119, 80] width 61 height 11
click at [118, 65] on input "All" at bounding box center [114, 65] width 47 height 9
click at [141, 65] on icon "Open" at bounding box center [144, 65] width 8 height 8
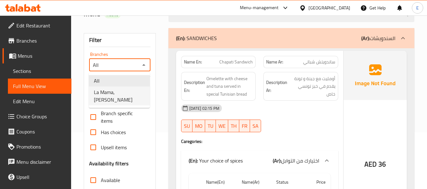
click at [111, 90] on span "La Mama, Al Garhoud" at bounding box center [119, 95] width 51 height 15
type input "La Mama, Al Garhoud"
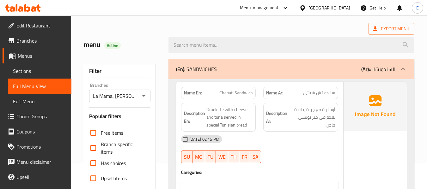
scroll to position [0, 0]
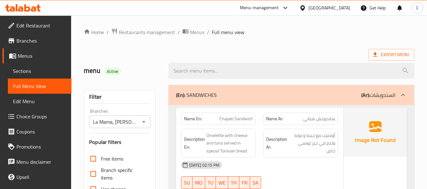
click at [335, 54] on div "Export Menu" at bounding box center [249, 55] width 330 height 12
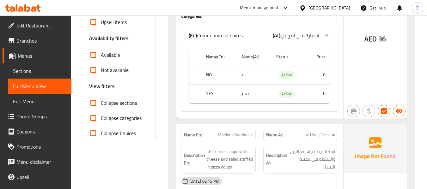
scroll to position [190, 0]
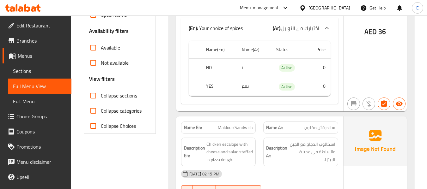
click at [94, 49] on input "Available" at bounding box center [93, 47] width 15 height 15
checkbox input "true"
drag, startPoint x: 367, startPoint y: 33, endPoint x: 379, endPoint y: 33, distance: 11.4
click at [379, 33] on div "AED 36" at bounding box center [374, 14] width 63 height 193
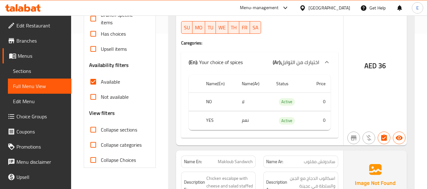
scroll to position [158, 0]
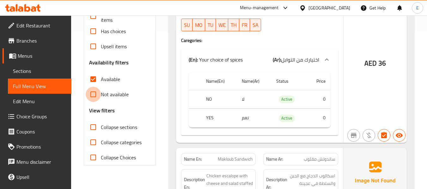
click at [93, 94] on input "Not available" at bounding box center [93, 94] width 15 height 15
checkbox input "true"
click at [93, 78] on input "Available" at bounding box center [93, 79] width 15 height 15
checkbox input "false"
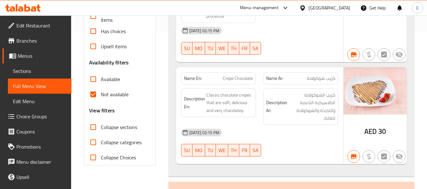
scroll to position [150, 0]
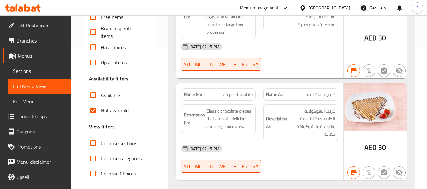
click at [92, 108] on input "Not available" at bounding box center [93, 110] width 15 height 15
checkbox input "false"
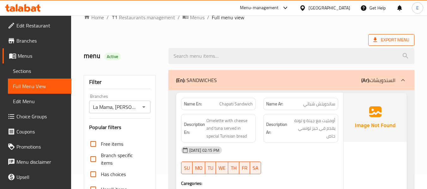
scroll to position [0, 0]
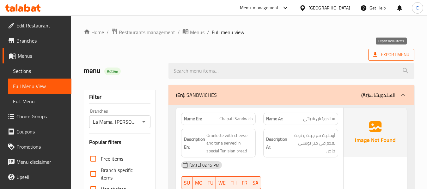
click at [383, 58] on span "Export Menu" at bounding box center [391, 55] width 36 height 8
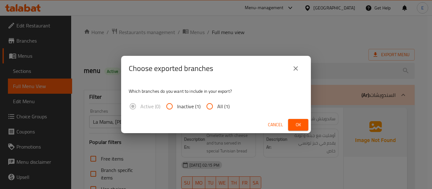
click at [218, 107] on span "All (1)" at bounding box center [223, 107] width 12 height 8
click at [217, 107] on input "All (1)" at bounding box center [209, 106] width 15 height 15
radio input "true"
click at [301, 126] on span "Ok" at bounding box center [298, 125] width 10 height 8
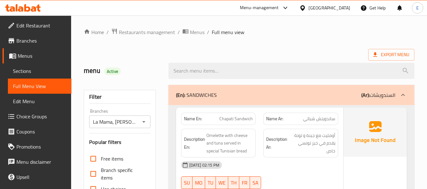
click at [39, 26] on span "Edit Restaurant" at bounding box center [41, 26] width 50 height 8
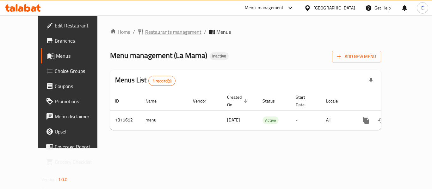
click at [145, 30] on span "Restaurants management" at bounding box center [173, 32] width 56 height 8
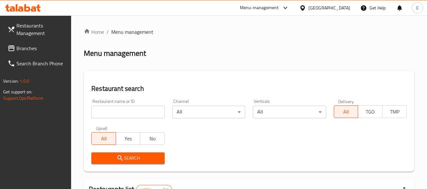
click at [33, 45] on span "Branches" at bounding box center [41, 49] width 50 height 8
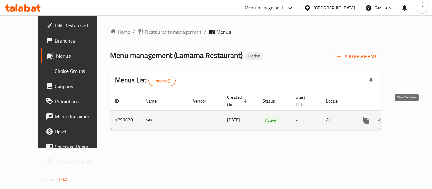
click at [409, 118] on icon "enhanced table" at bounding box center [412, 121] width 6 height 6
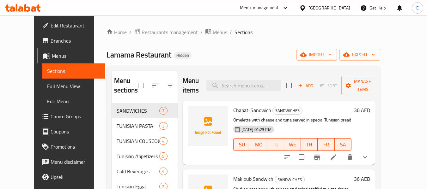
click at [48, 88] on span "Full Menu View" at bounding box center [73, 86] width 53 height 8
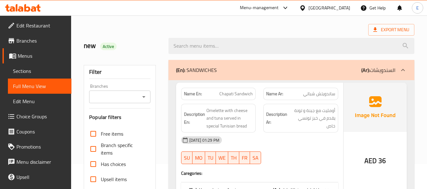
scroll to position [63, 0]
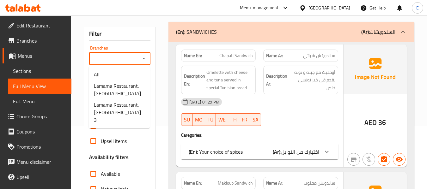
click at [130, 54] on input "Branches" at bounding box center [114, 58] width 47 height 9
click at [127, 91] on span "Lamama Restaurant, [GEOGRAPHIC_DATA]" at bounding box center [119, 89] width 51 height 15
type input "Lamama Restaurant, [GEOGRAPHIC_DATA]"
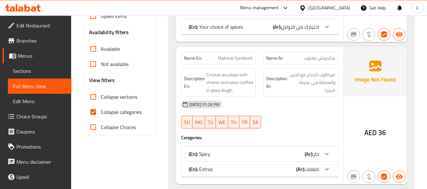
scroll to position [190, 0]
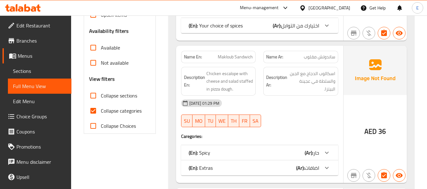
click at [94, 110] on input "Collapse categories" at bounding box center [93, 110] width 15 height 15
checkbox input "false"
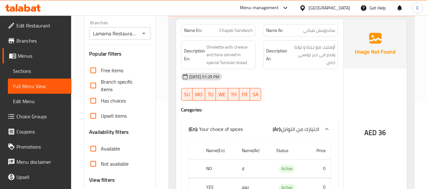
scroll to position [0, 0]
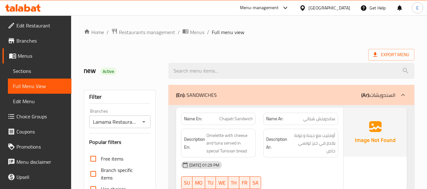
click at [274, 60] on div at bounding box center [291, 71] width 253 height 24
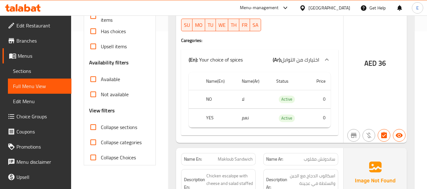
click at [97, 79] on input "Available" at bounding box center [93, 79] width 15 height 15
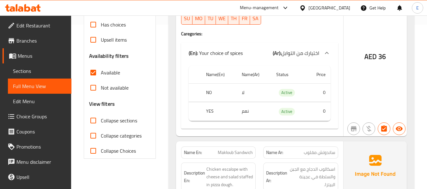
scroll to position [196, 0]
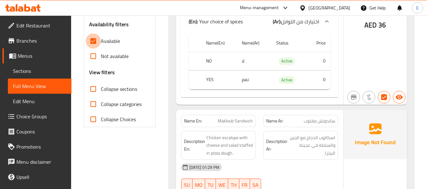
click at [94, 43] on input "Available" at bounding box center [93, 40] width 15 height 15
checkbox input "false"
click at [94, 56] on input "Not available" at bounding box center [93, 56] width 15 height 15
checkbox input "true"
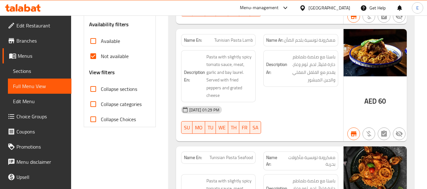
scroll to position [62, 0]
